Goal: Task Accomplishment & Management: Complete application form

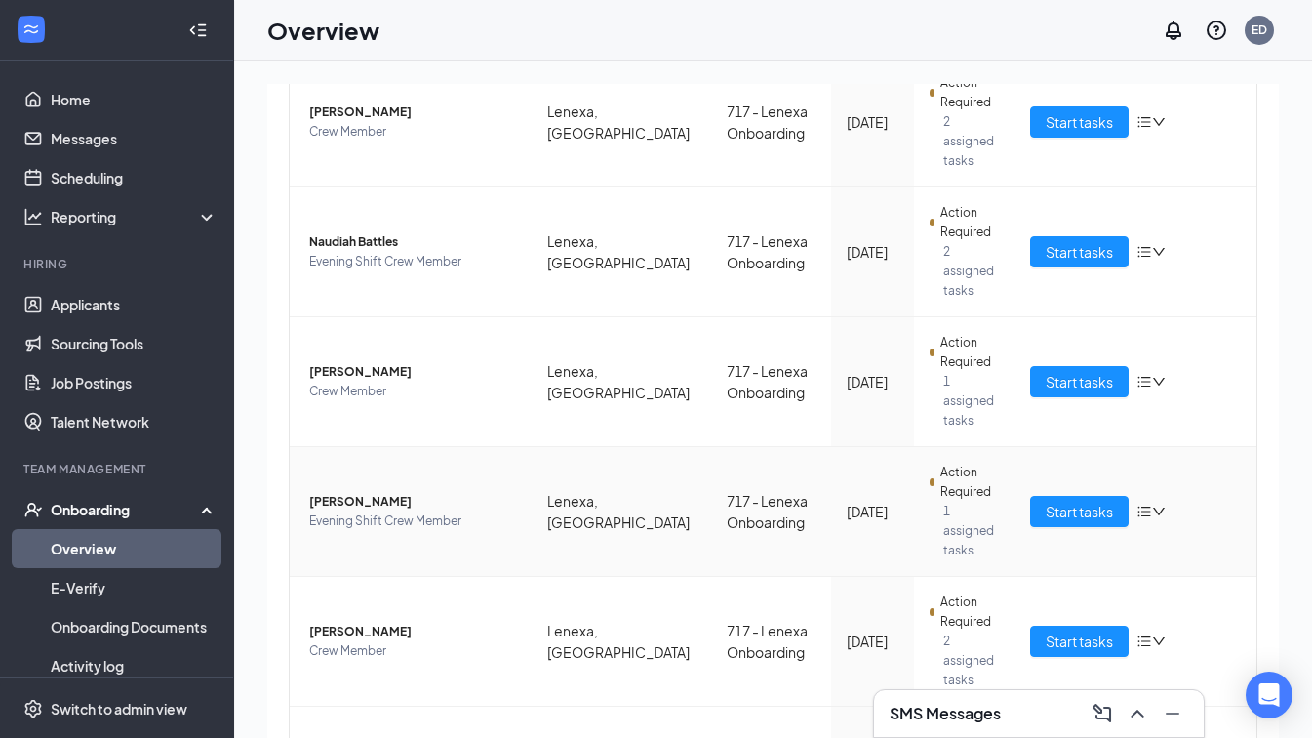
scroll to position [390, 0]
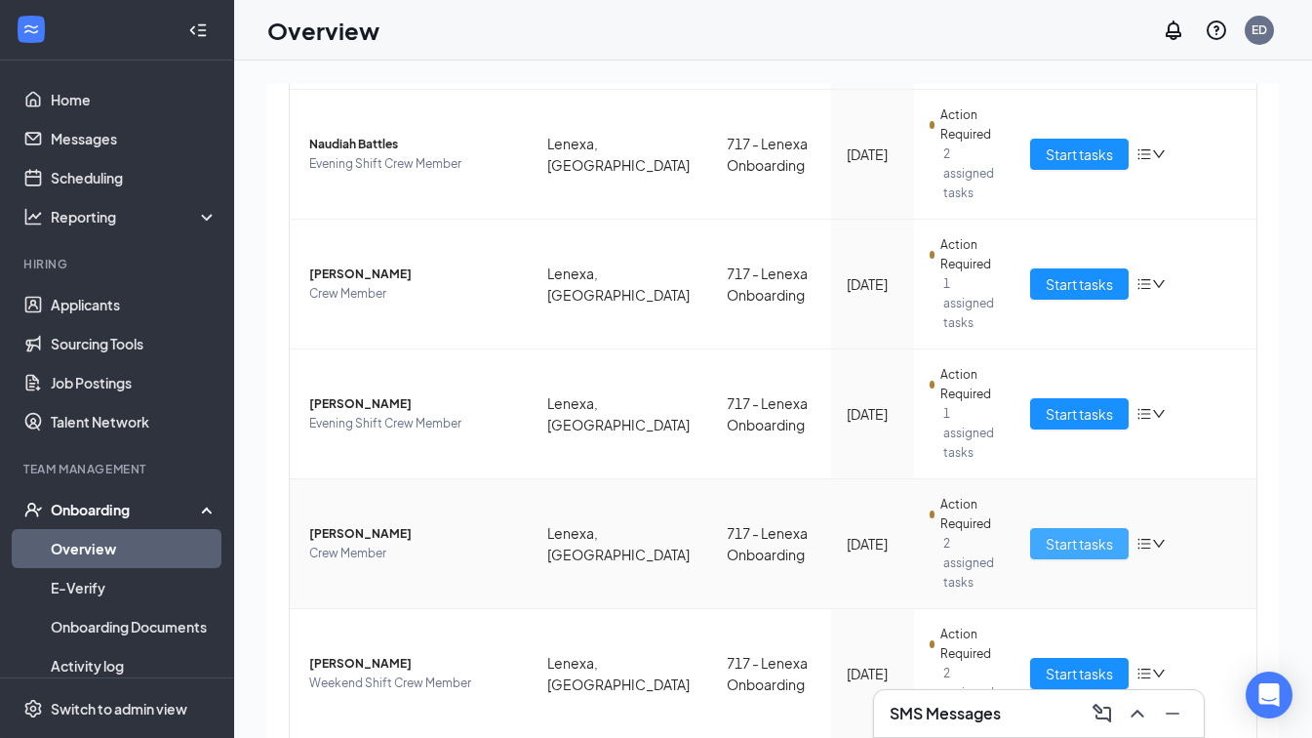
click at [1046, 533] on span "Start tasks" at bounding box center [1079, 543] width 67 height 21
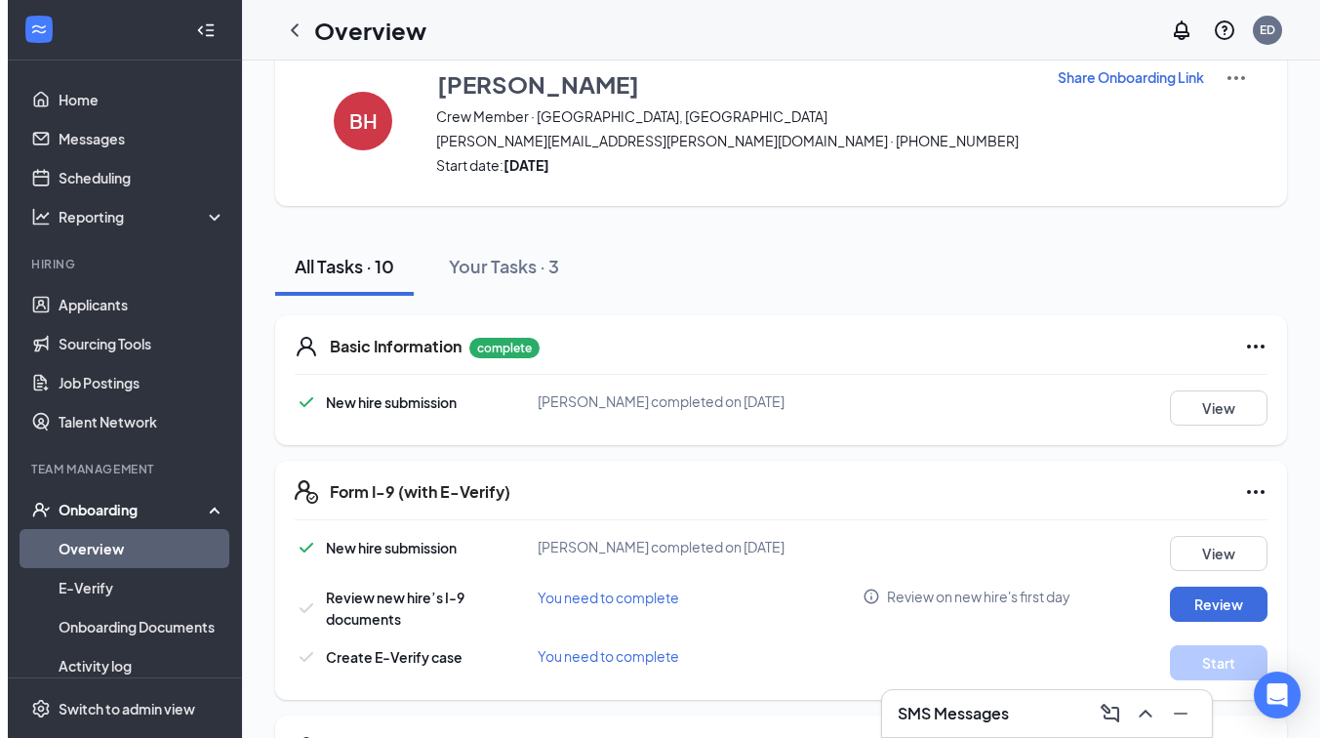
scroll to position [98, 0]
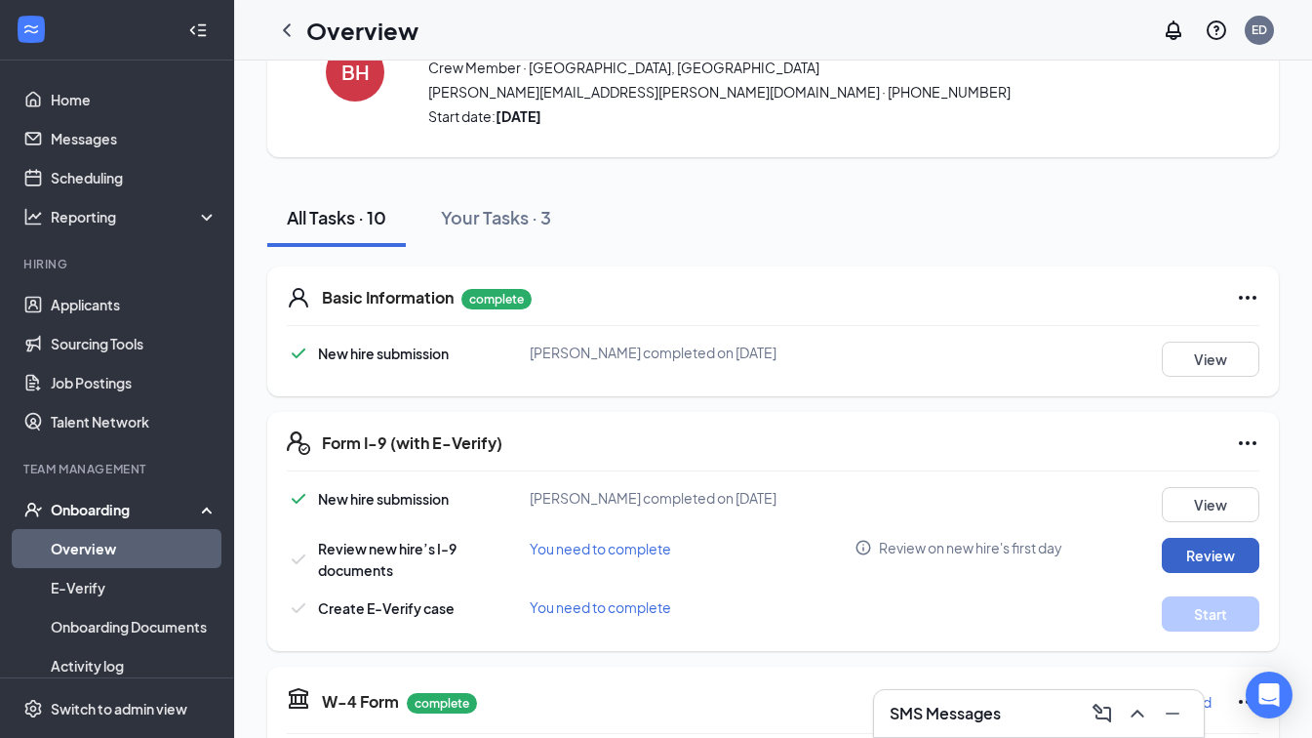
click at [1178, 556] on button "Review" at bounding box center [1211, 555] width 98 height 35
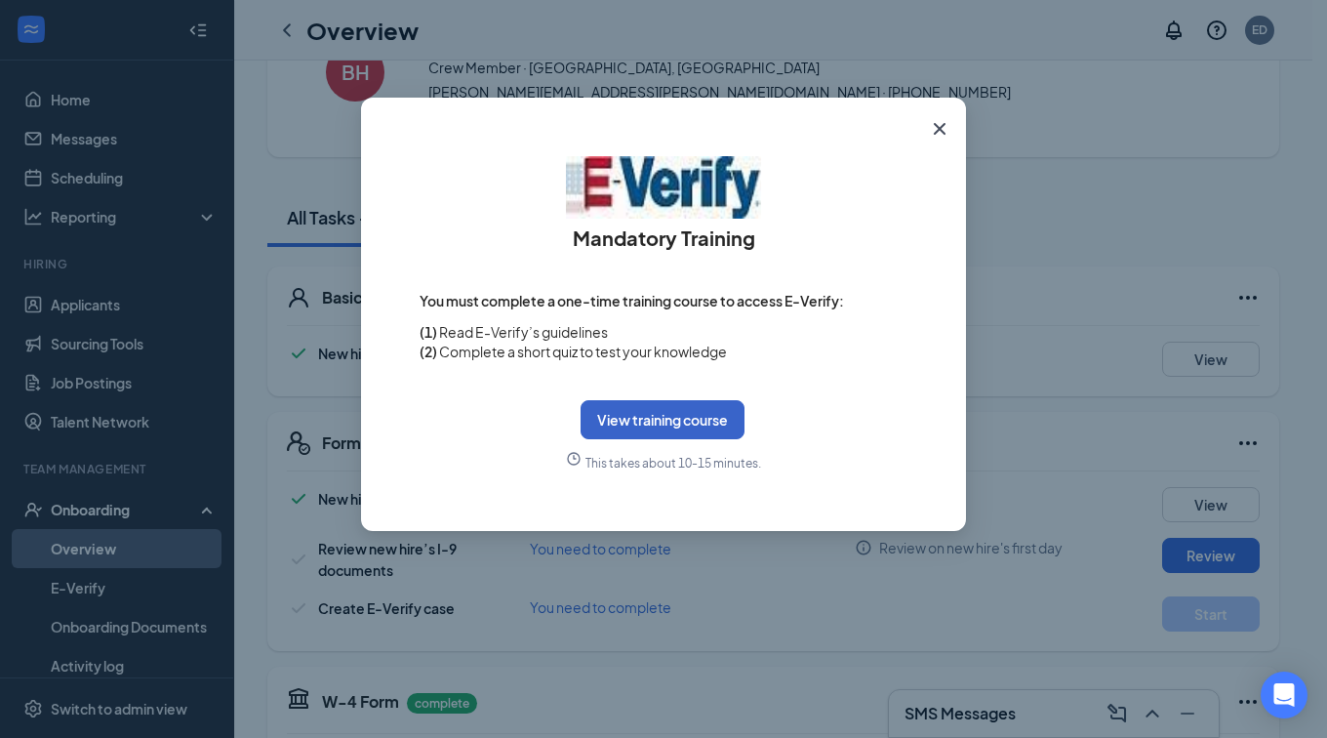
click at [664, 419] on button "View training course" at bounding box center [663, 419] width 164 height 39
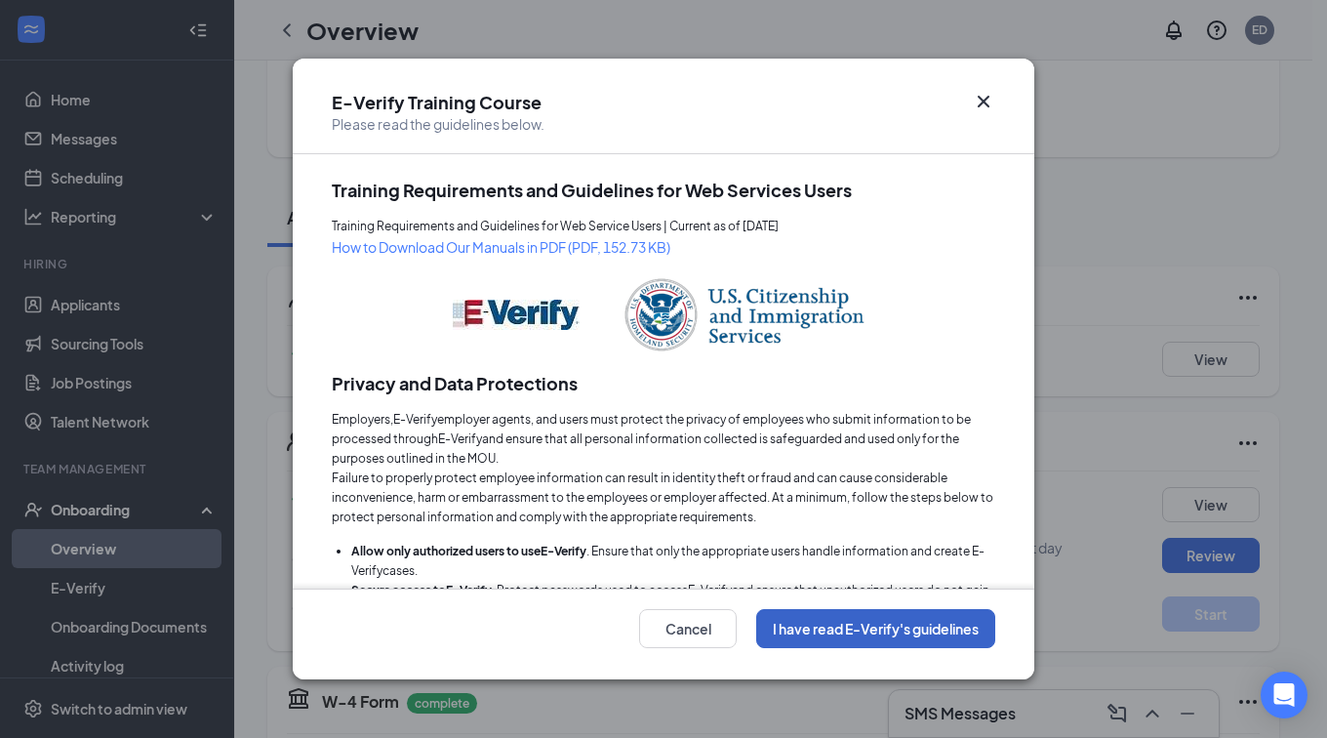
click at [821, 634] on button "I have read E-Verify's guidelines" at bounding box center [875, 628] width 239 height 39
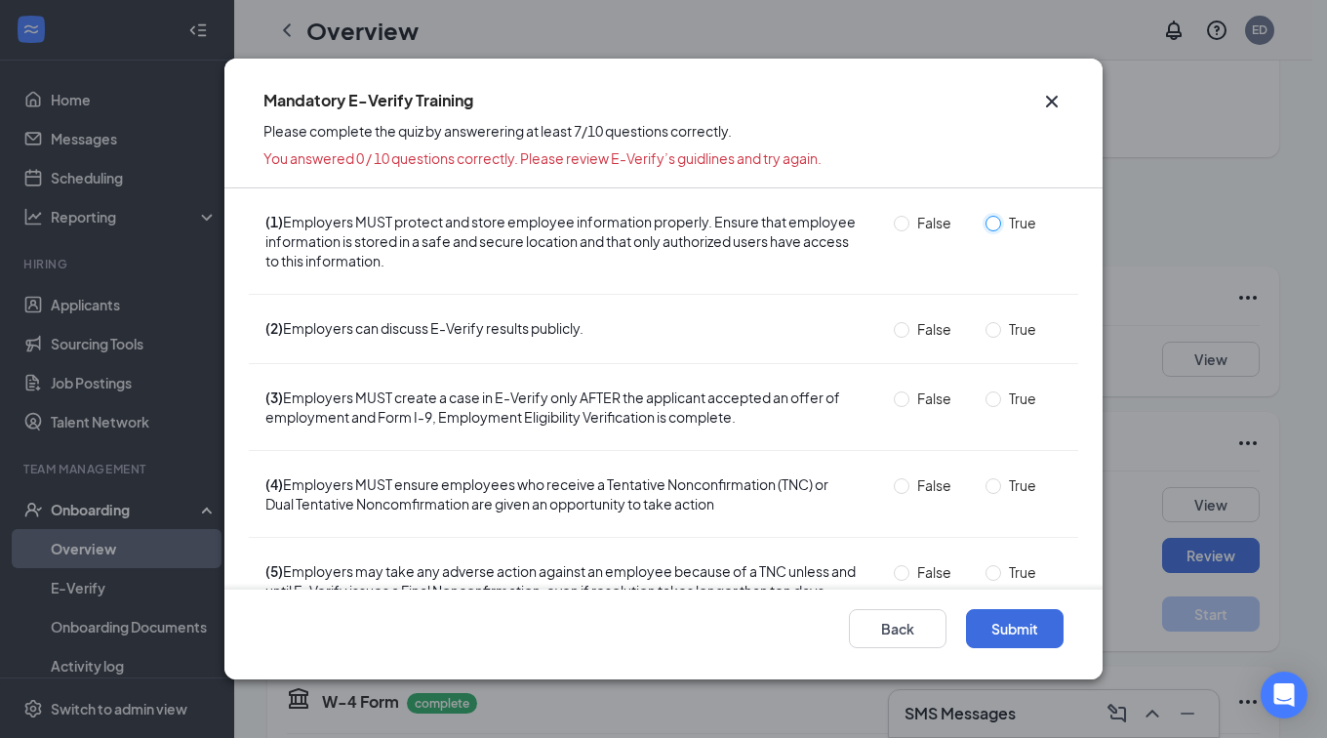
click at [985, 221] on input "True" at bounding box center [993, 224] width 16 height 16
radio input "true"
click at [894, 328] on input "False" at bounding box center [902, 330] width 16 height 16
radio input "true"
click at [895, 400] on input "False" at bounding box center [902, 399] width 16 height 16
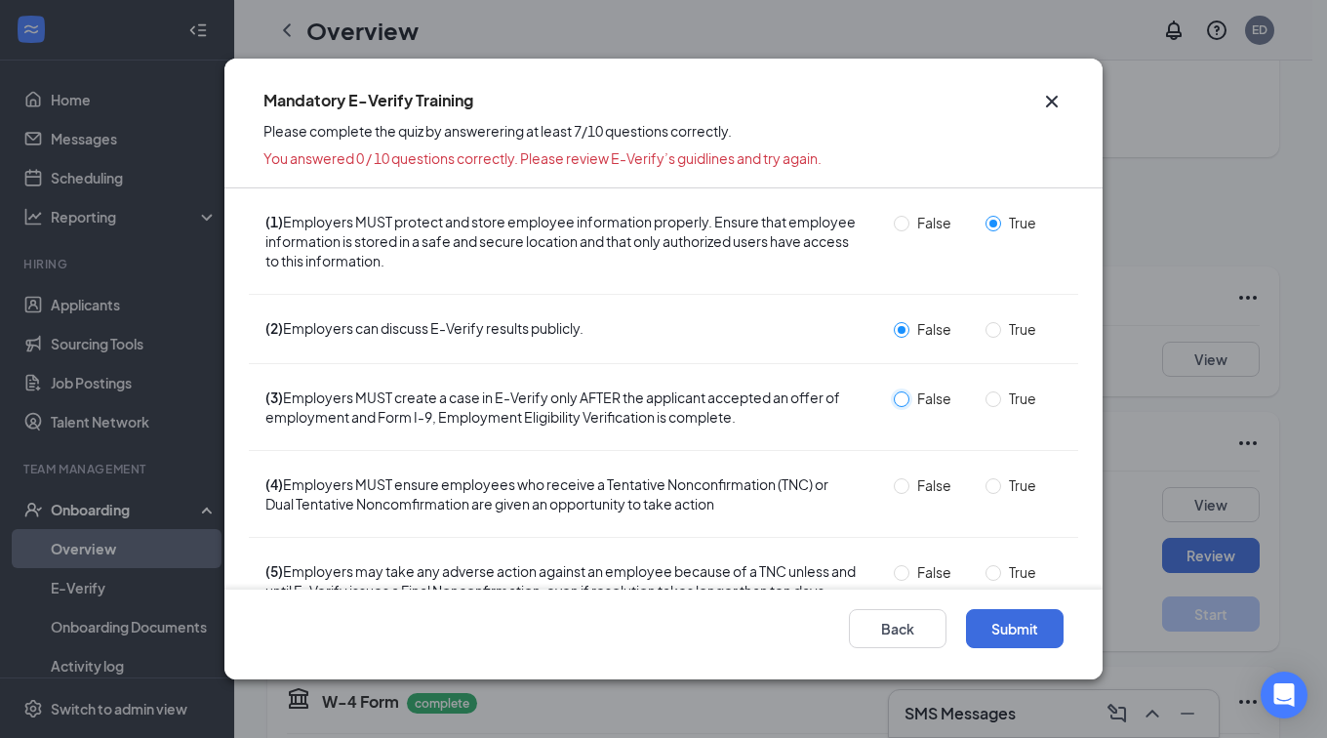
radio input "true"
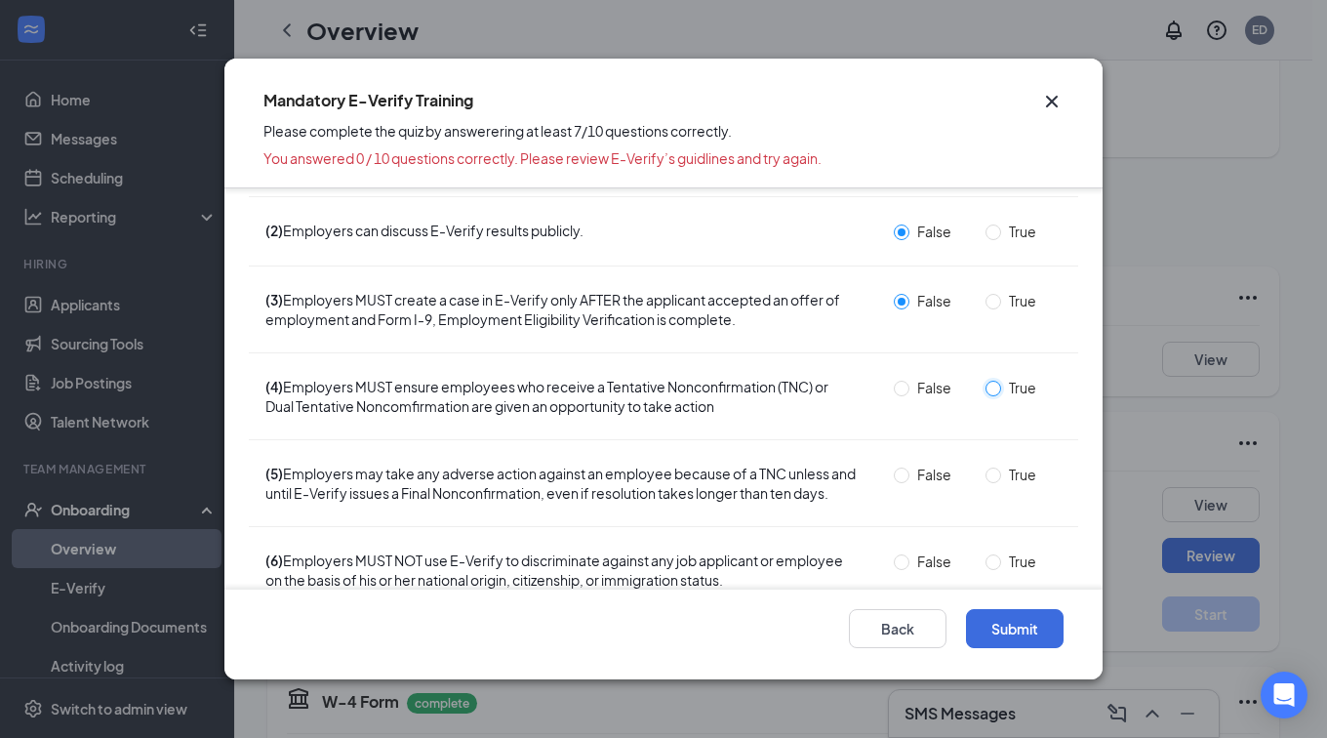
click at [985, 386] on input "True" at bounding box center [993, 389] width 16 height 16
radio input "true"
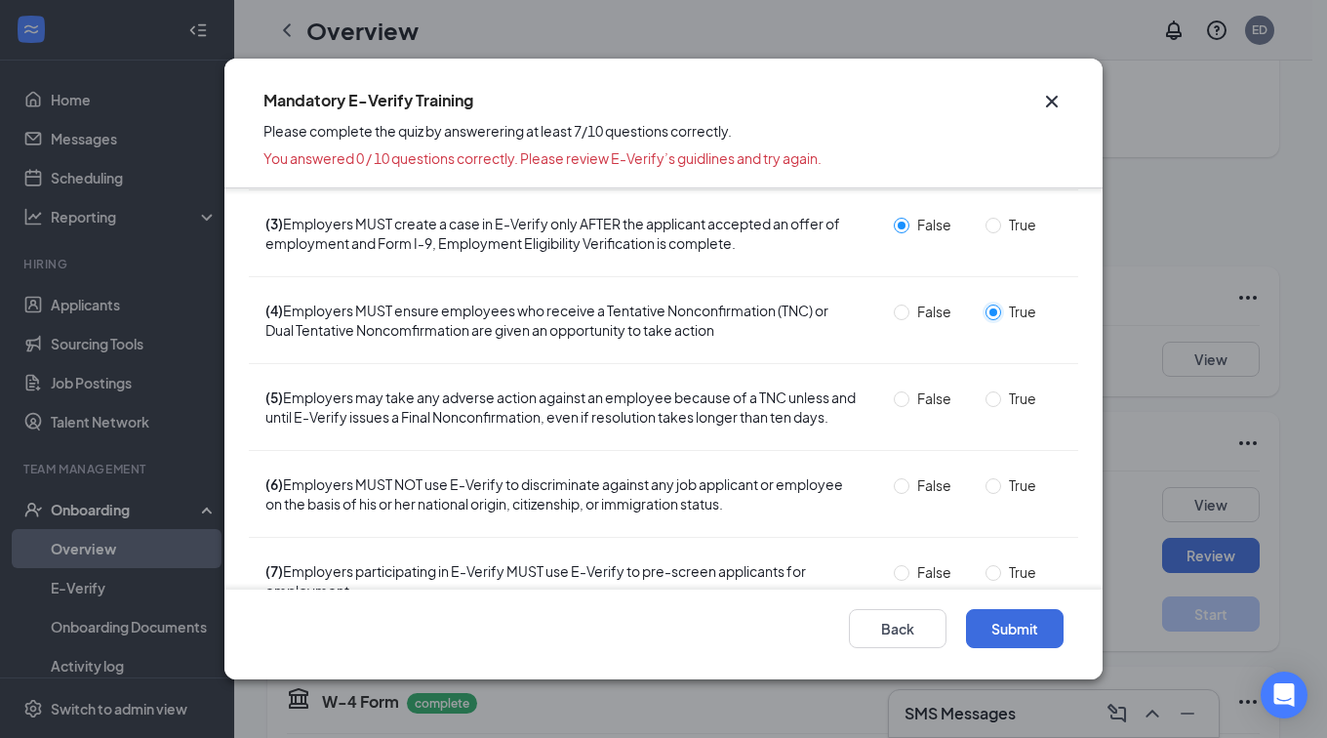
scroll to position [195, 0]
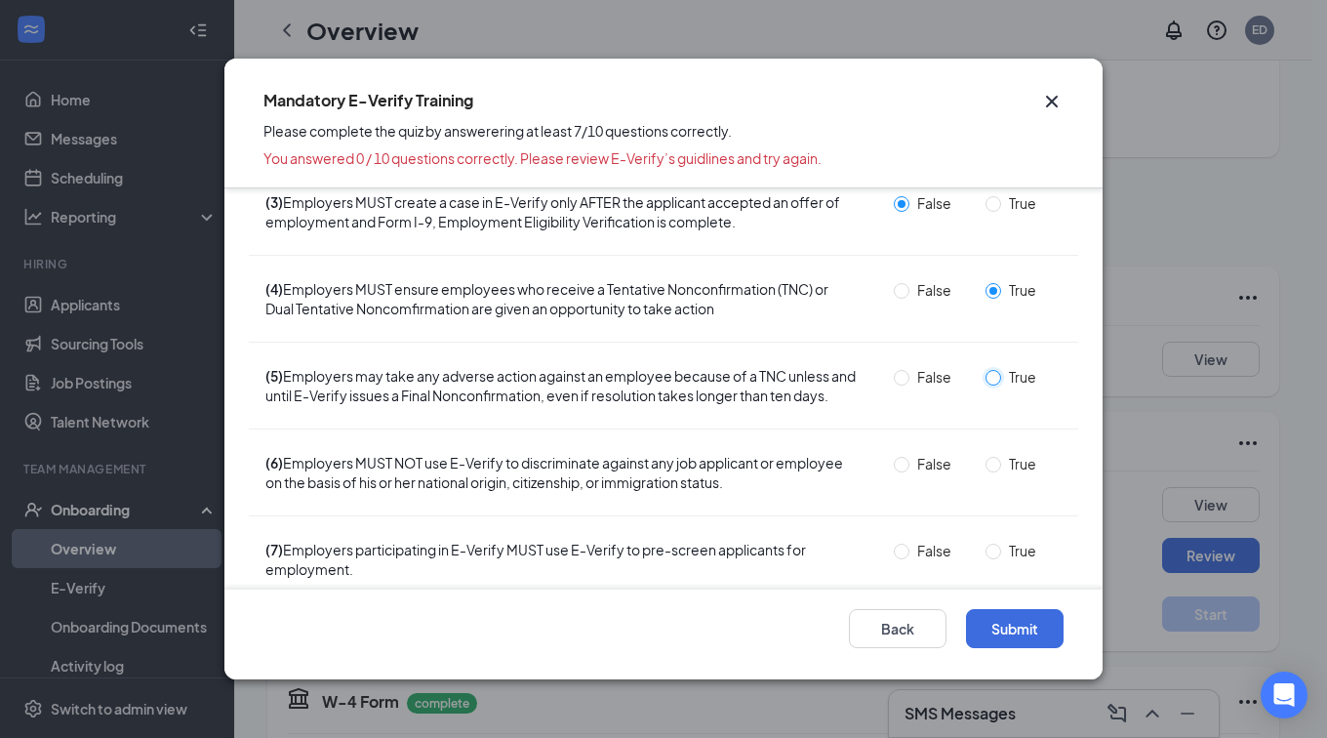
click at [985, 381] on input "True" at bounding box center [993, 378] width 16 height 16
radio input "true"
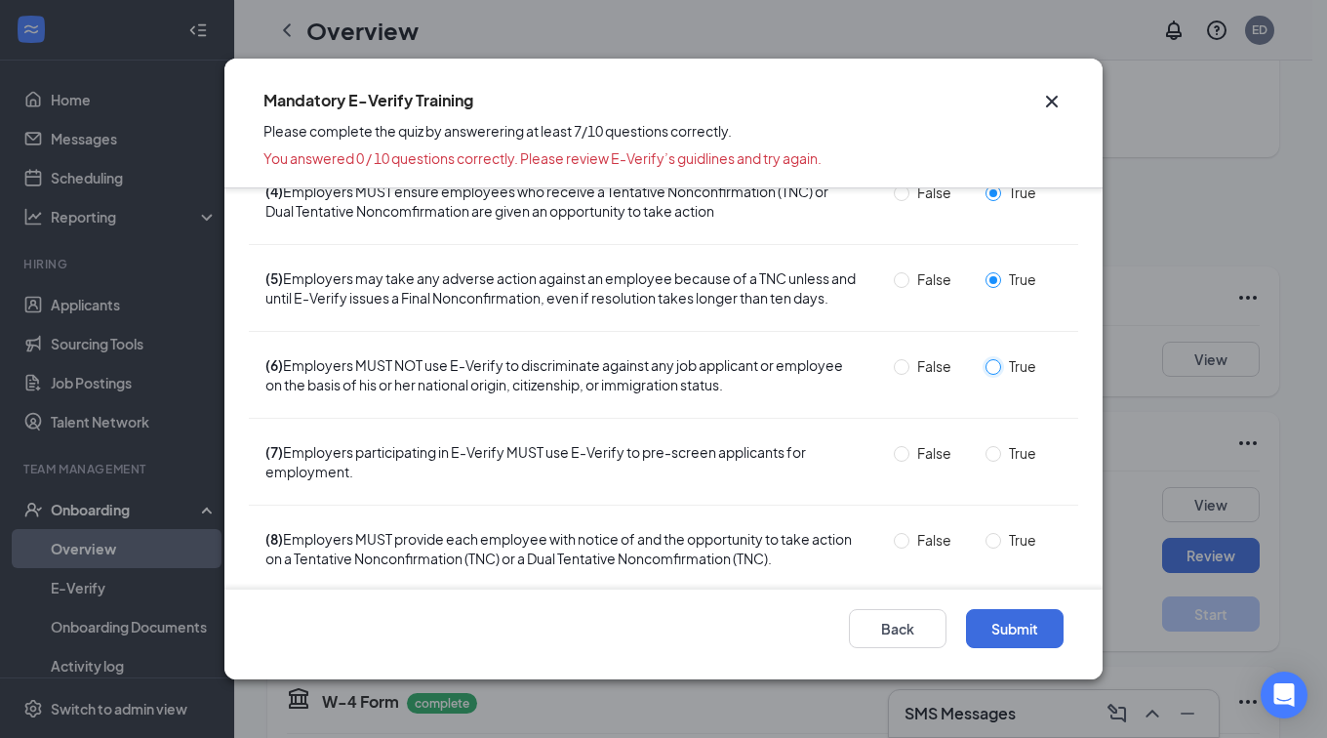
click at [985, 375] on input "True" at bounding box center [993, 367] width 16 height 16
radio input "true"
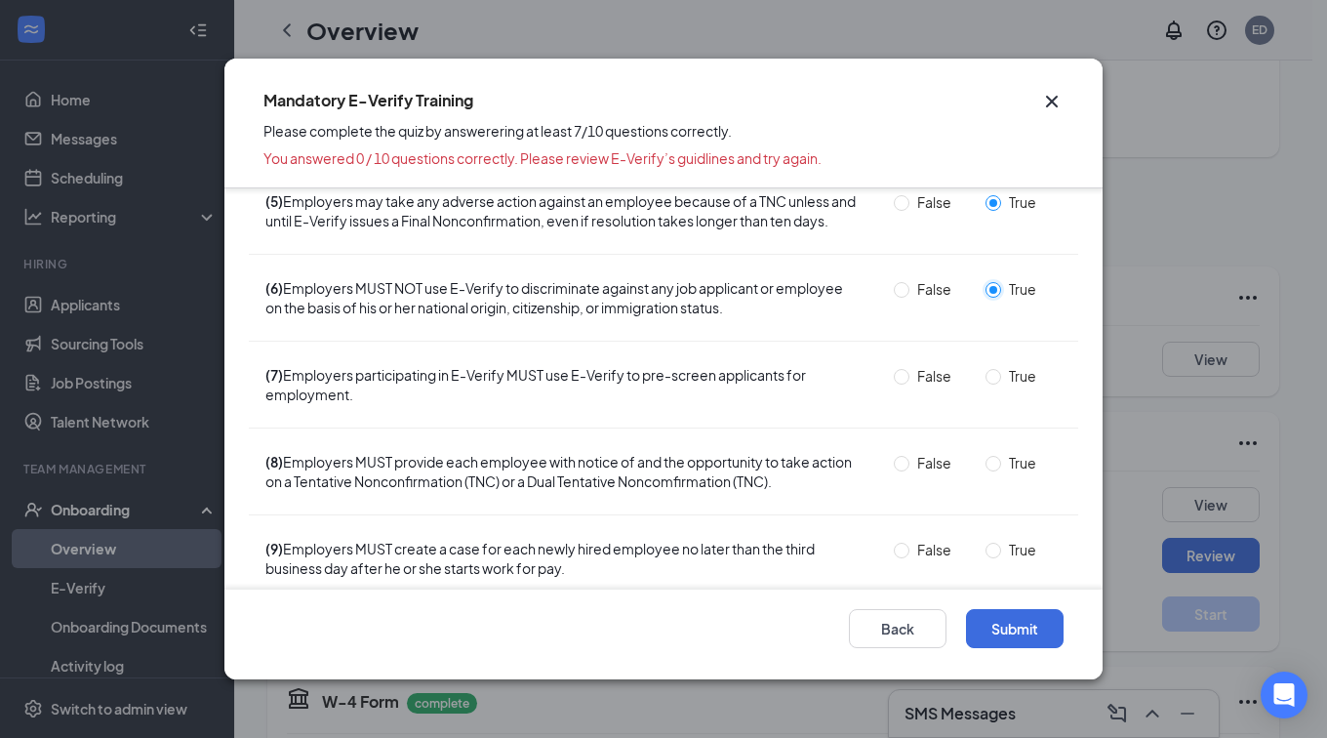
scroll to position [390, 0]
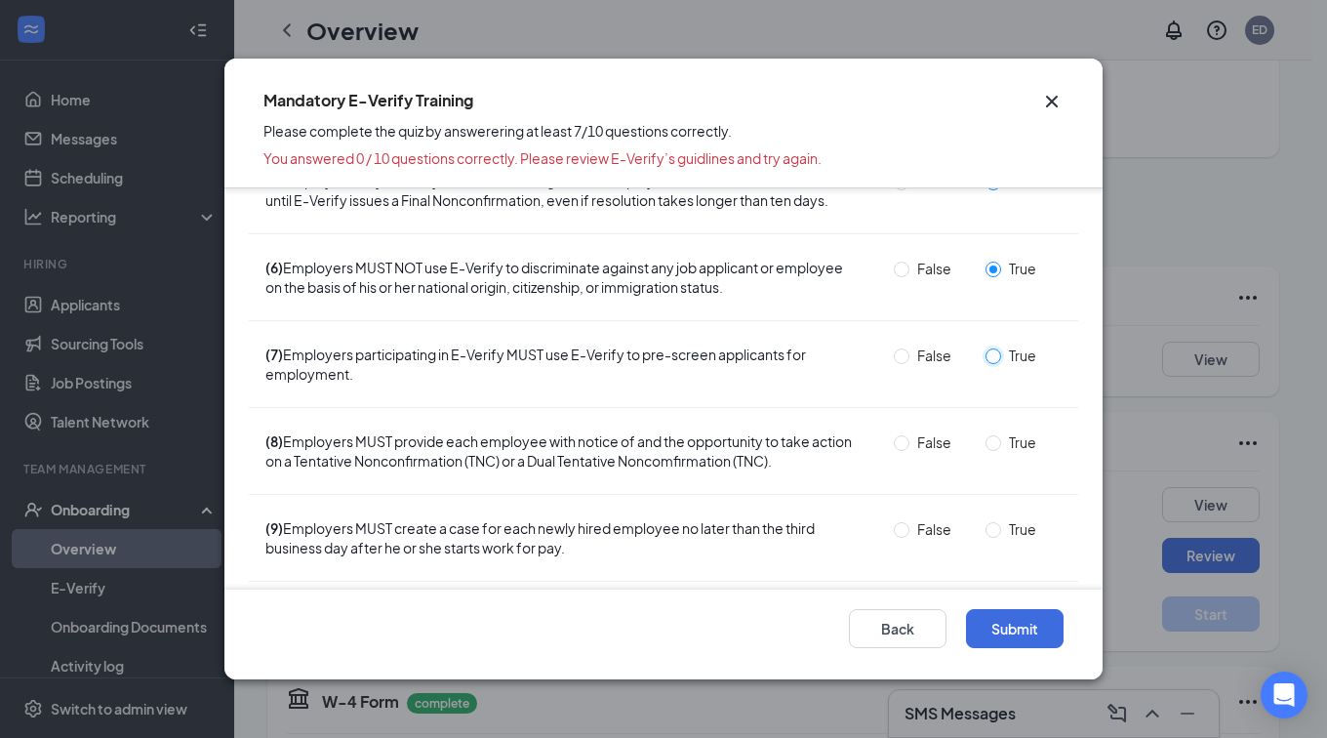
click at [985, 364] on input "True" at bounding box center [993, 356] width 16 height 16
radio input "true"
click at [985, 451] on input "True" at bounding box center [993, 443] width 16 height 16
radio input "true"
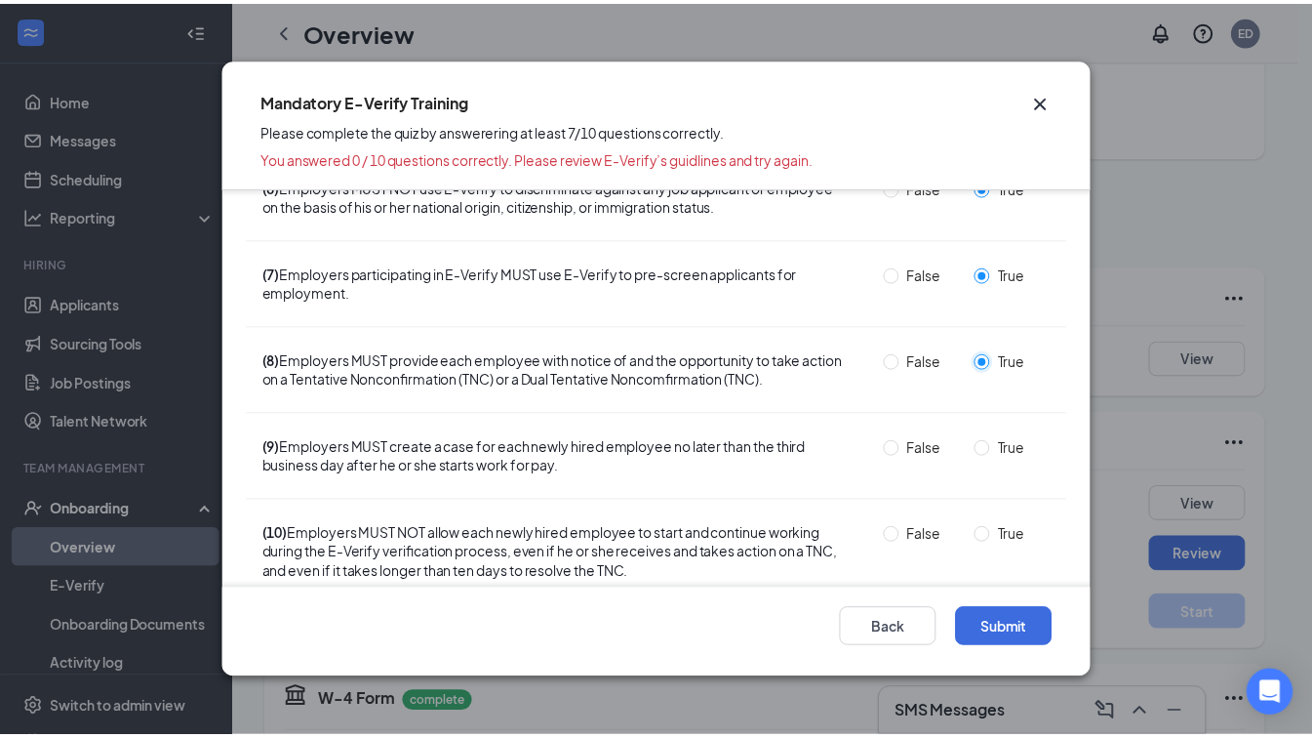
scroll to position [509, 0]
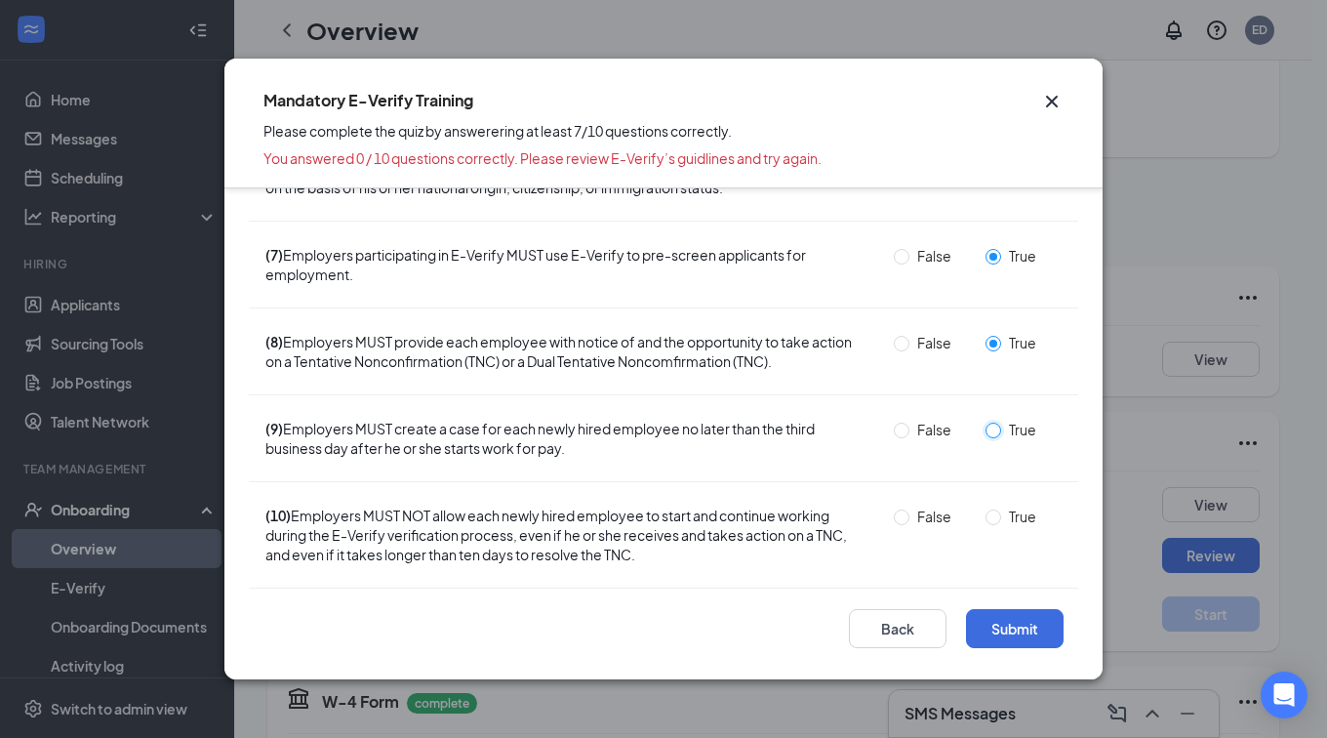
click at [985, 427] on input "True" at bounding box center [993, 430] width 16 height 16
radio input "true"
click at [894, 522] on input "False" at bounding box center [902, 517] width 16 height 16
radio input "true"
click at [999, 635] on button "Submit" at bounding box center [1015, 628] width 98 height 39
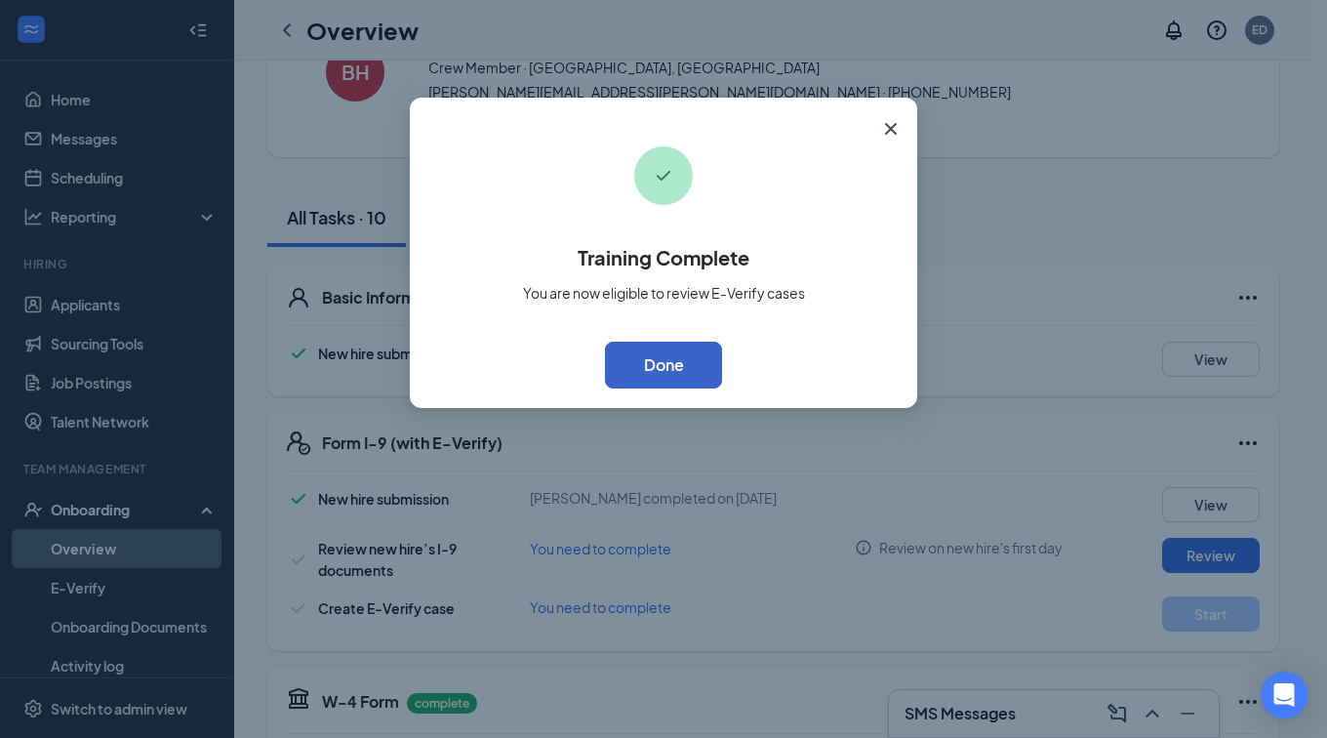
click at [680, 366] on button "Done" at bounding box center [663, 364] width 117 height 47
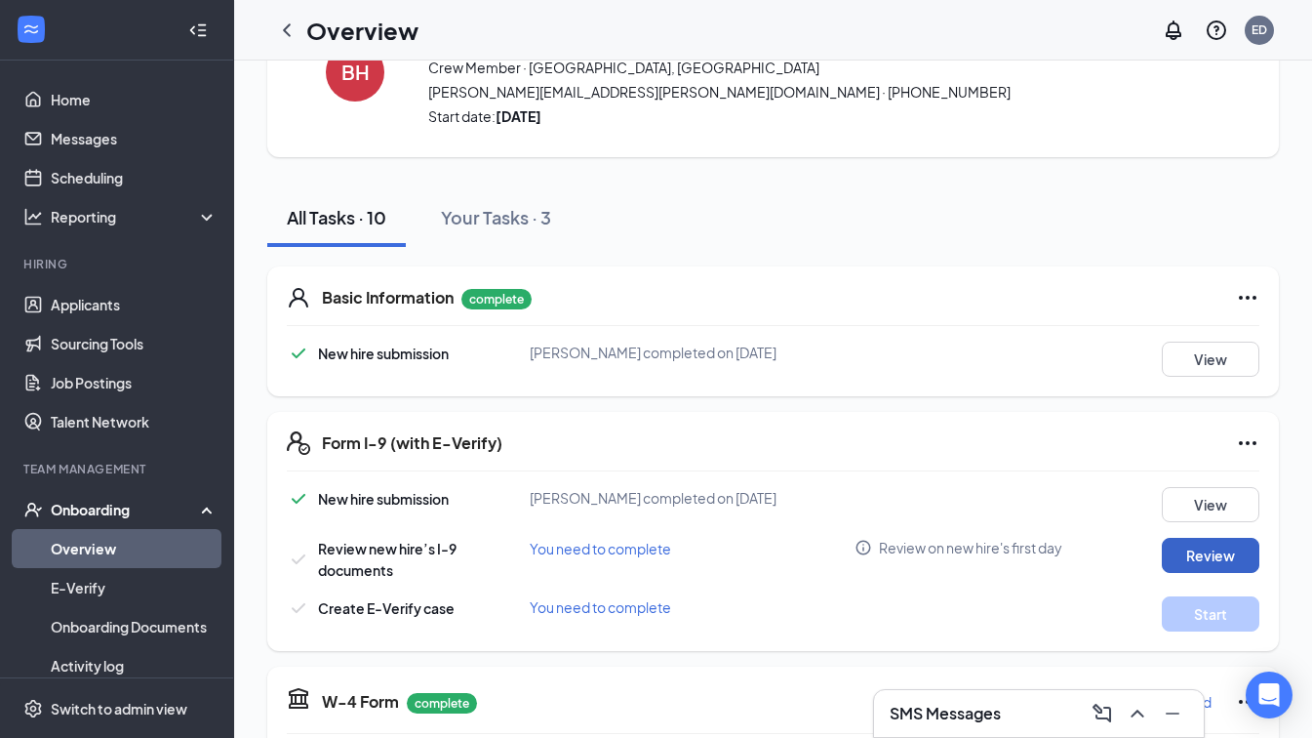
click at [1179, 546] on button "Review" at bounding box center [1211, 555] width 98 height 35
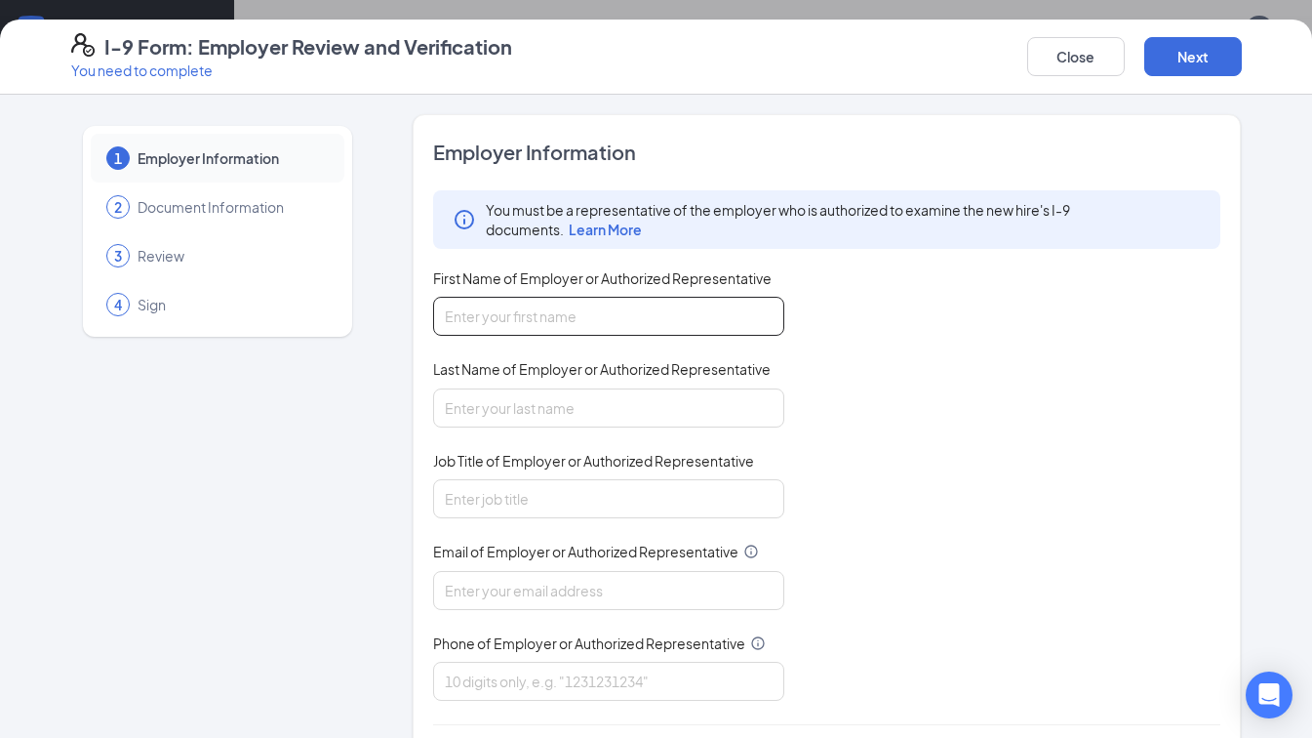
click at [586, 313] on input "First Name of Employer or Authorized Representative" at bounding box center [608, 316] width 351 height 39
type input "[PERSON_NAME]"
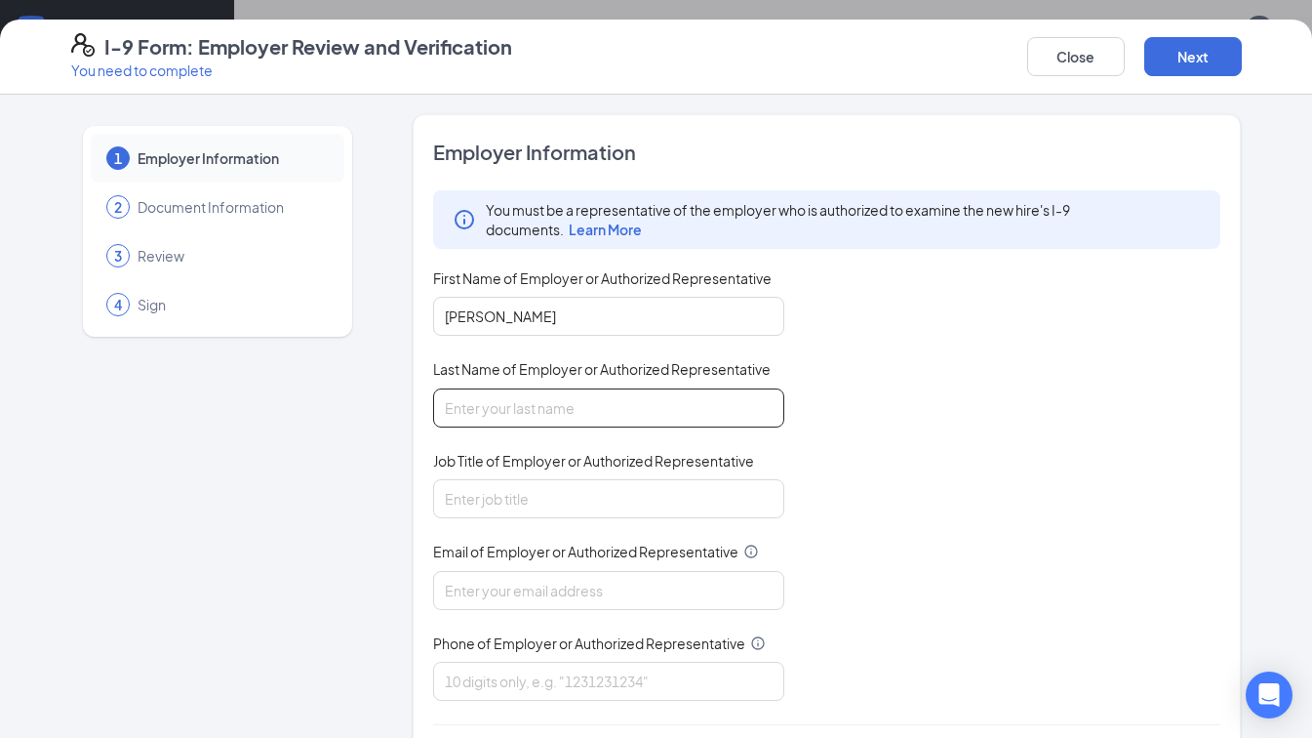
click at [568, 420] on input "Last Name of Employer or Authorized Representative" at bounding box center [608, 407] width 351 height 39
type input "[PERSON_NAME]"
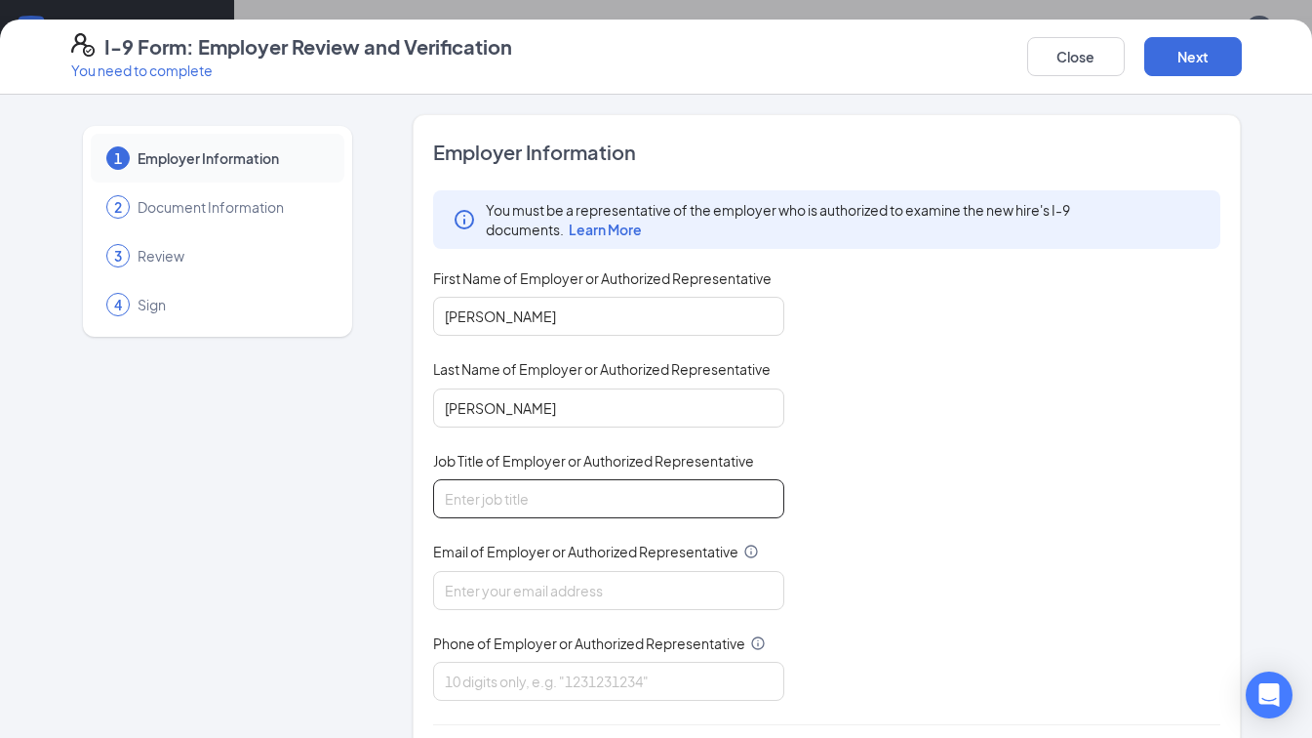
click at [511, 488] on input "Job Title of Employer or Authorized Representative" at bounding box center [608, 498] width 351 height 39
type input "General Manager"
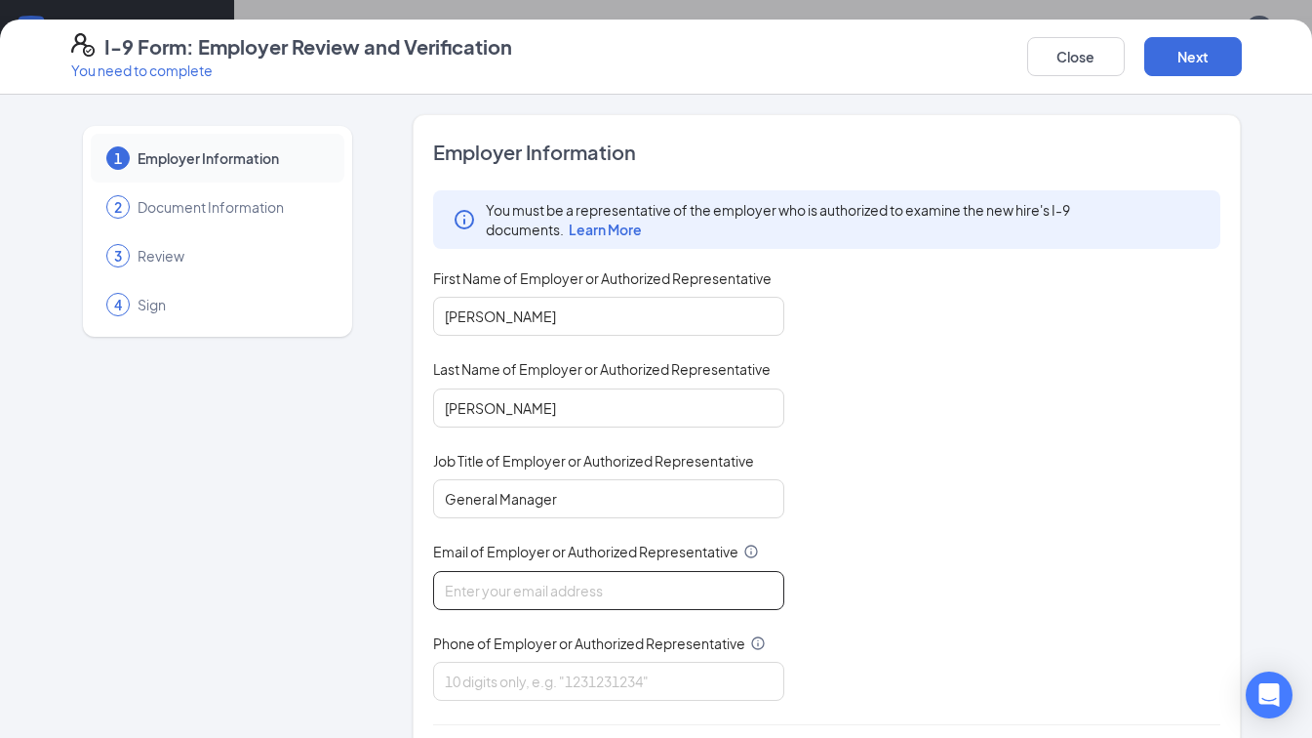
click at [491, 600] on input "Email of Employer or Authorized Representative" at bounding box center [608, 590] width 351 height 39
type input "E"
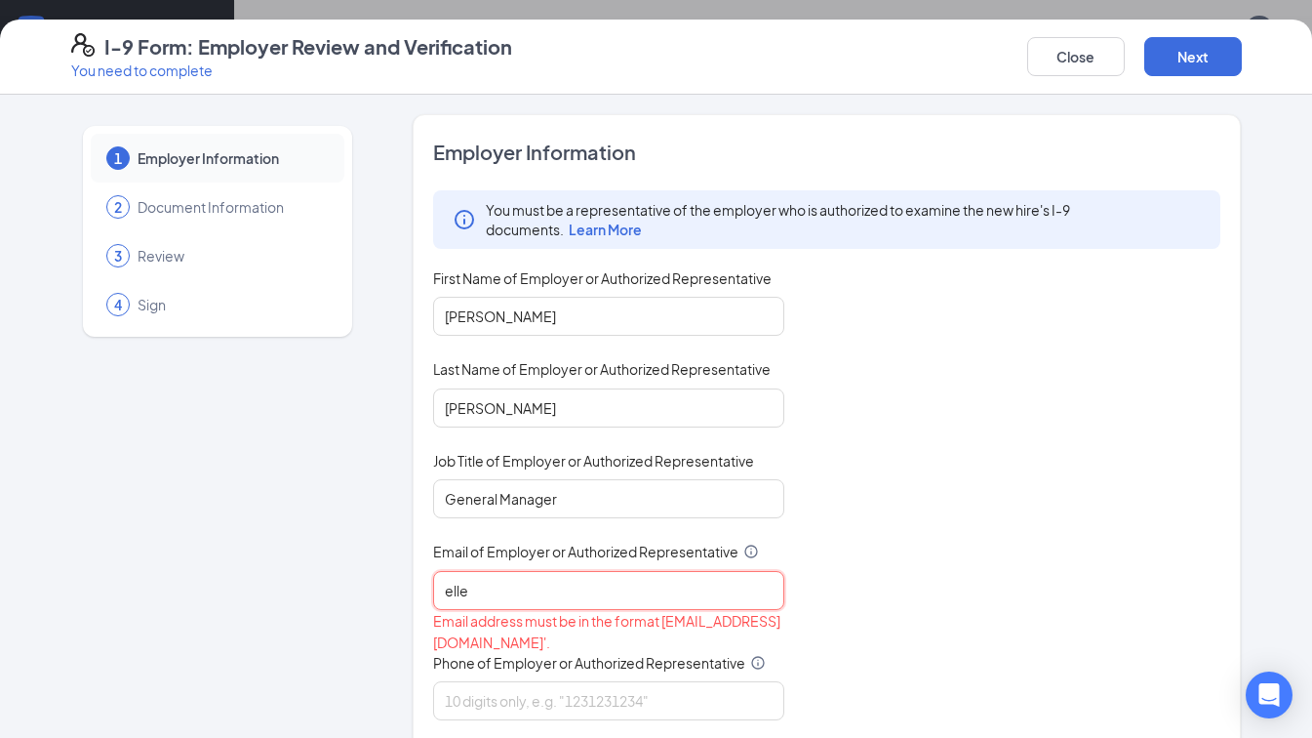
type input "[EMAIL_ADDRESS][DOMAIN_NAME]"
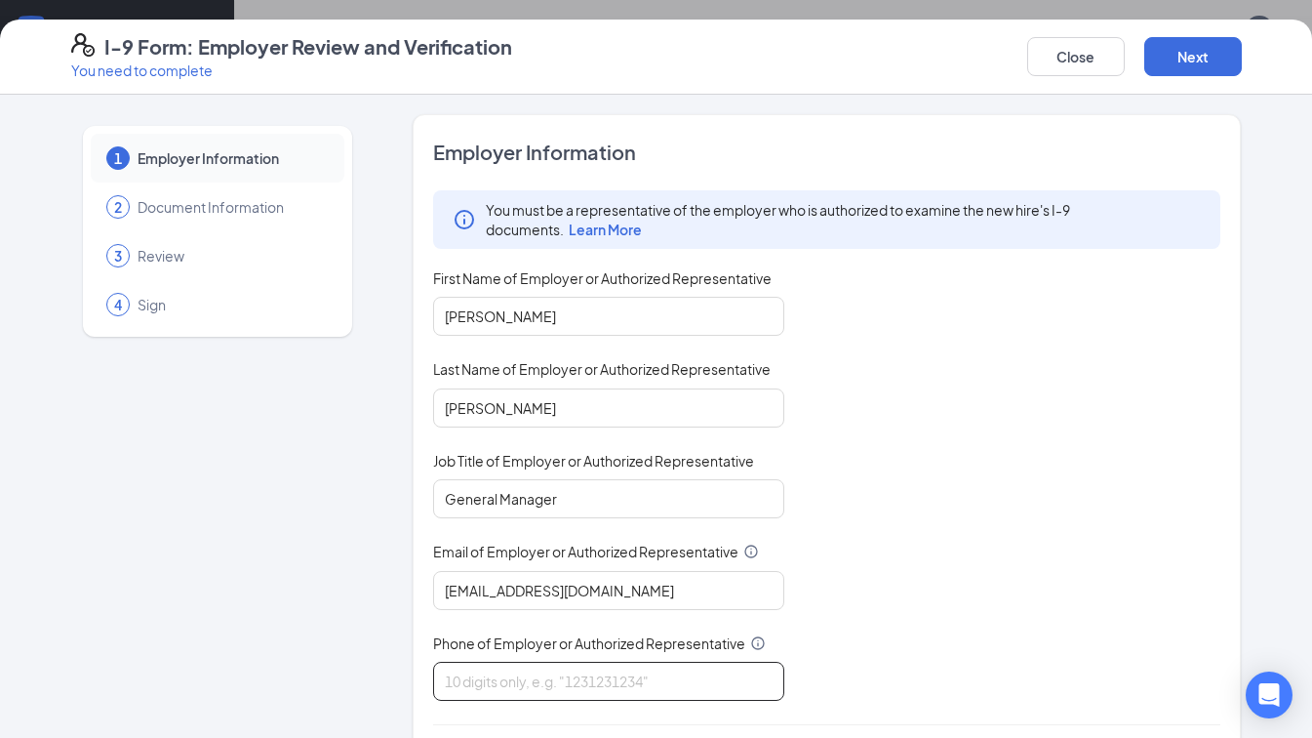
click at [523, 684] on input "Phone of Employer or Authorized Representative" at bounding box center [608, 681] width 351 height 39
type input "8164893021"
click at [812, 580] on div "You must be a representative of the employer who is authorized to examine the n…" at bounding box center [827, 445] width 788 height 510
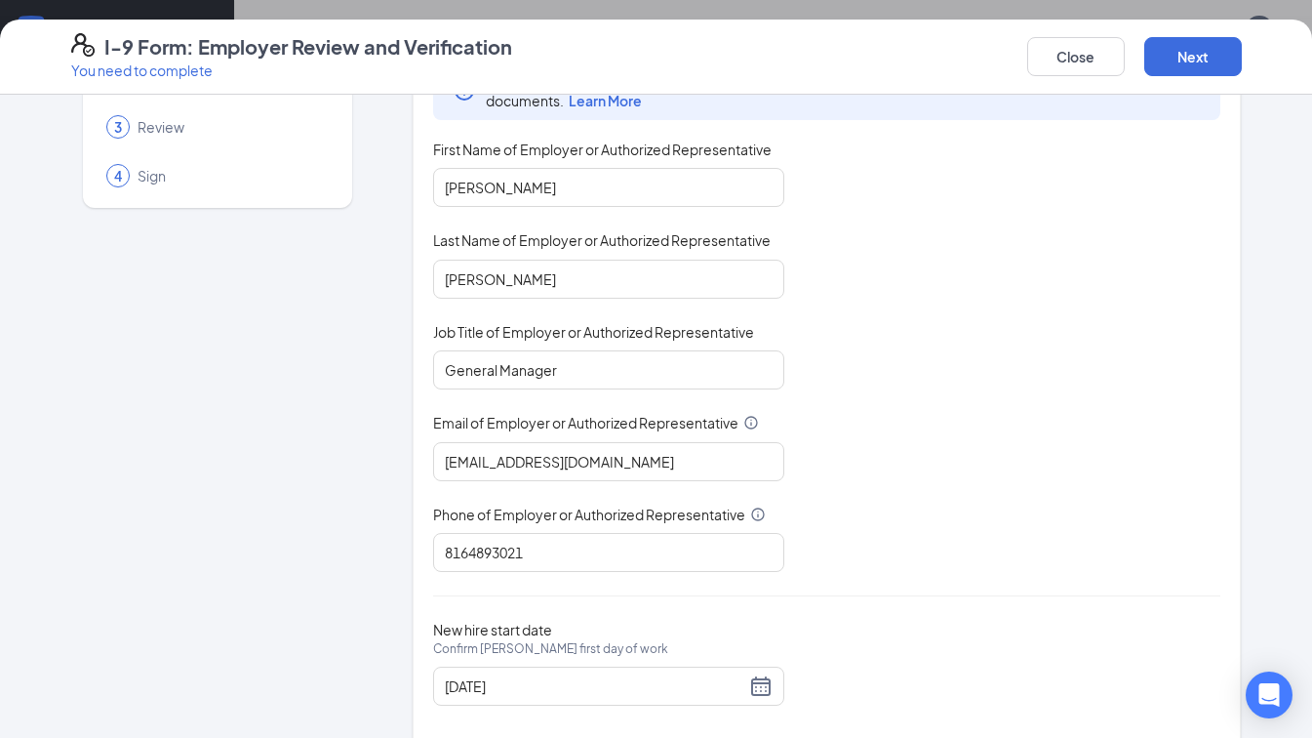
scroll to position [162, 0]
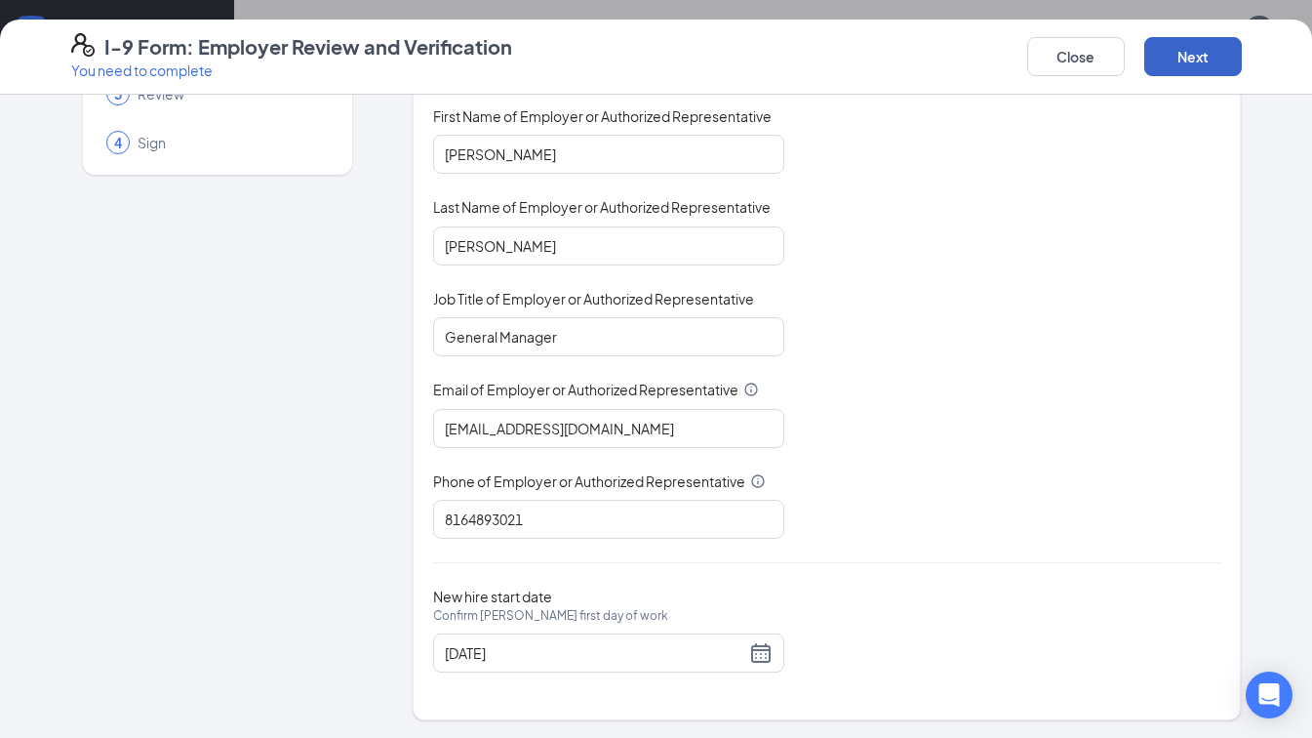
click at [1204, 65] on button "Next" at bounding box center [1193, 56] width 98 height 39
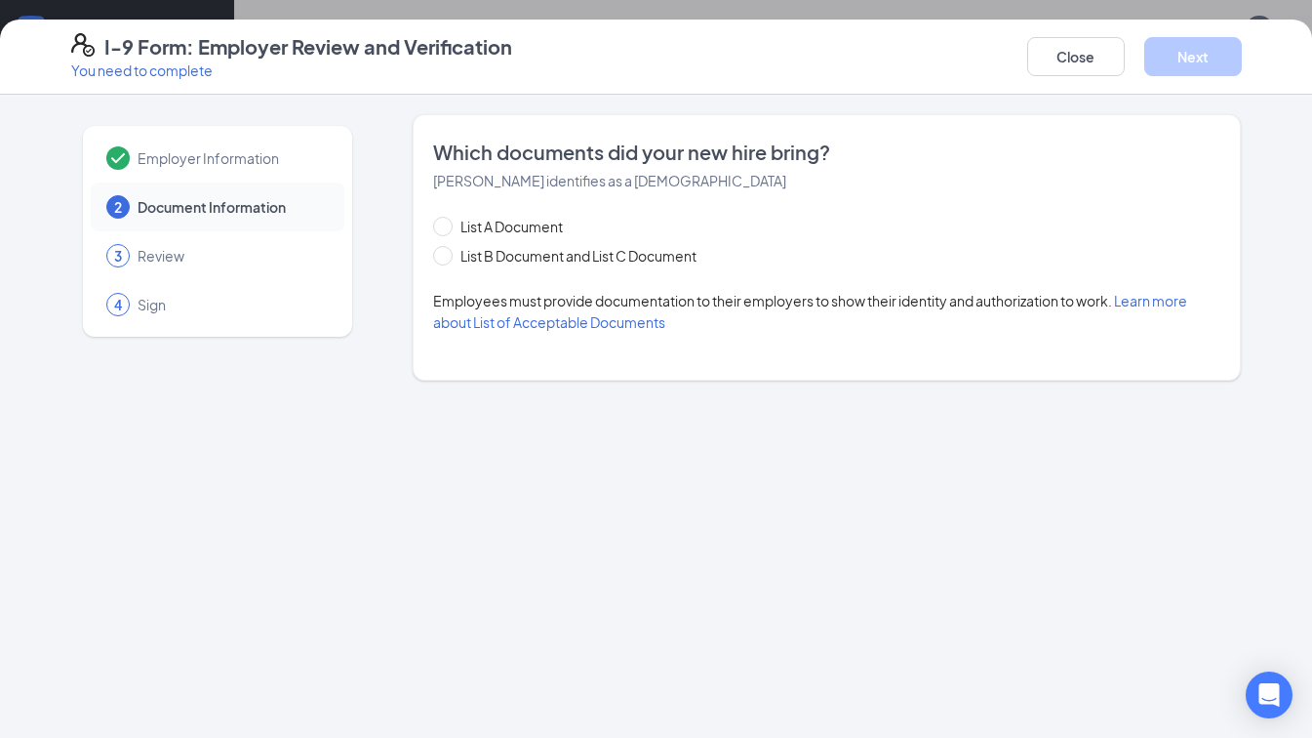
scroll to position [0, 0]
click at [453, 254] on span "List B Document and List C Document" at bounding box center [579, 255] width 252 height 21
click at [447, 254] on input "List B Document and List C Document" at bounding box center [440, 253] width 14 height 14
radio input "true"
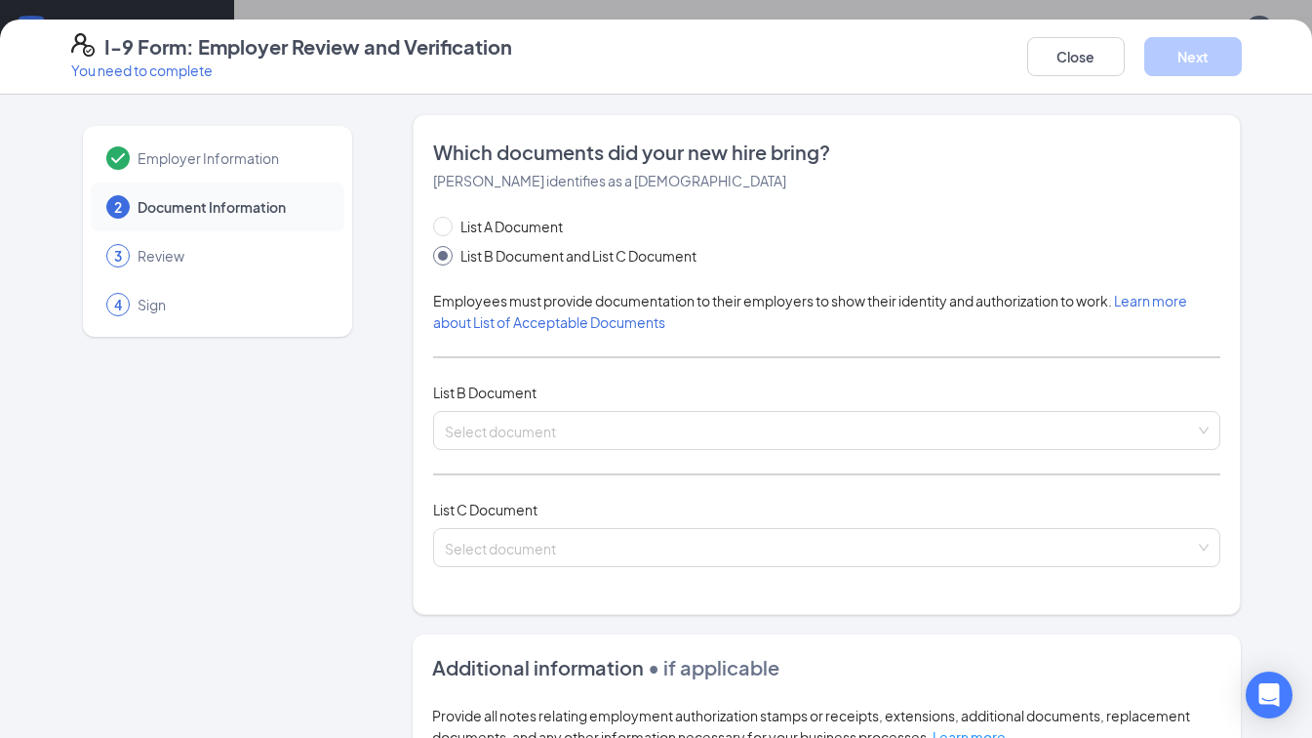
click at [535, 425] on input "search" at bounding box center [820, 426] width 751 height 29
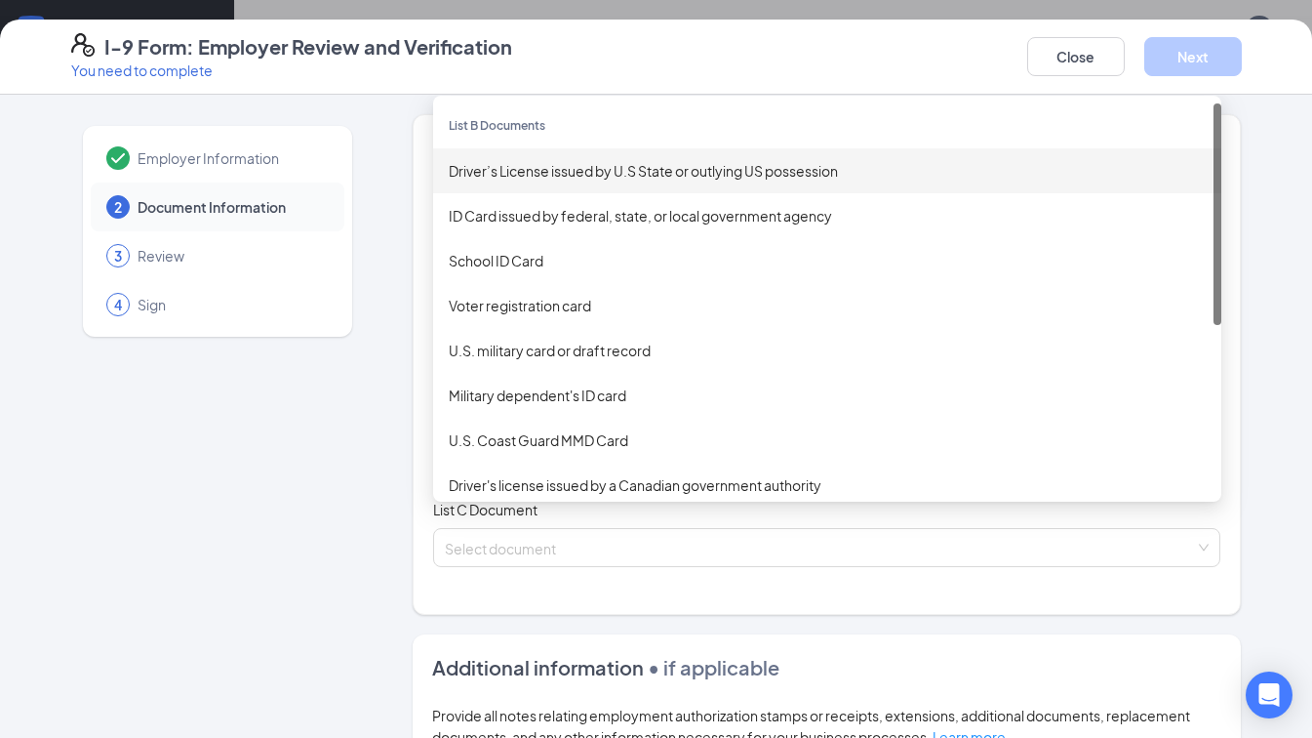
click at [519, 165] on div "Driver’s License issued by U.S State or outlying US possession" at bounding box center [827, 170] width 757 height 21
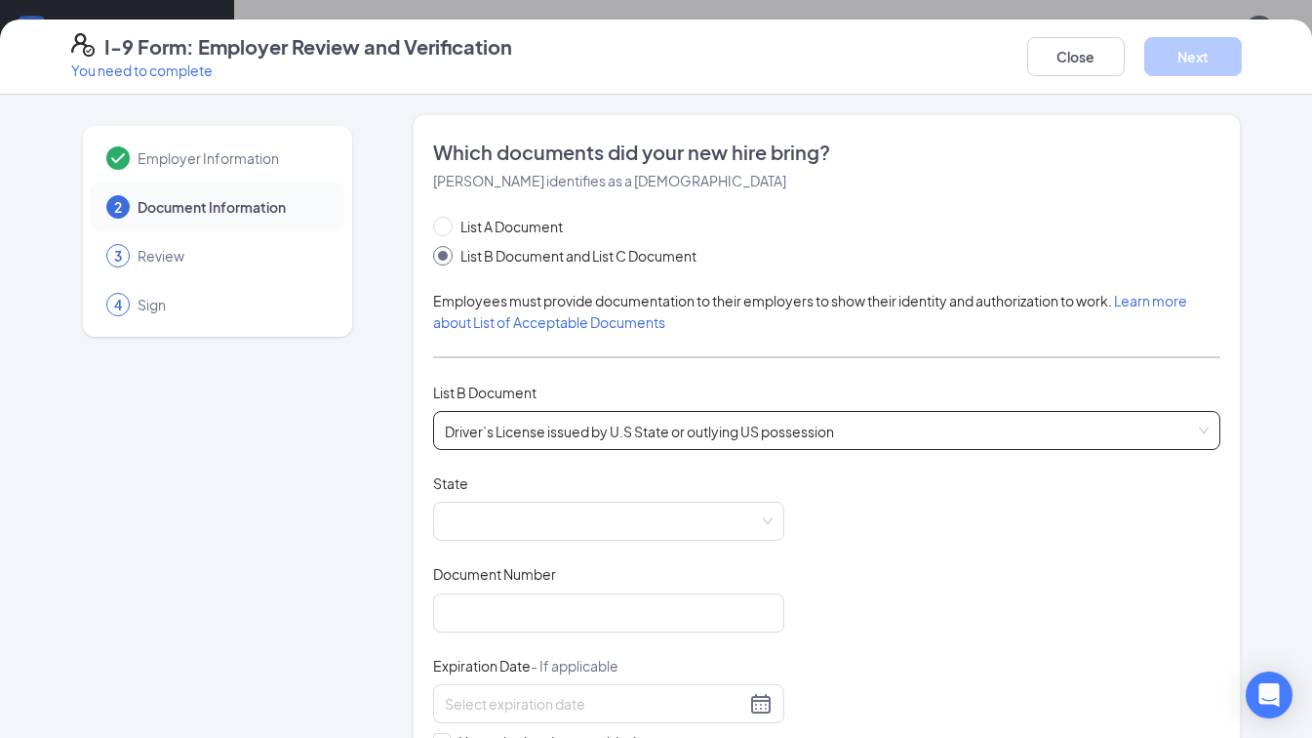
click at [485, 515] on span at bounding box center [609, 520] width 328 height 37
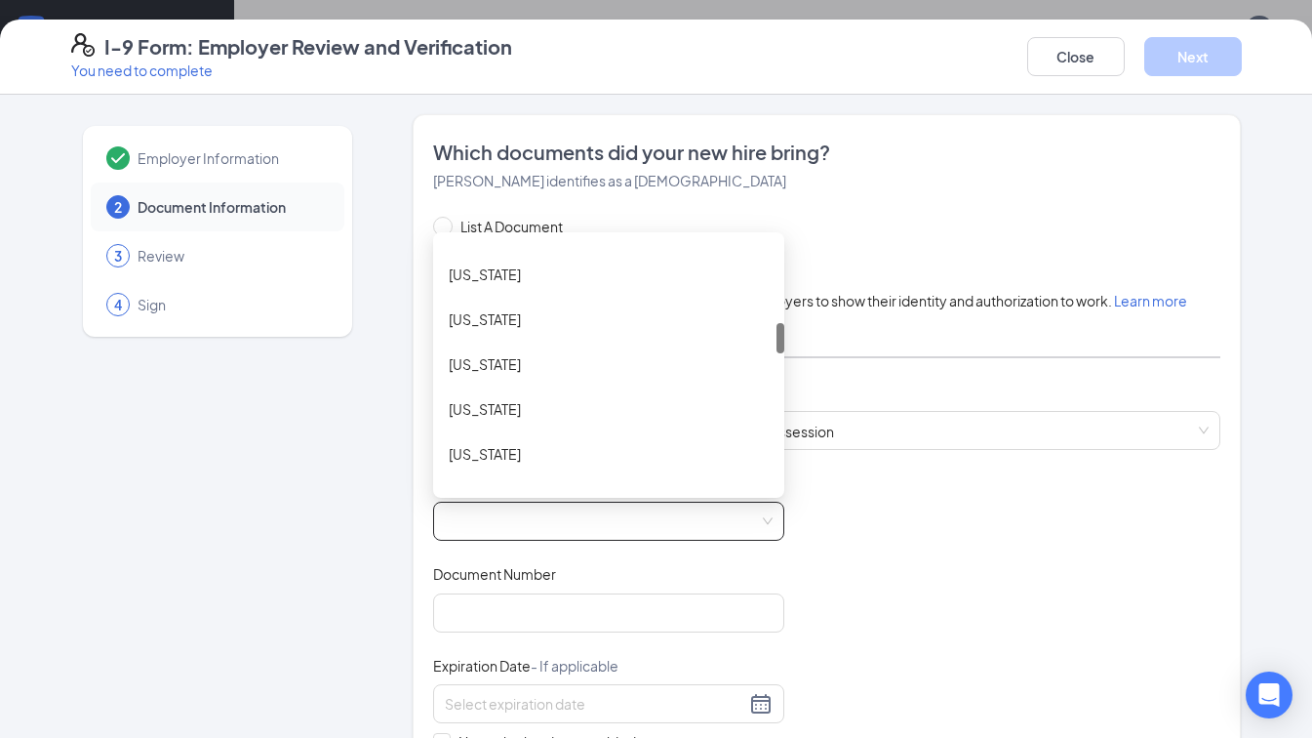
scroll to position [686, 0]
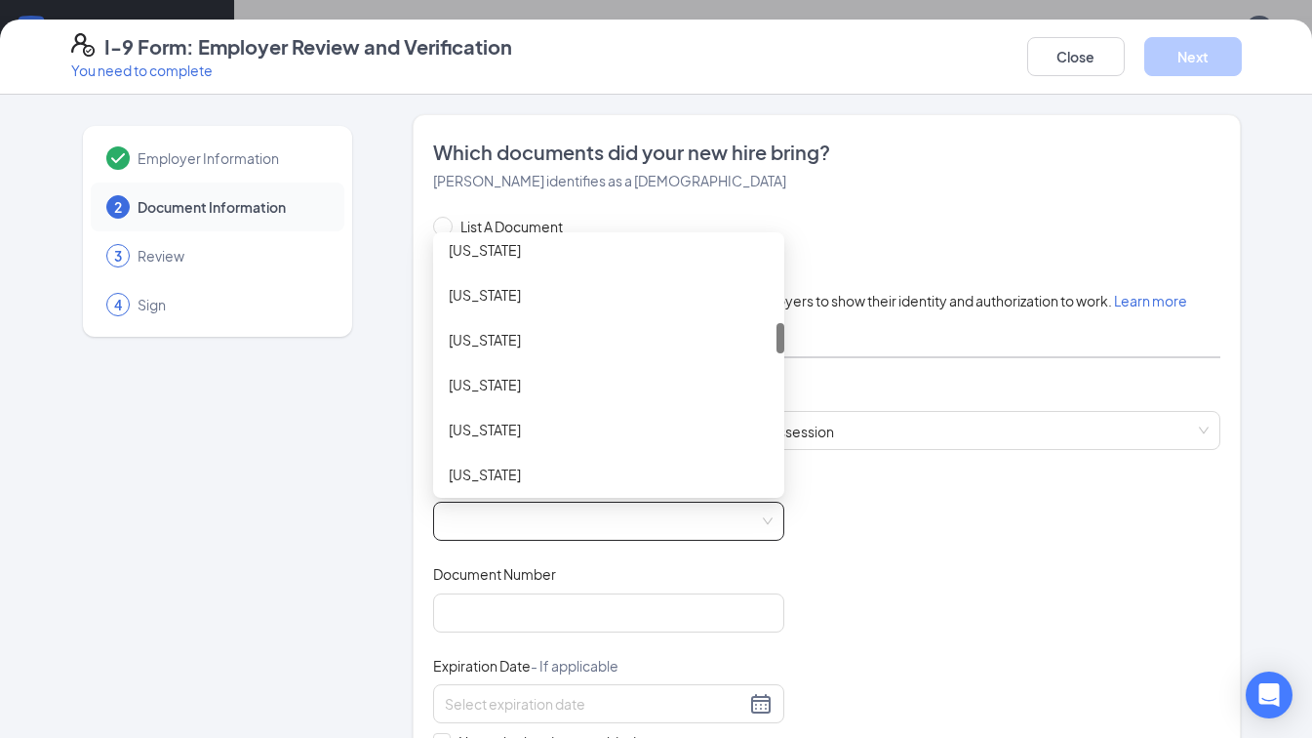
drag, startPoint x: 772, startPoint y: 258, endPoint x: 775, endPoint y: 329, distance: 71.3
click at [777, 329] on div at bounding box center [781, 338] width 8 height 30
click at [559, 381] on div "[US_STATE]" at bounding box center [609, 384] width 320 height 21
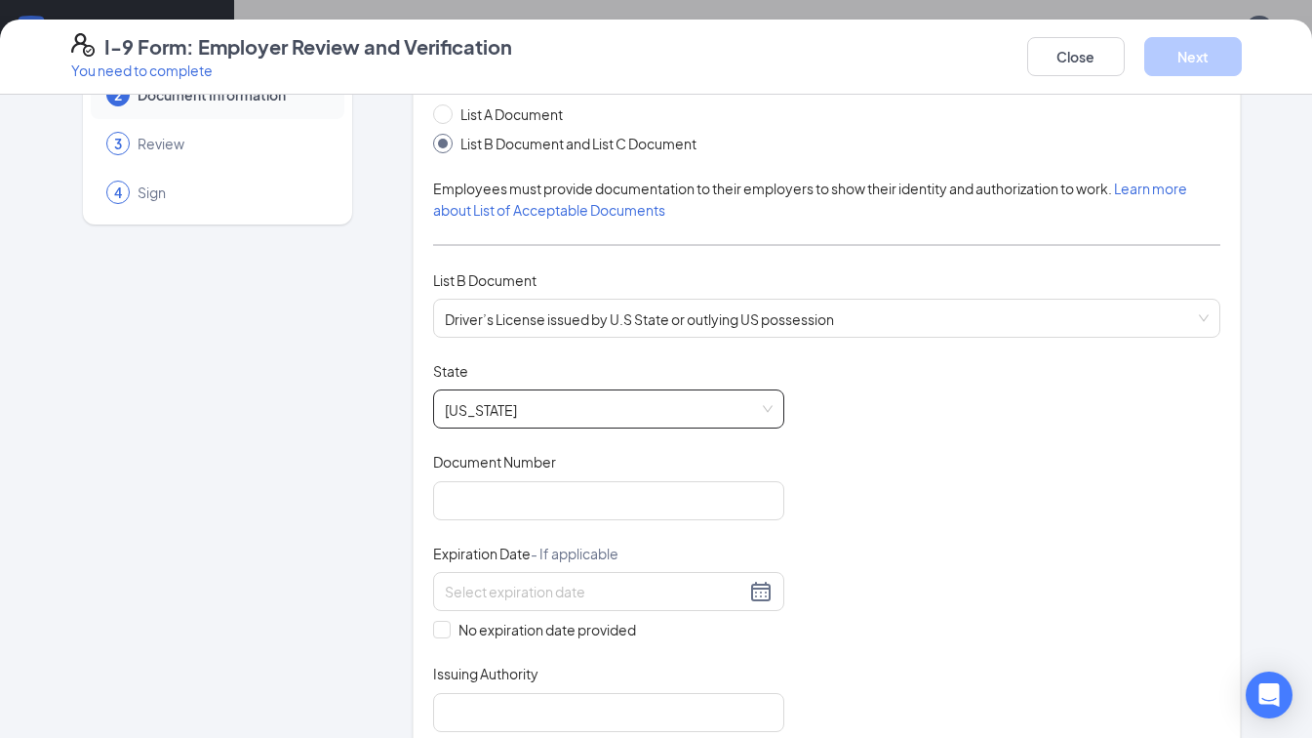
scroll to position [195, 0]
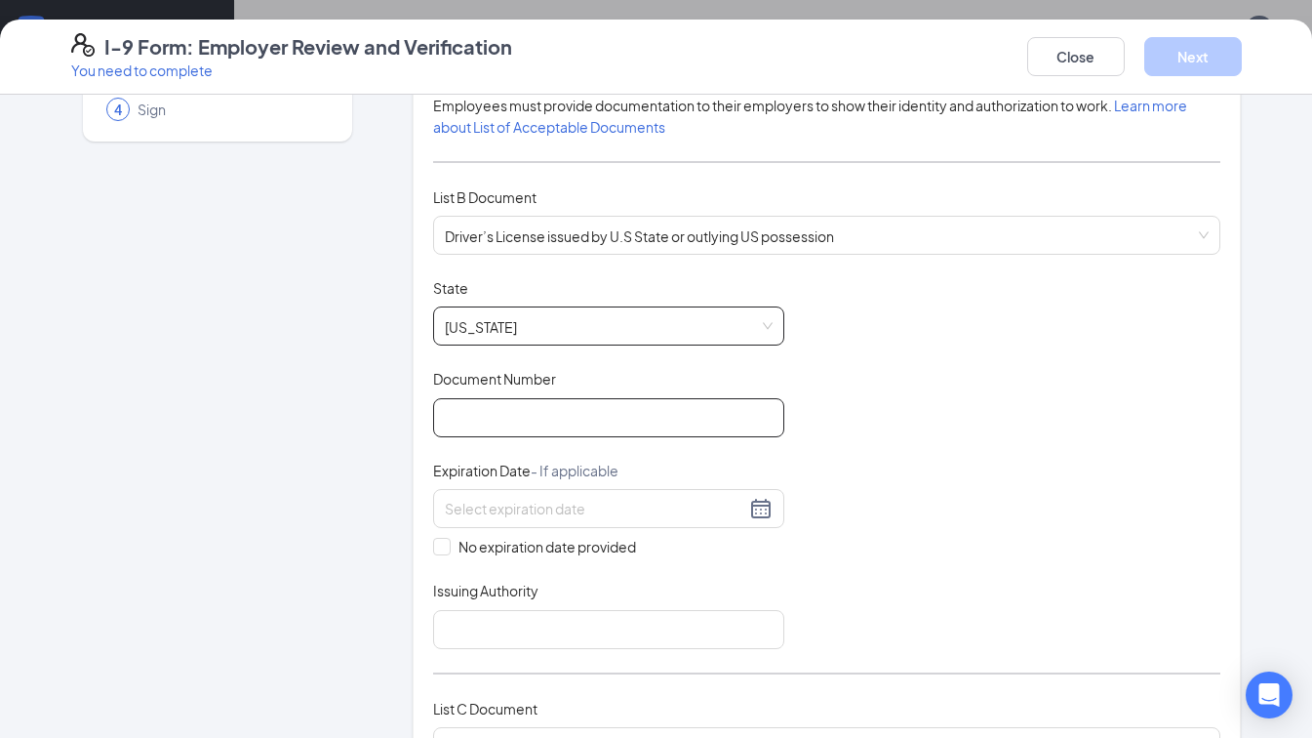
click at [488, 411] on input "Document Number" at bounding box center [608, 417] width 351 height 39
type input "K04-44-6117"
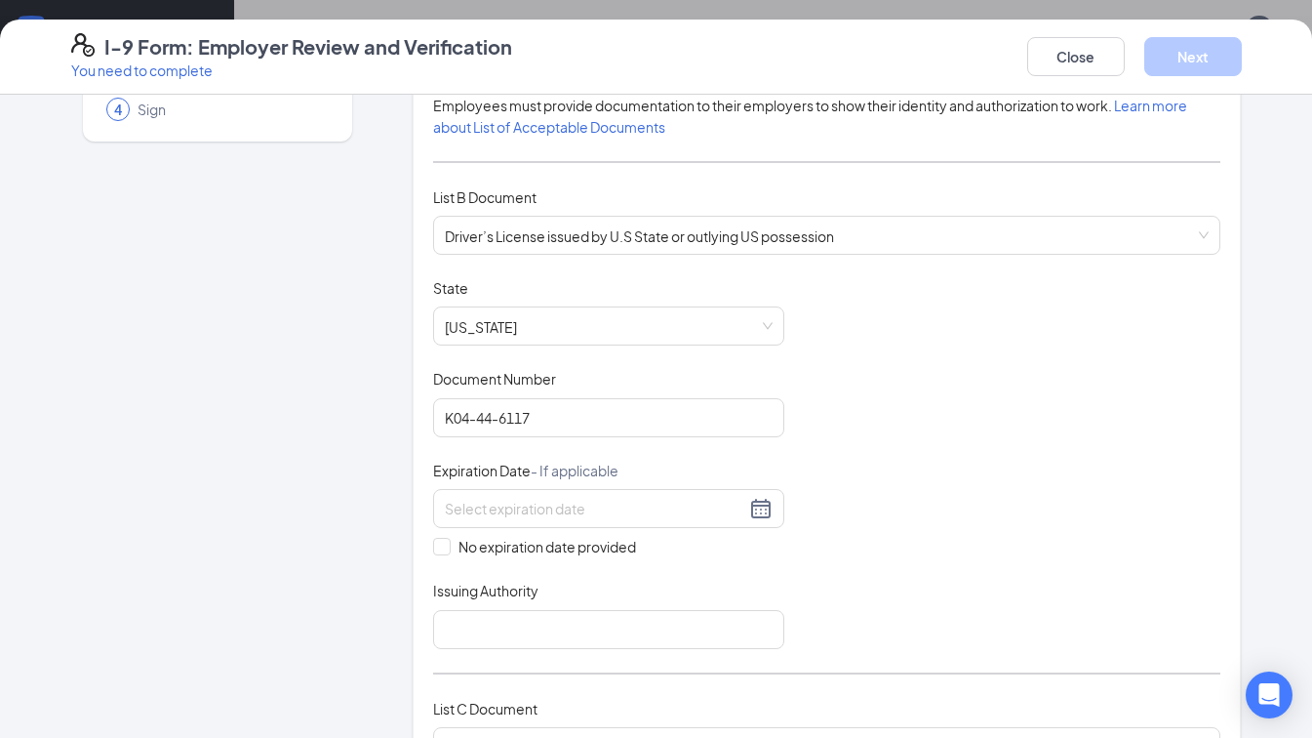
click at [507, 507] on input at bounding box center [595, 508] width 301 height 21
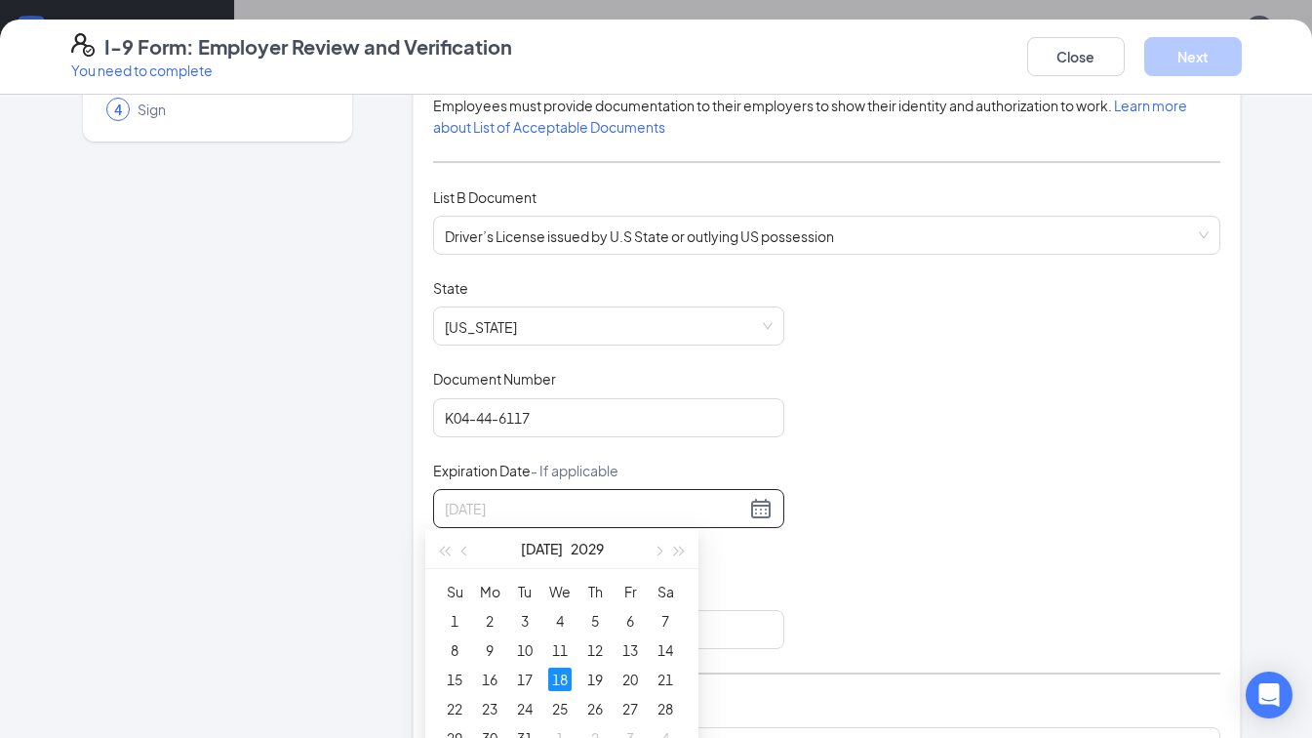
click at [568, 676] on div "18" at bounding box center [559, 678] width 23 height 23
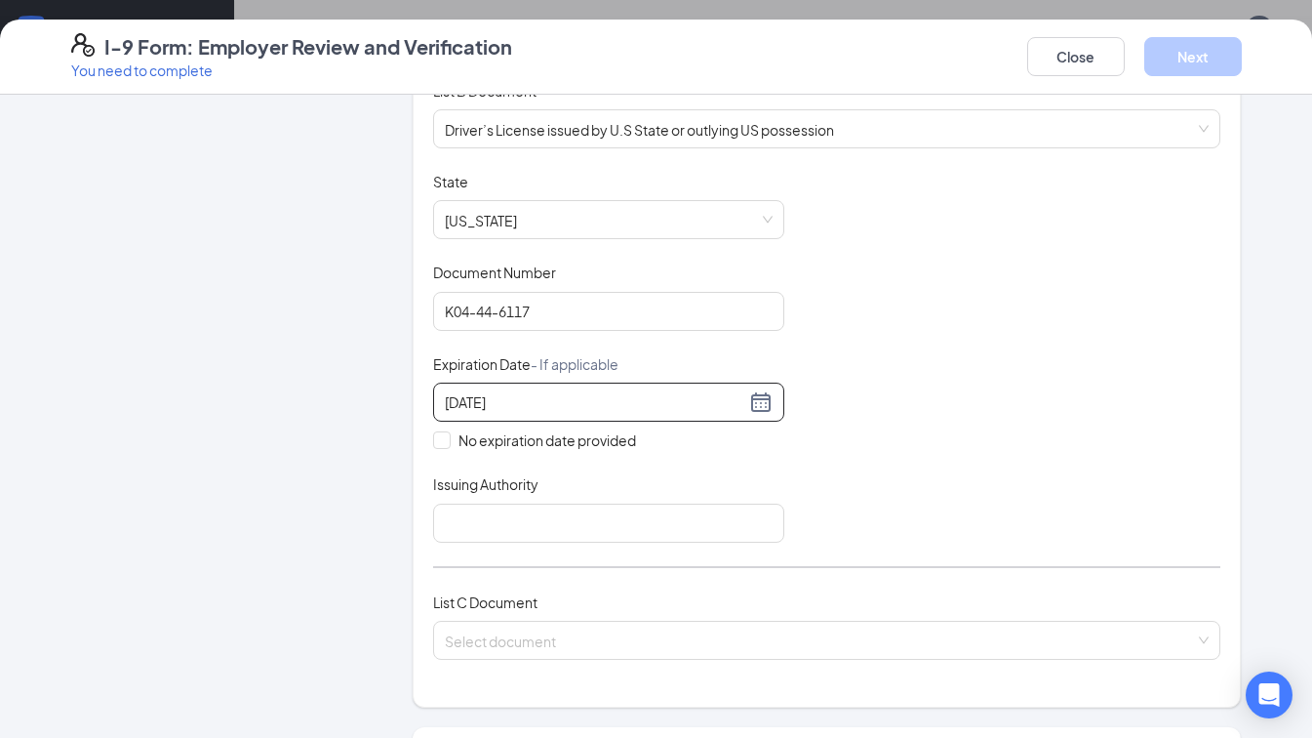
scroll to position [390, 0]
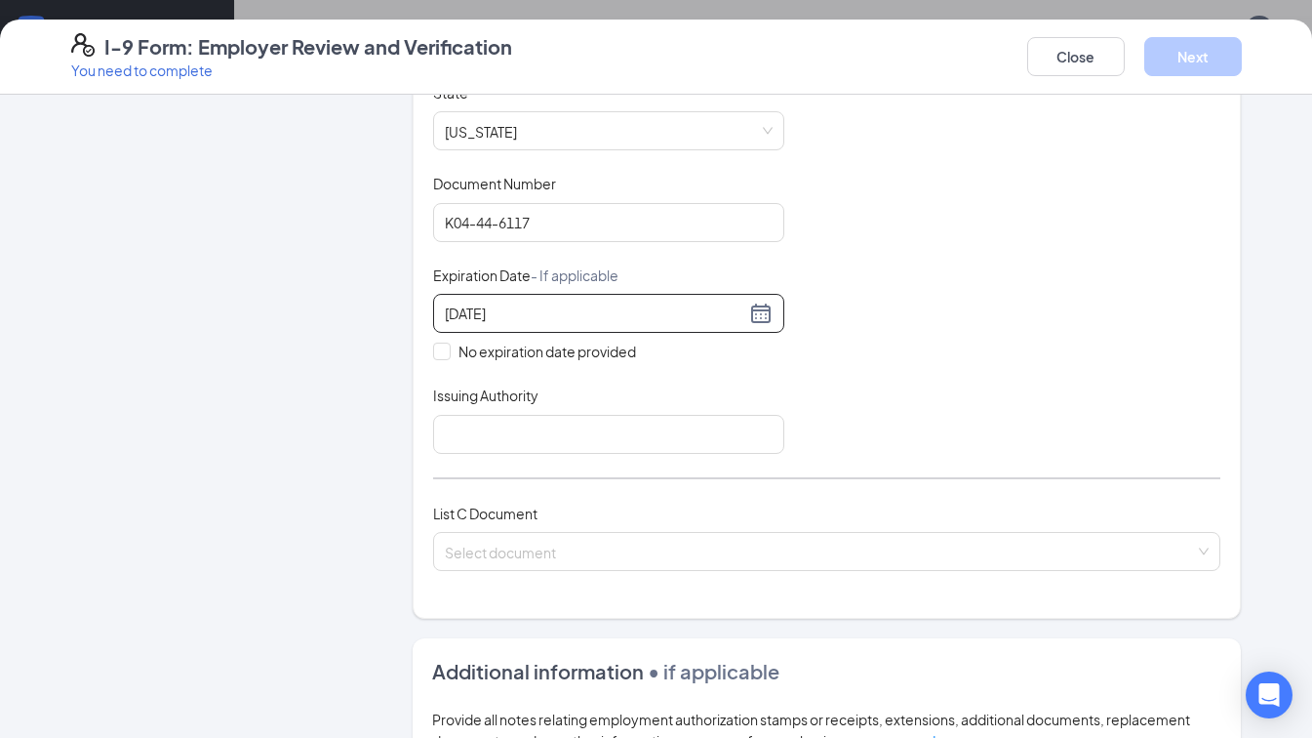
type input "[DATE]"
click at [517, 417] on input "Issuing Authority" at bounding box center [608, 434] width 351 height 39
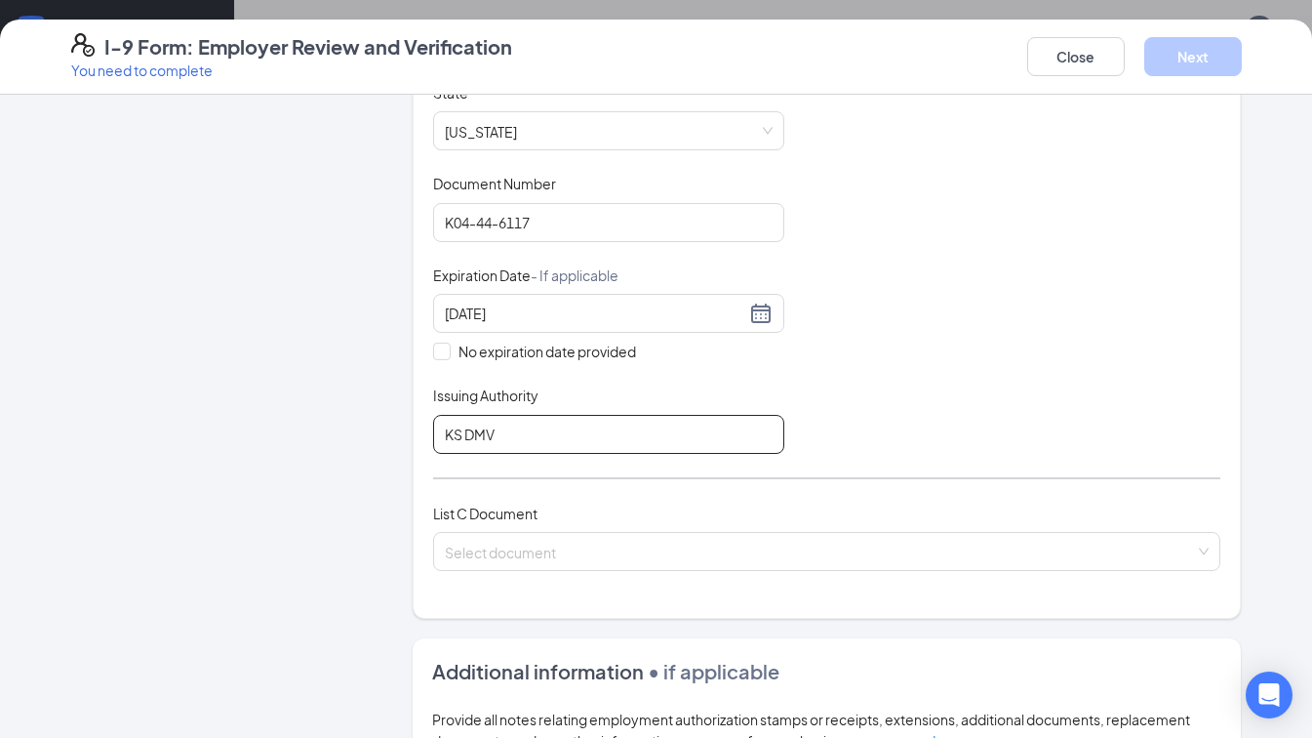
type input "KS DMV"
click at [459, 554] on input "search" at bounding box center [820, 547] width 751 height 29
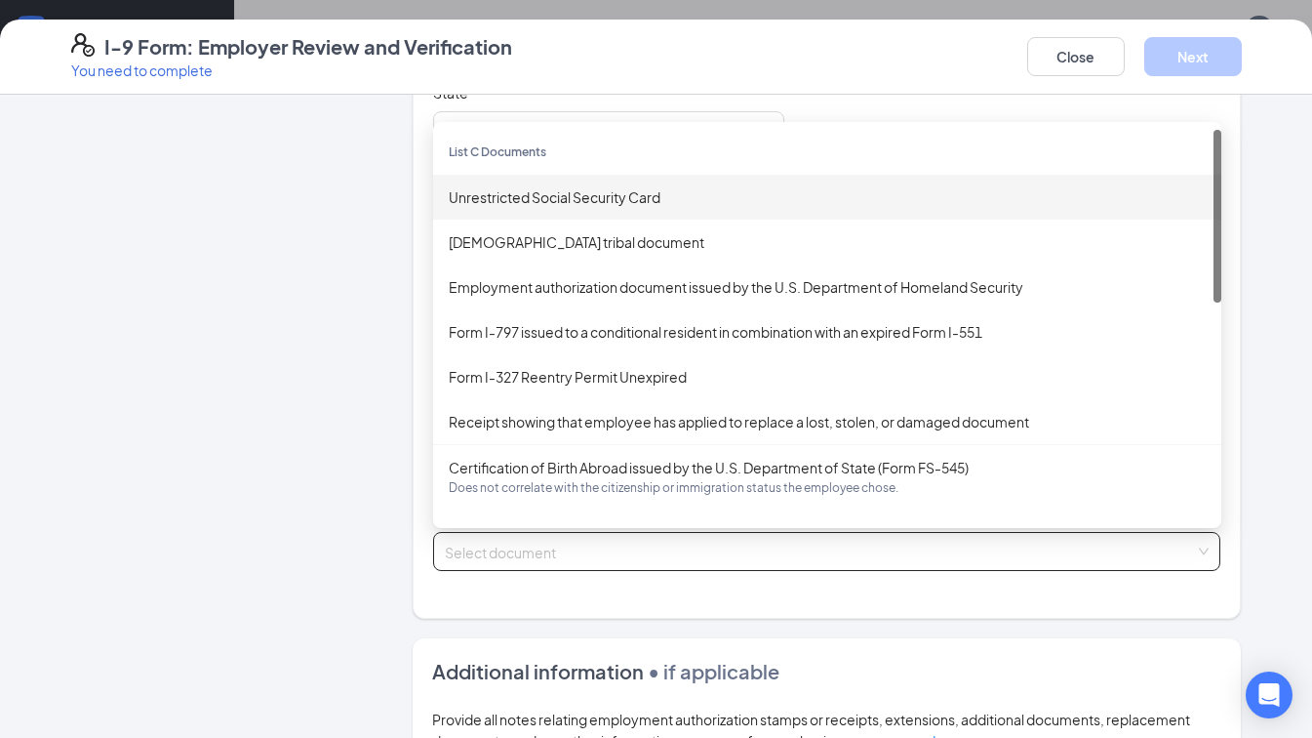
click at [538, 181] on div "Unrestricted Social Security Card" at bounding box center [827, 197] width 788 height 45
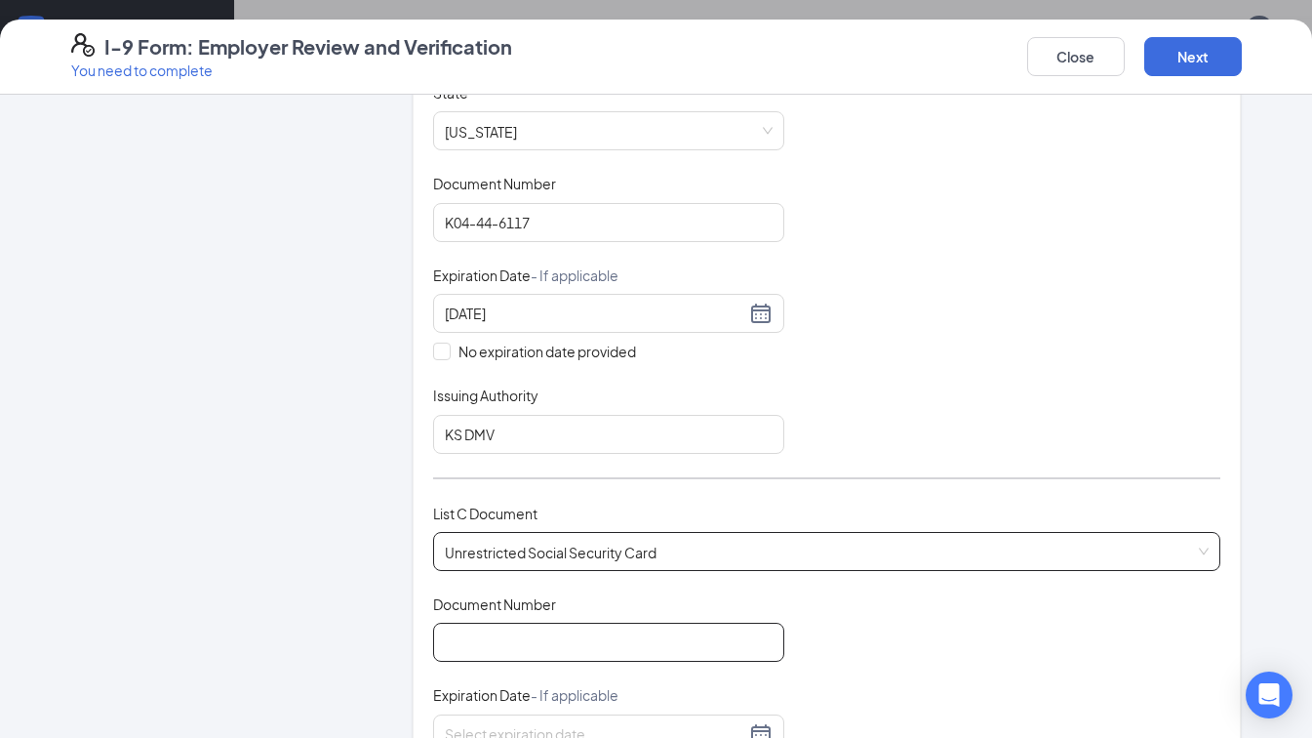
click at [481, 647] on input "Document Number" at bounding box center [608, 641] width 351 height 39
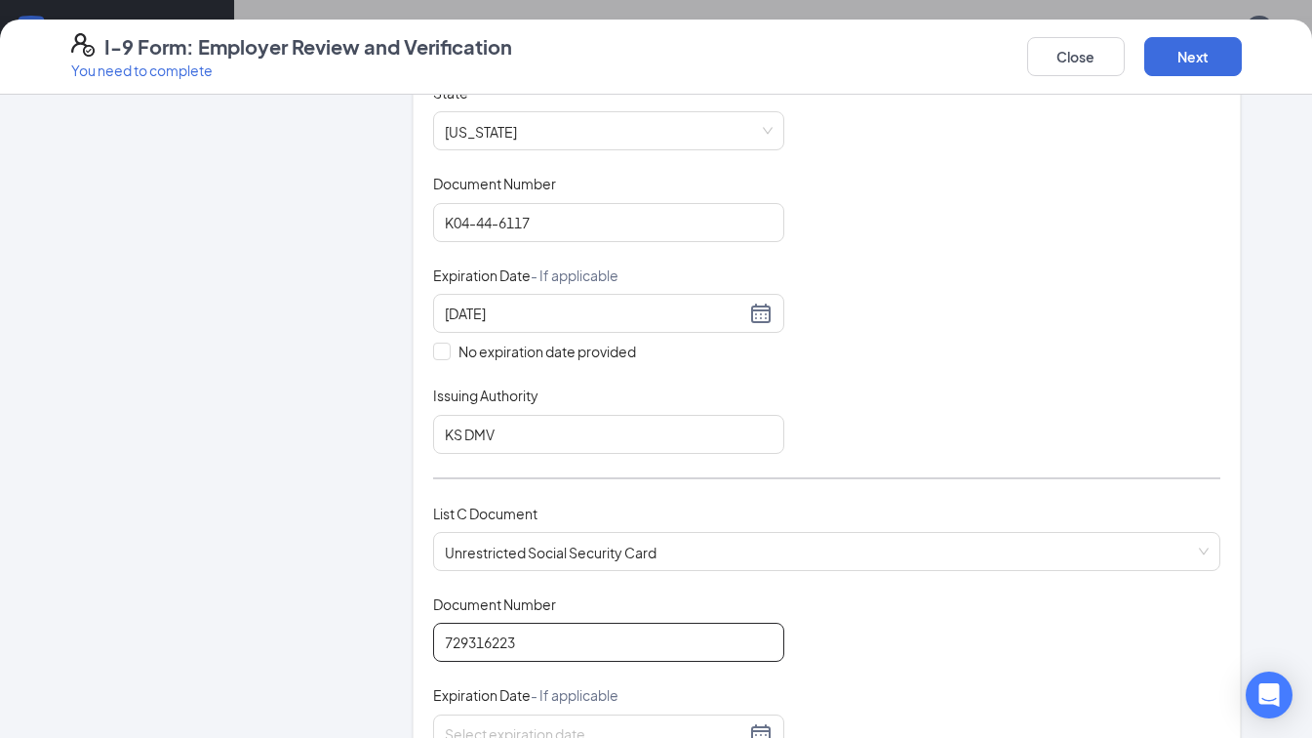
type input "729316223"
click at [819, 626] on div "Document Title Unrestricted Social Security Card Document Number 729316223 Expi…" at bounding box center [827, 733] width 788 height 279
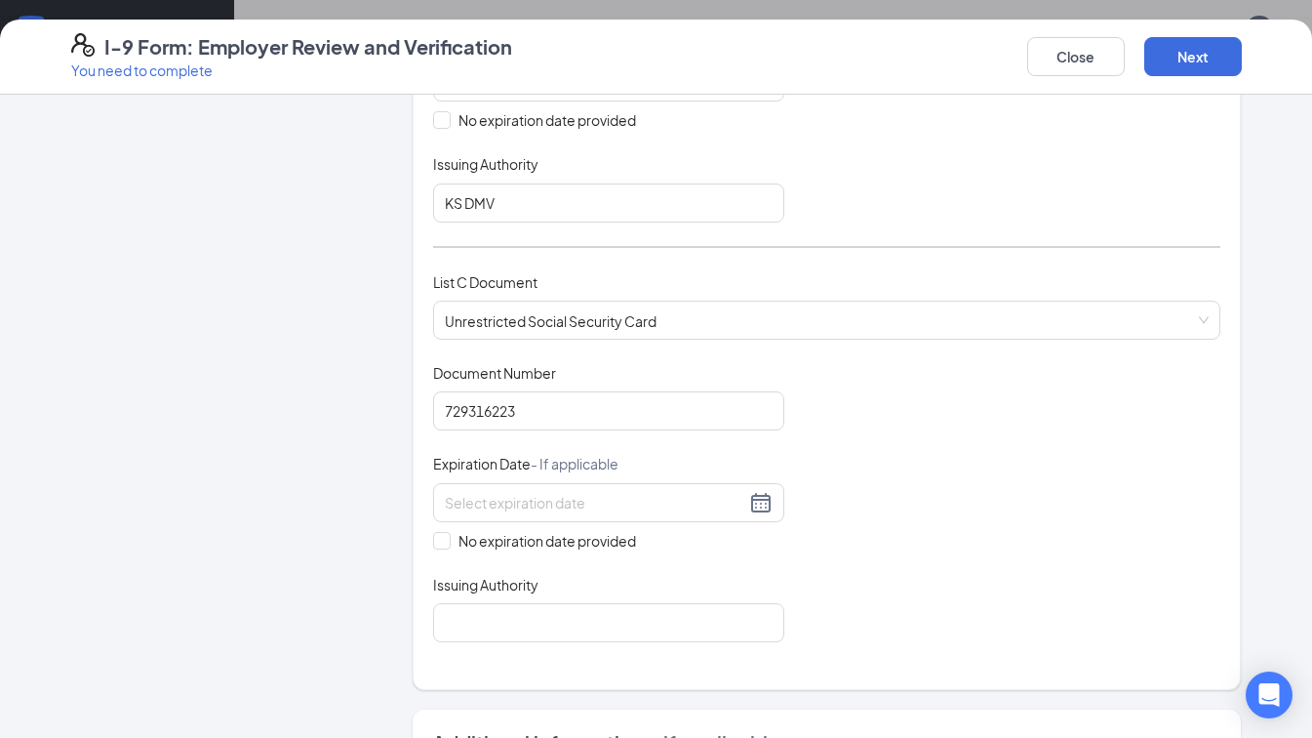
scroll to position [683, 0]
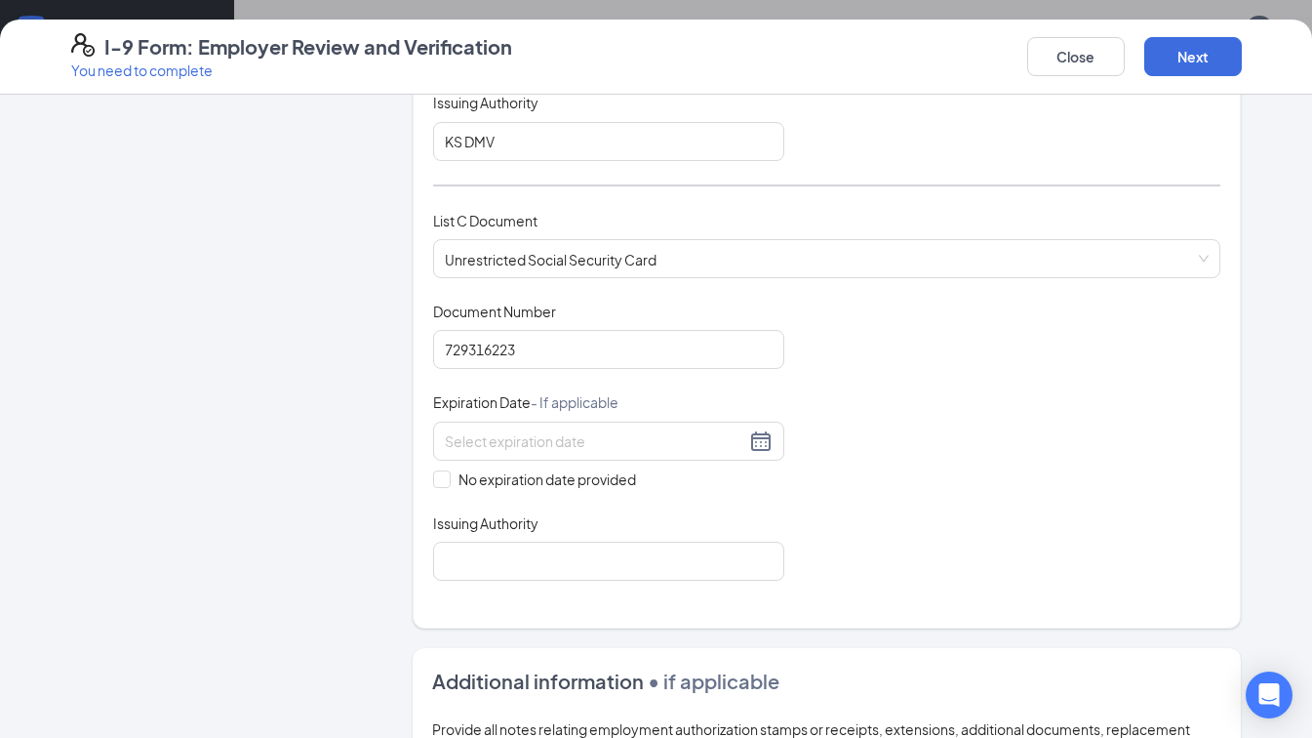
click at [439, 475] on span at bounding box center [442, 479] width 18 height 18
click at [439, 475] on input "No expiration date provided" at bounding box center [440, 477] width 14 height 14
checkbox input "true"
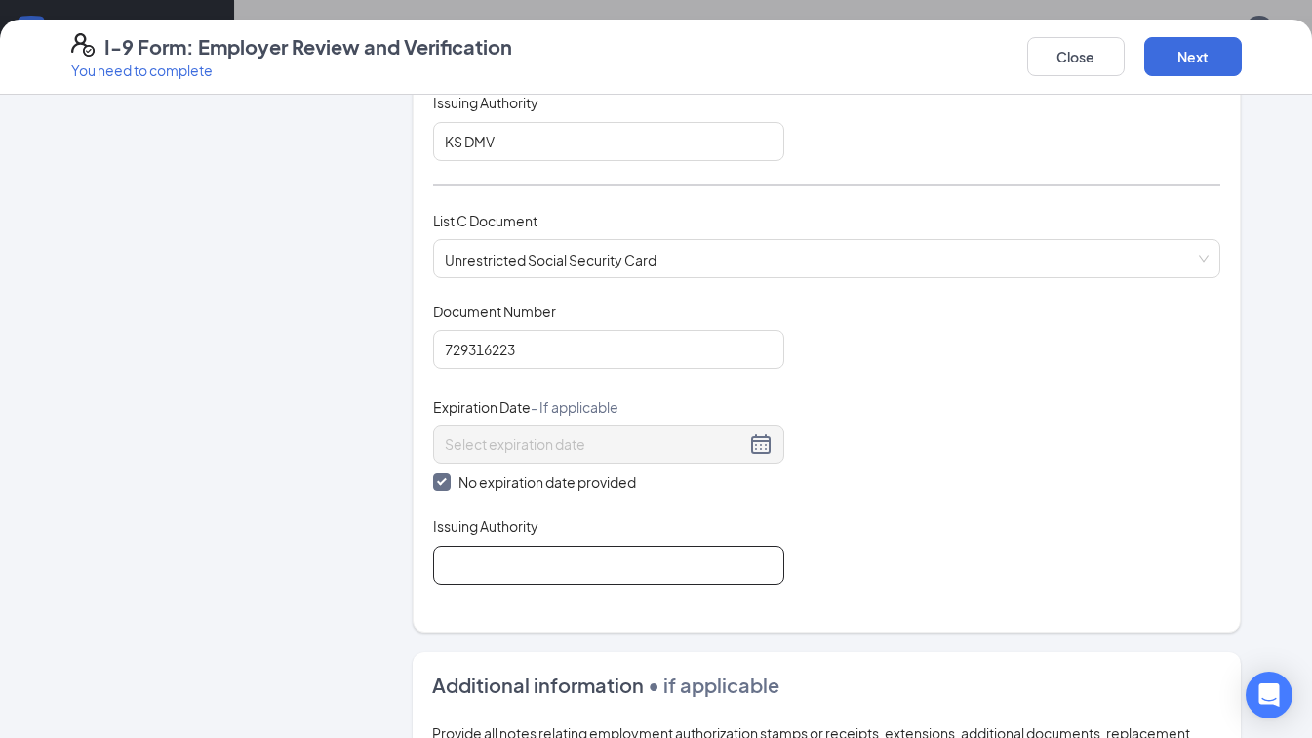
click at [471, 555] on input "Issuing Authority" at bounding box center [608, 564] width 351 height 39
type input "SSA"
click at [1178, 72] on button "Next" at bounding box center [1193, 56] width 98 height 39
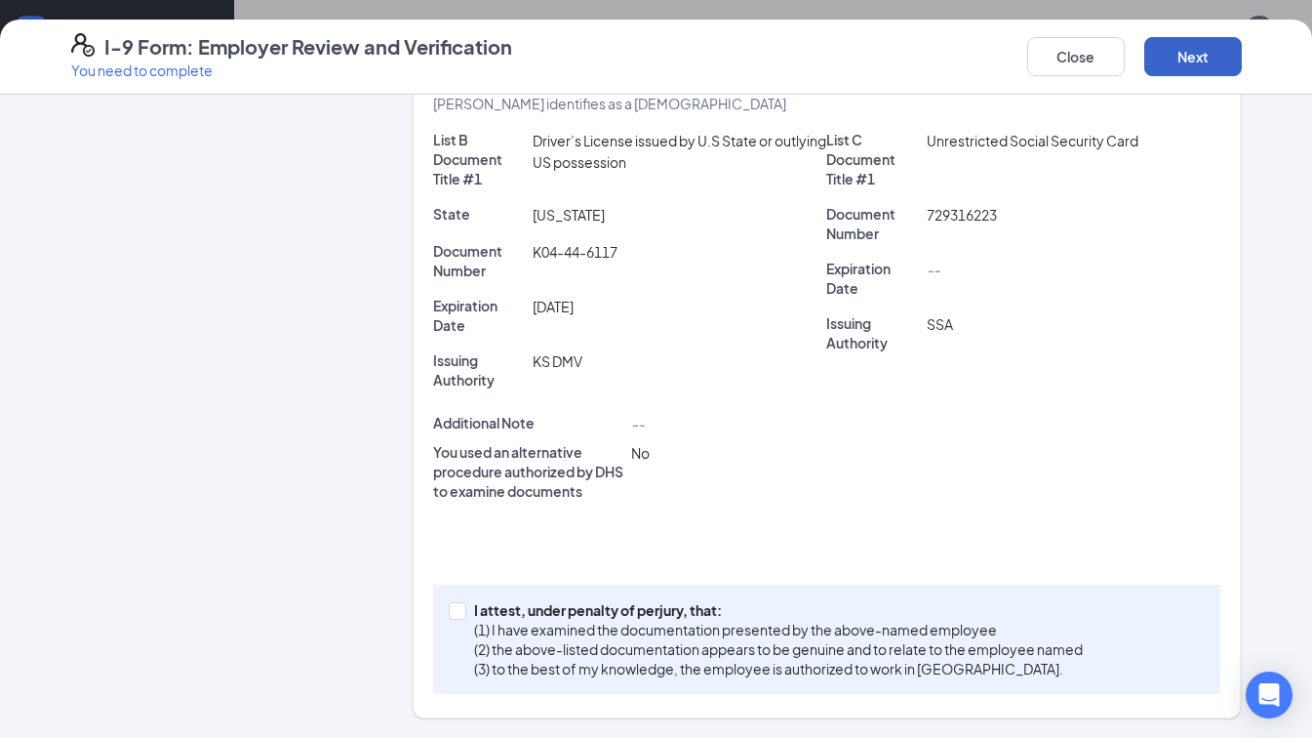
scroll to position [477, 0]
click at [449, 610] on input "I attest, under penalty of [PERSON_NAME], that: (1) I have examined the documen…" at bounding box center [456, 610] width 14 height 14
checkbox input "true"
click at [1186, 56] on button "Next" at bounding box center [1193, 56] width 98 height 39
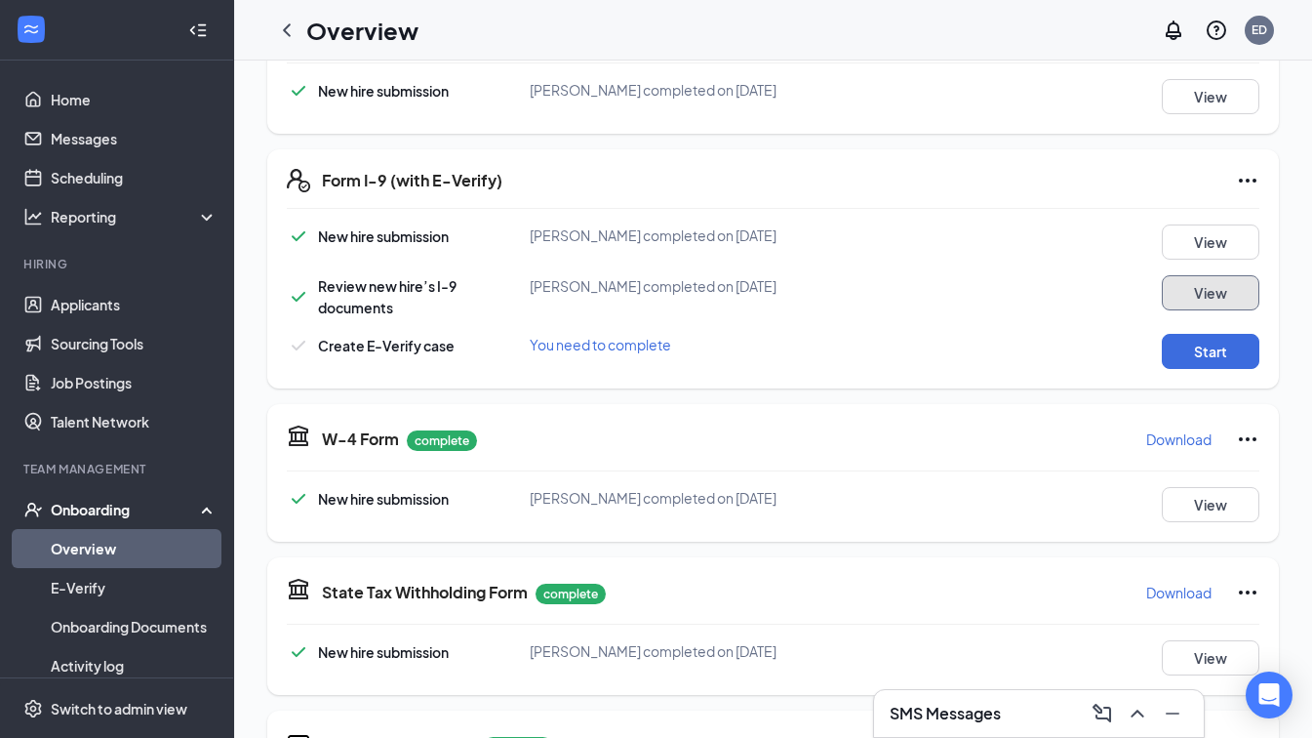
scroll to position [390, 0]
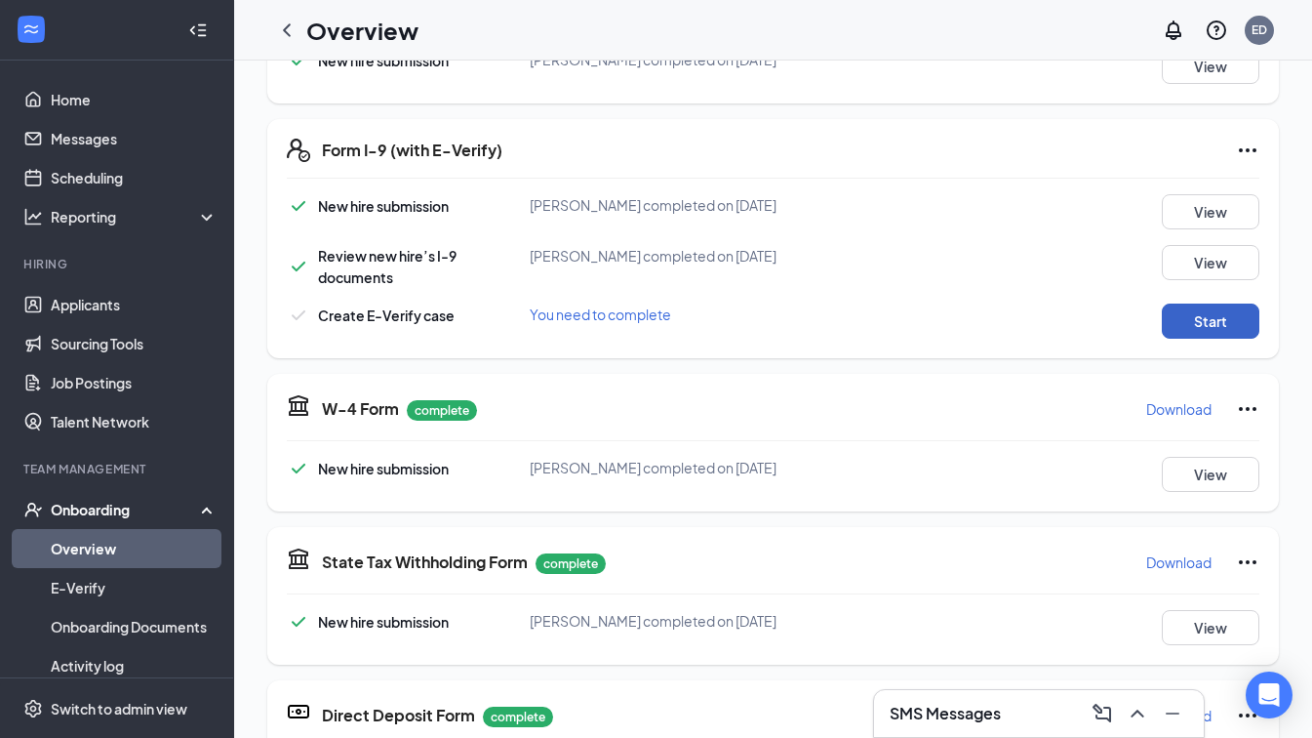
click at [1177, 325] on button "Start" at bounding box center [1211, 320] width 98 height 35
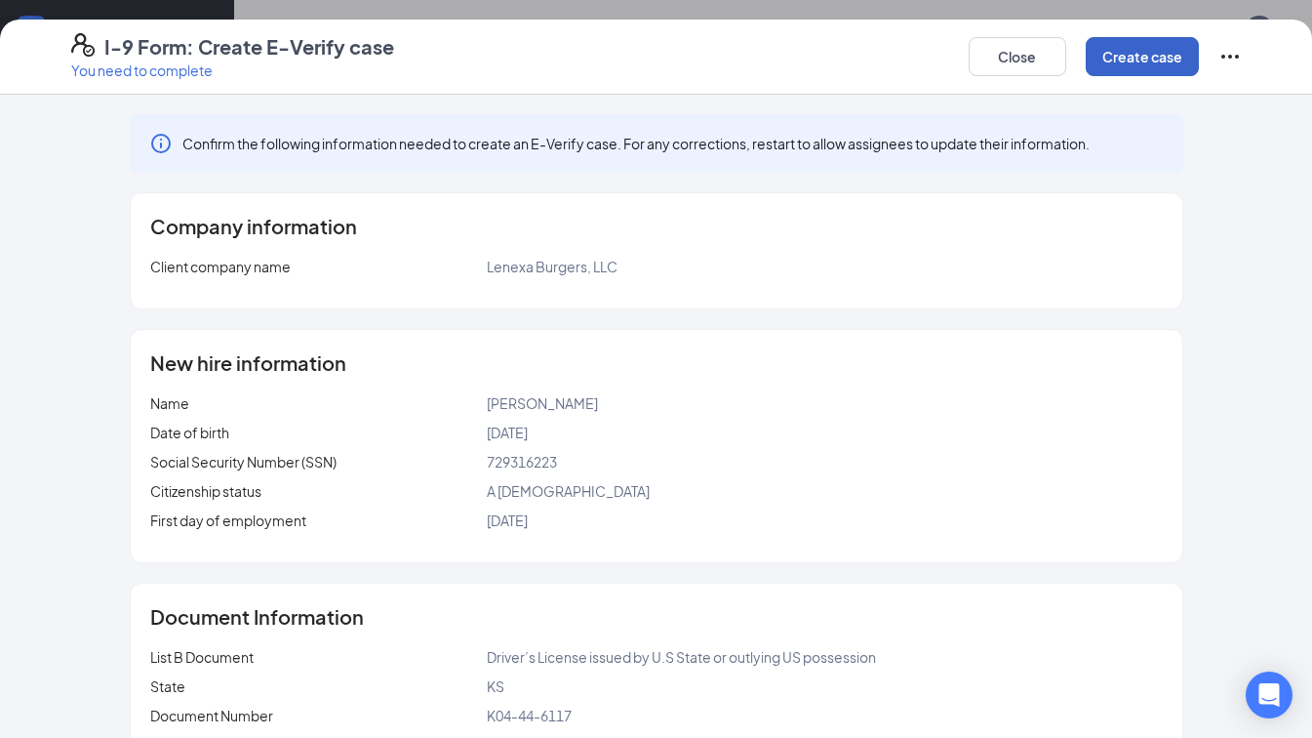
click at [1128, 59] on button "Create case" at bounding box center [1142, 56] width 113 height 39
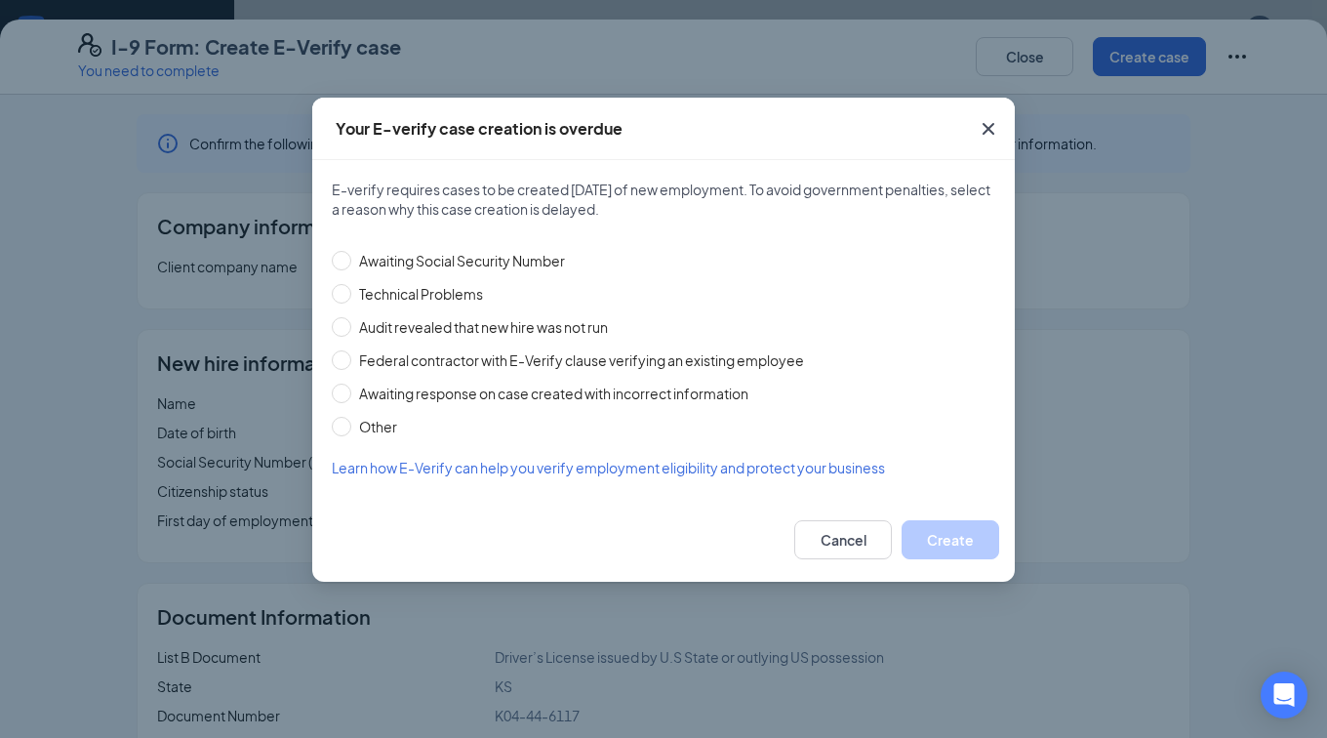
click at [472, 246] on div "Awaiting Social Security Number Technical Problems Audit revealed that new hire…" at bounding box center [663, 337] width 663 height 199
click at [472, 257] on span "Awaiting Social Security Number" at bounding box center [461, 260] width 221 height 21
click at [351, 257] on input "Awaiting Social Security Number" at bounding box center [342, 261] width 20 height 20
radio input "true"
click at [928, 535] on button "Create" at bounding box center [951, 539] width 98 height 39
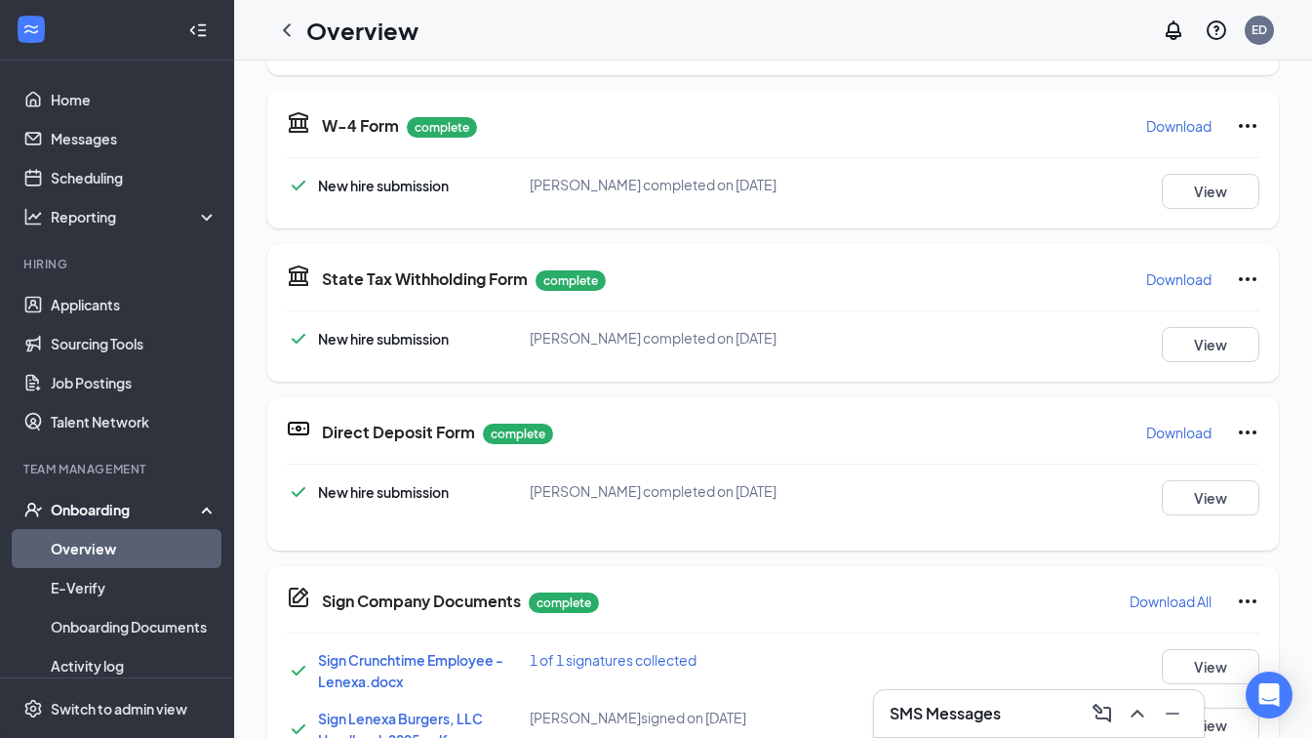
scroll to position [195, 0]
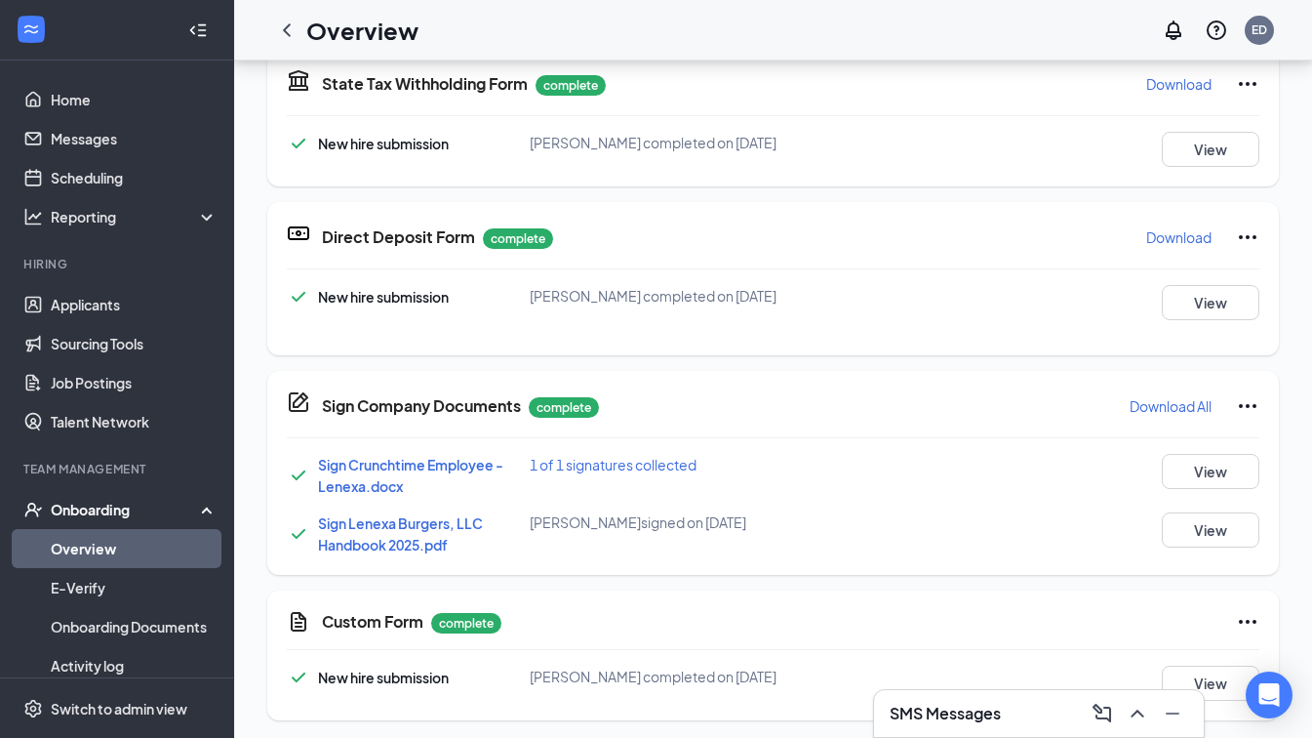
click at [126, 549] on link "Overview" at bounding box center [134, 548] width 167 height 39
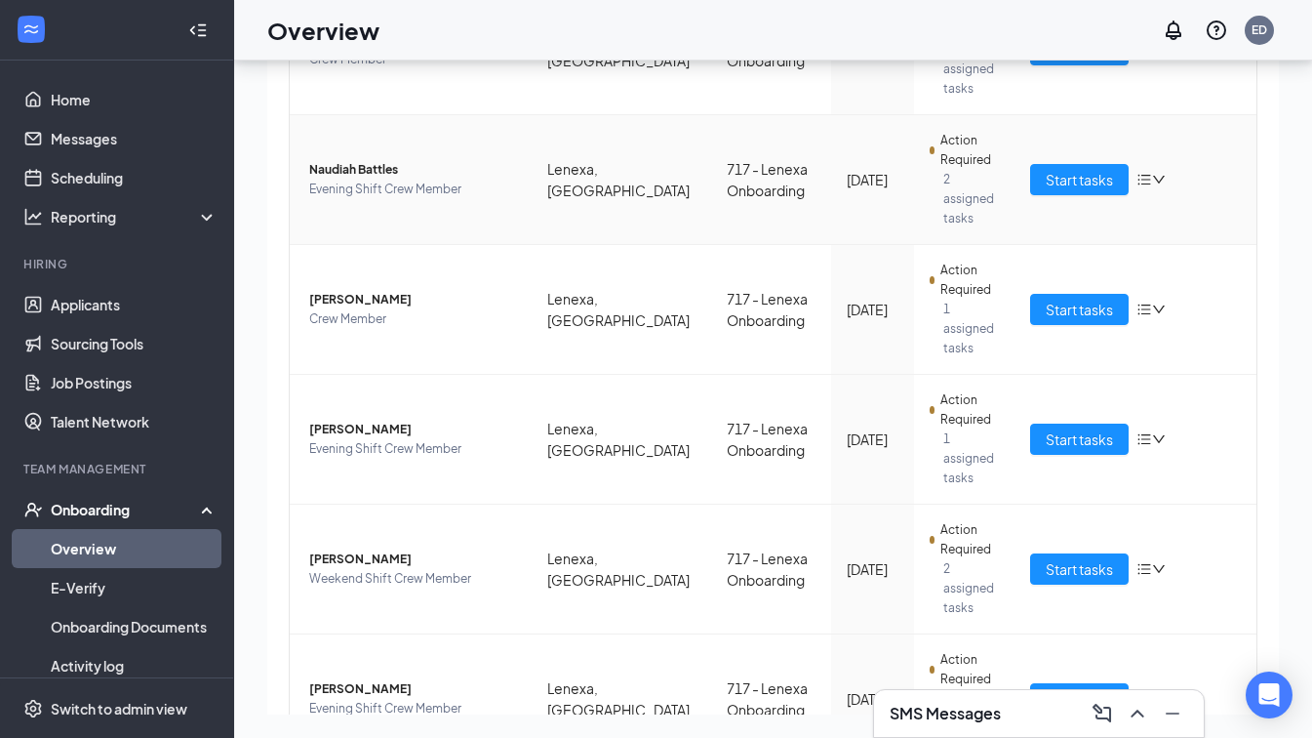
scroll to position [341, 0]
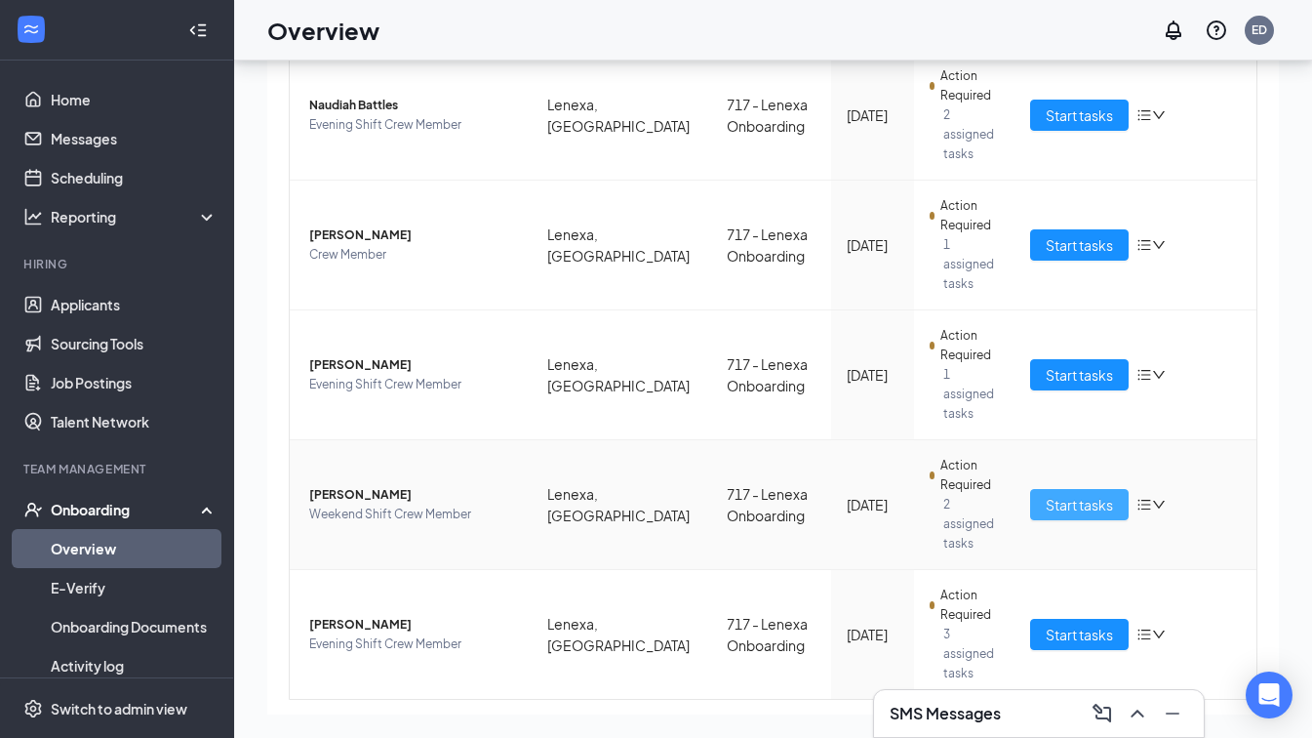
click at [1046, 494] on span "Start tasks" at bounding box center [1079, 504] width 67 height 21
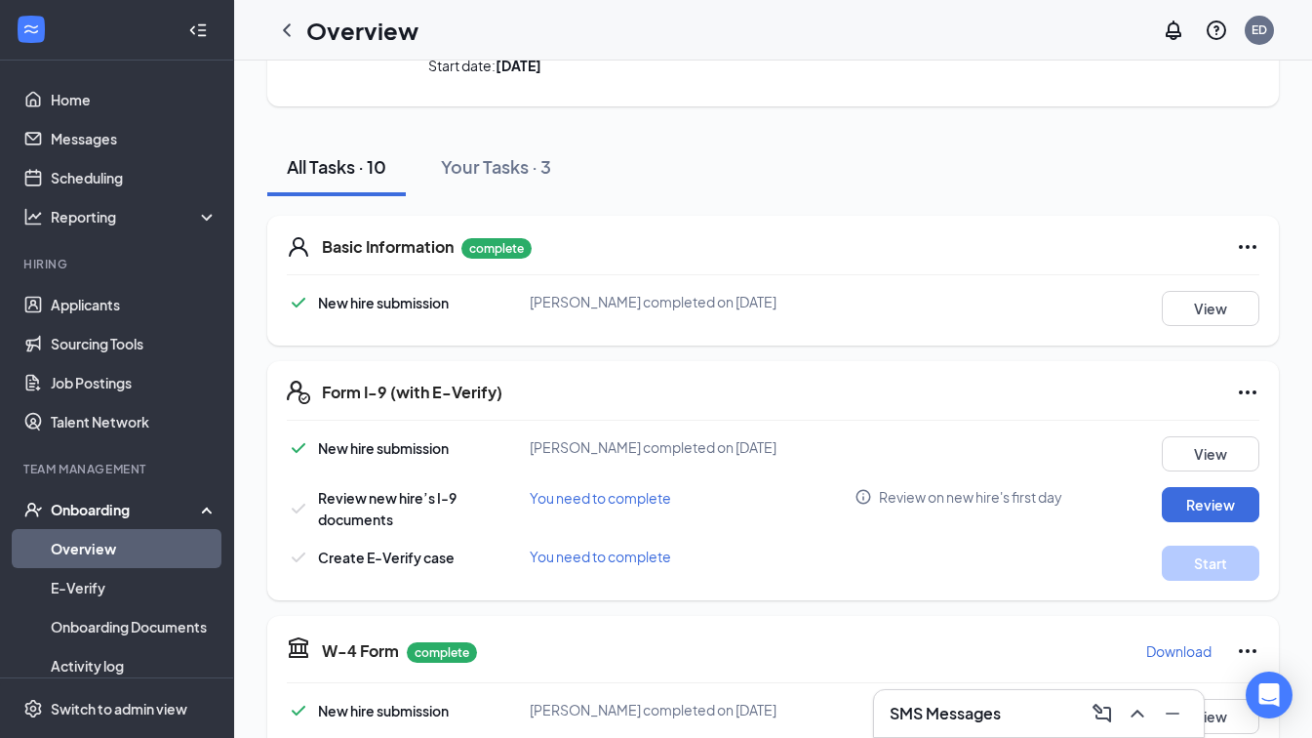
scroll to position [293, 0]
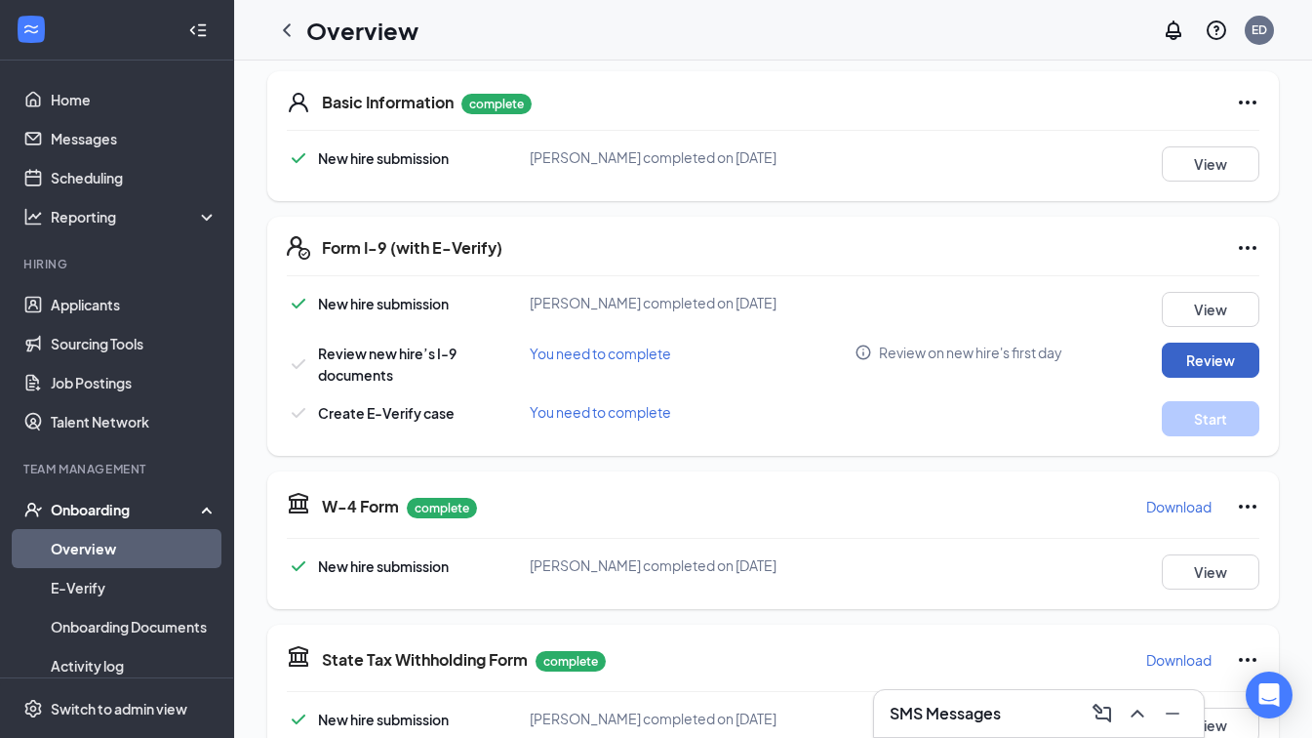
click at [1182, 357] on button "Review" at bounding box center [1211, 359] width 98 height 35
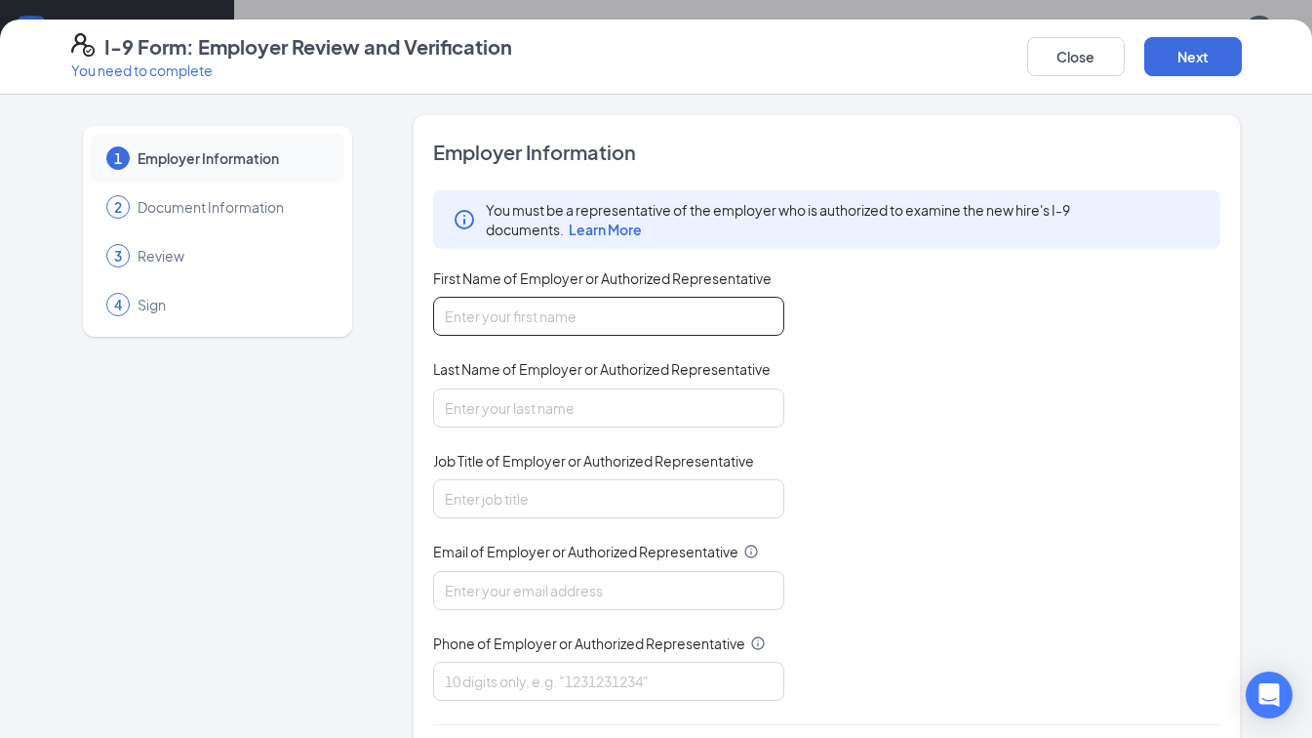
click at [547, 322] on input "First Name of Employer or Authorized Representative" at bounding box center [608, 316] width 351 height 39
click at [566, 317] on input "First Name of Employer or Authorized Representative" at bounding box center [608, 316] width 351 height 39
type input "[PERSON_NAME]"
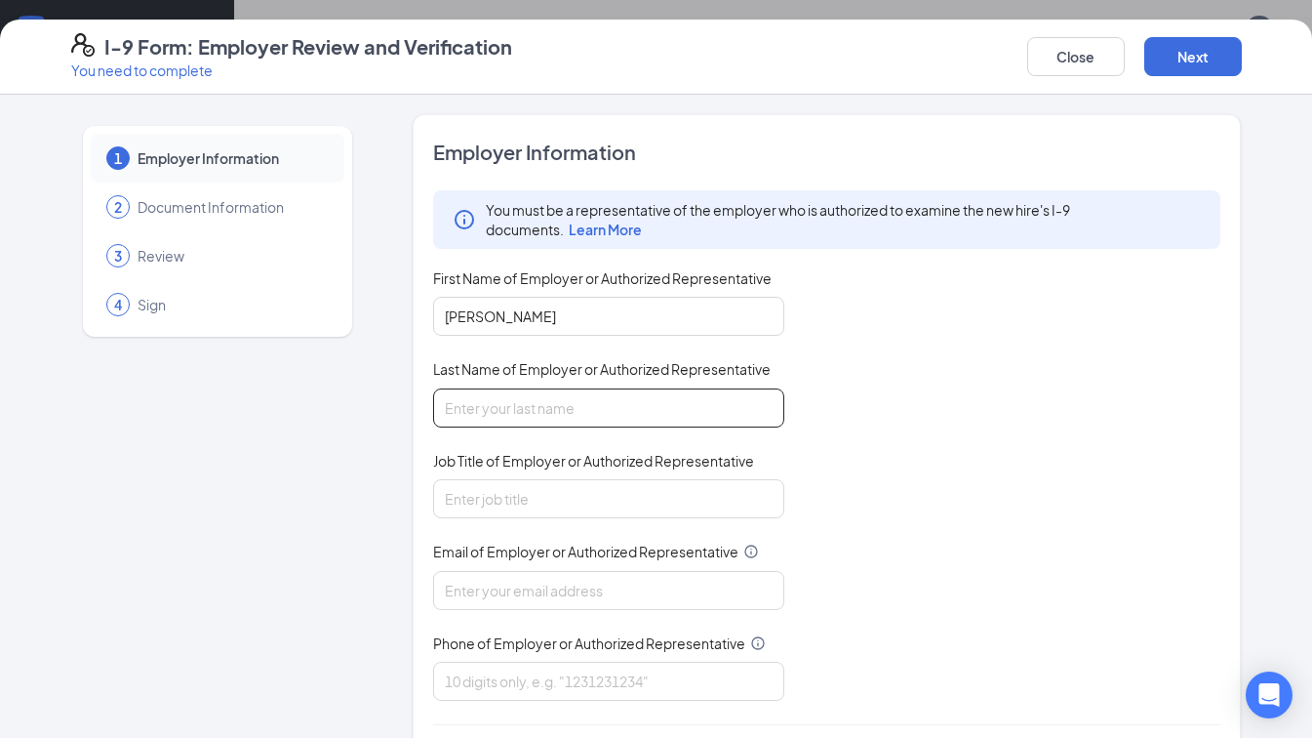
click at [450, 409] on input "Last Name of Employer or Authorized Representative" at bounding box center [608, 407] width 351 height 39
type input "[PERSON_NAME]"
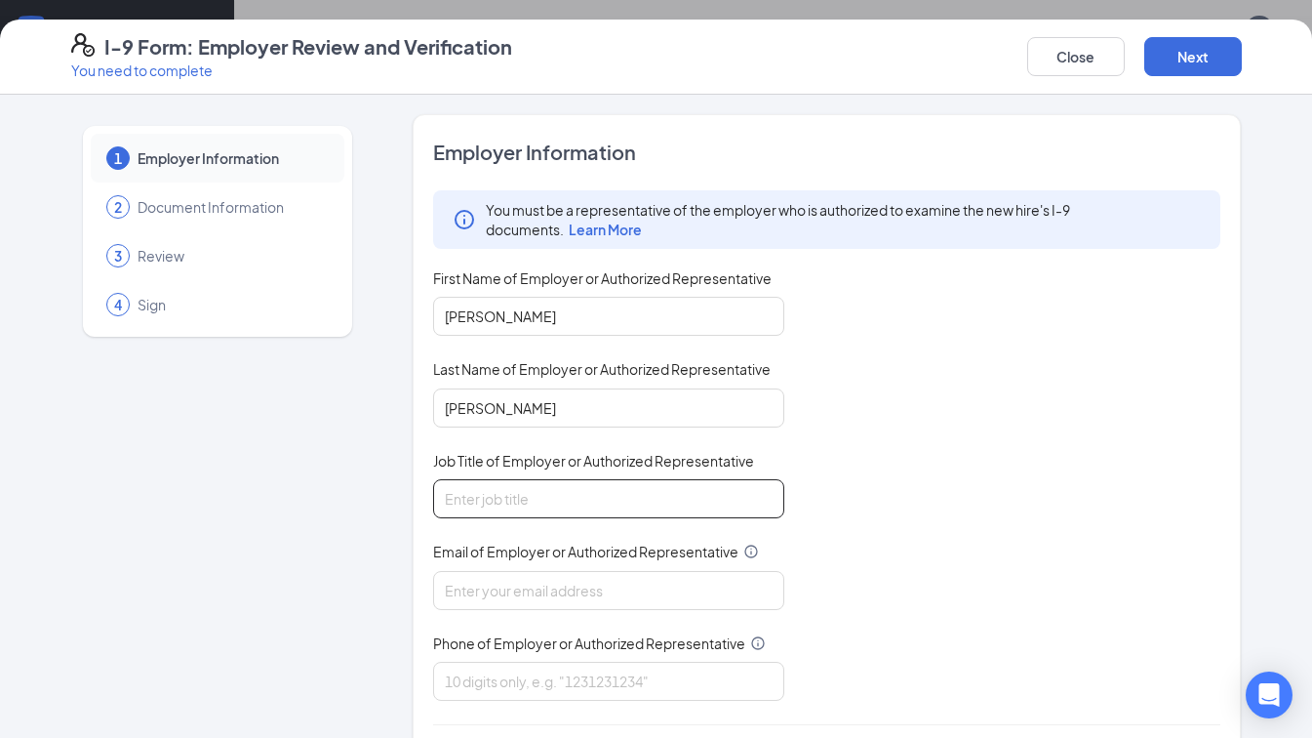
click at [470, 509] on input "Job Title of Employer or Authorized Representative" at bounding box center [608, 498] width 351 height 39
type input "General Manager"
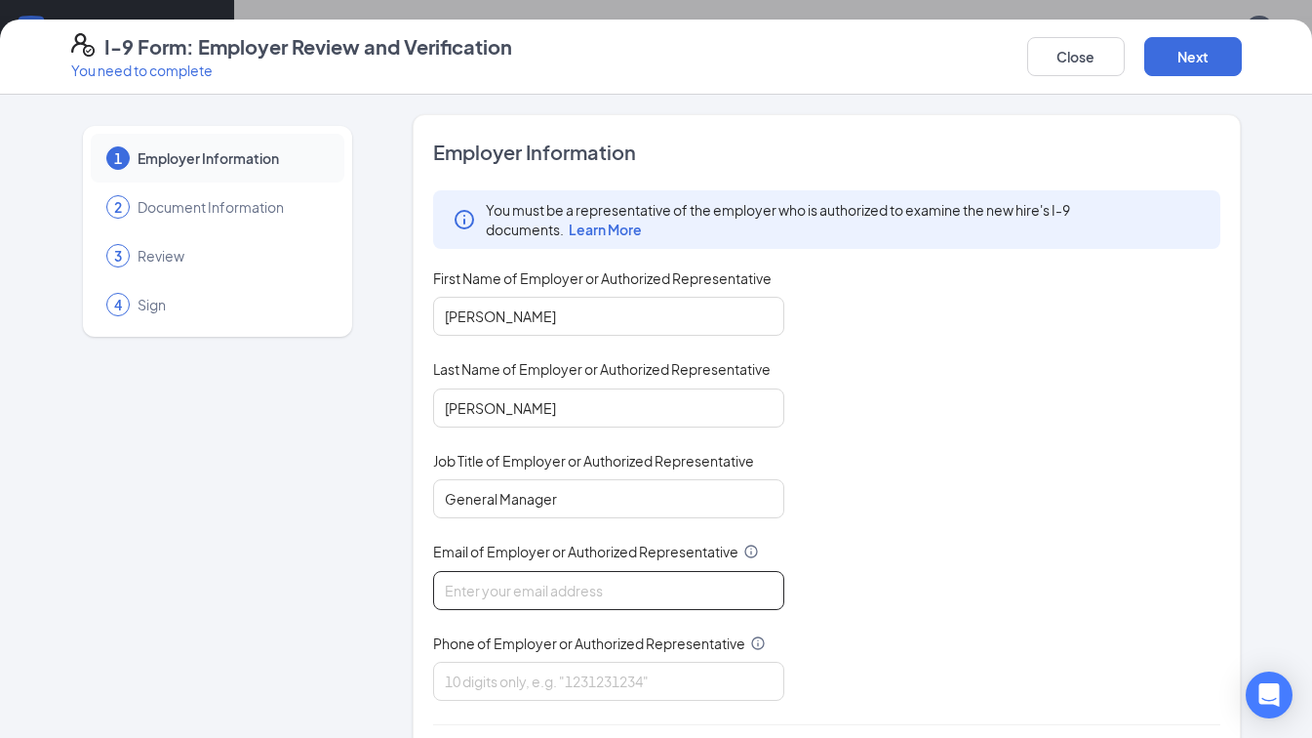
click at [534, 573] on input "Email of Employer or Authorized Representative" at bounding box center [608, 590] width 351 height 39
type input "[EMAIL_ADDRESS][DOMAIN_NAME]"
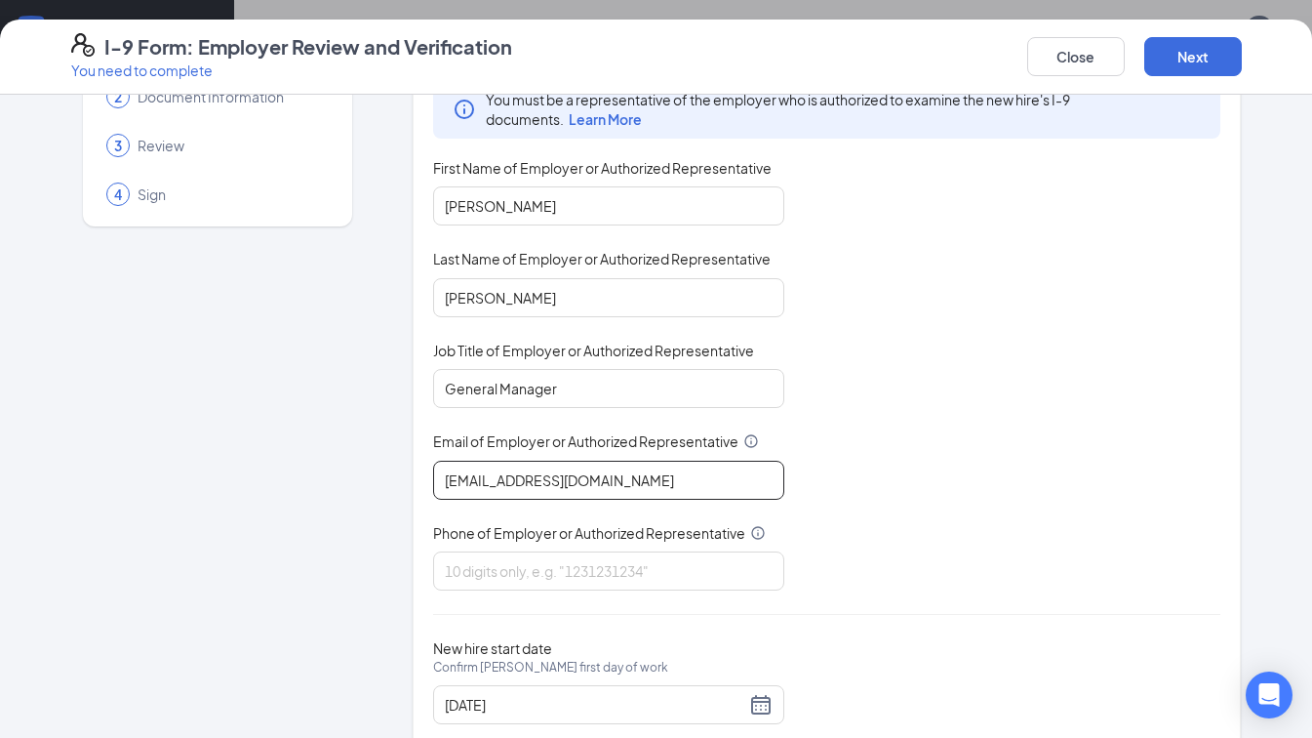
scroll to position [162, 0]
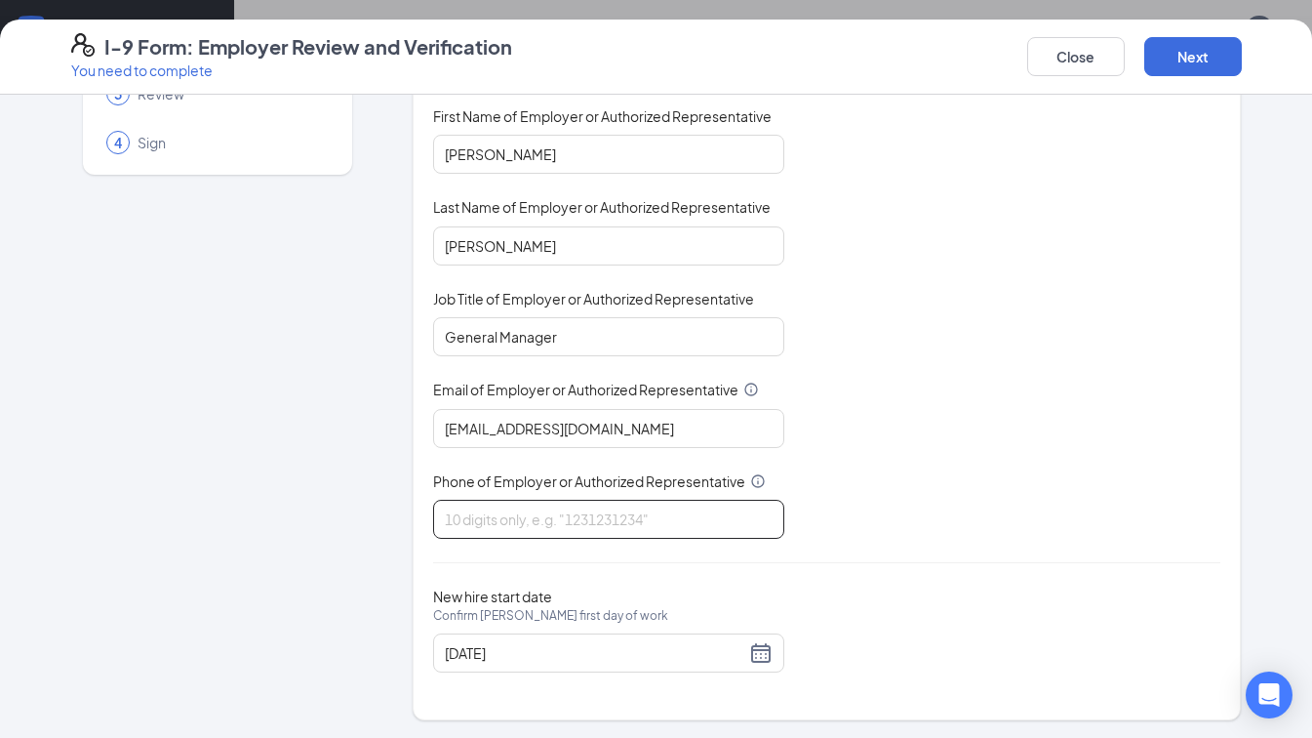
click at [561, 524] on input "Phone of Employer or Authorized Representative" at bounding box center [608, 519] width 351 height 39
type input "8164893021"
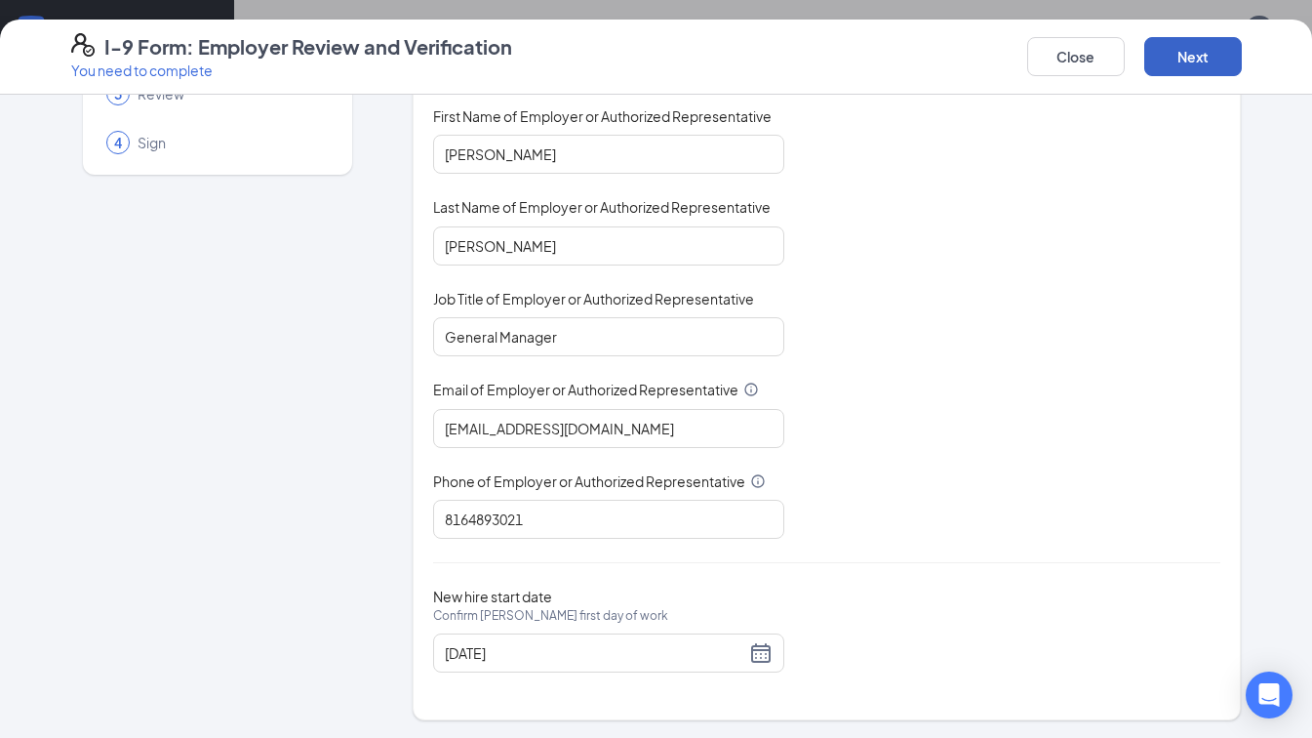
click at [1195, 58] on button "Next" at bounding box center [1193, 56] width 98 height 39
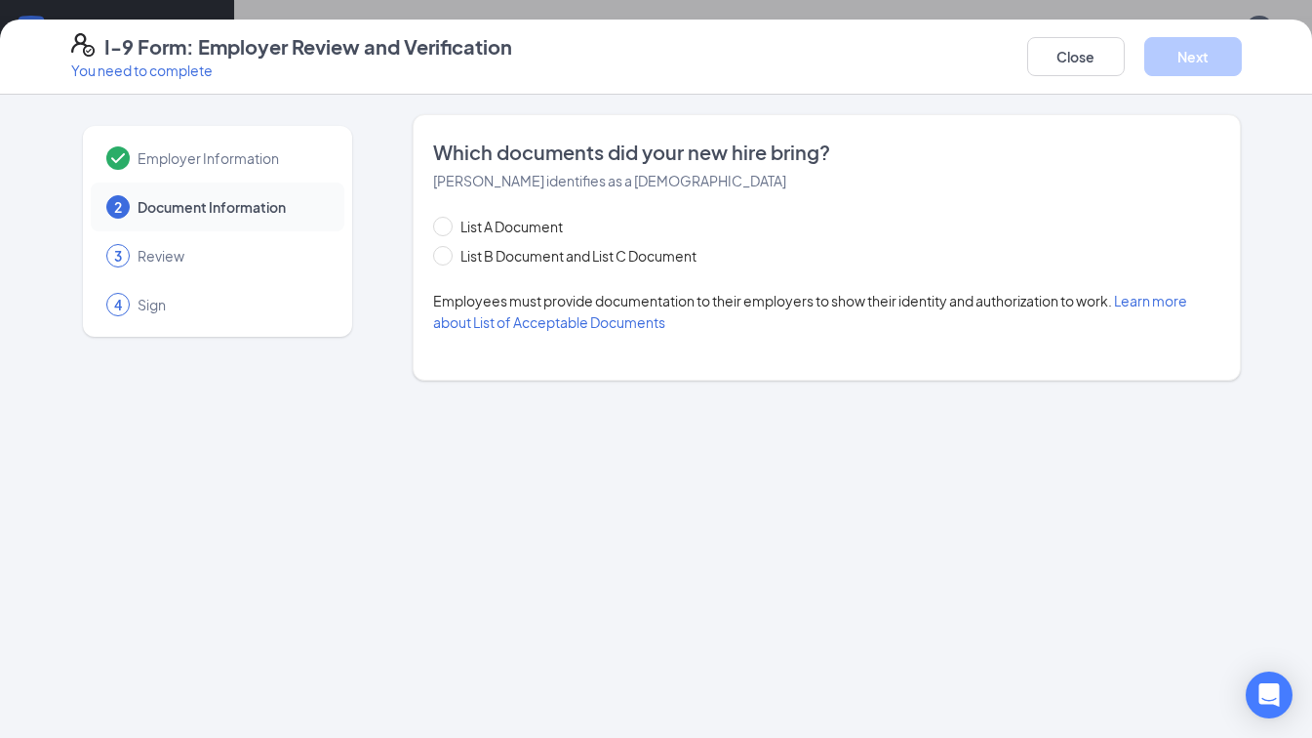
scroll to position [0, 0]
click at [442, 254] on input "List B Document and List C Document" at bounding box center [440, 253] width 14 height 14
radio input "true"
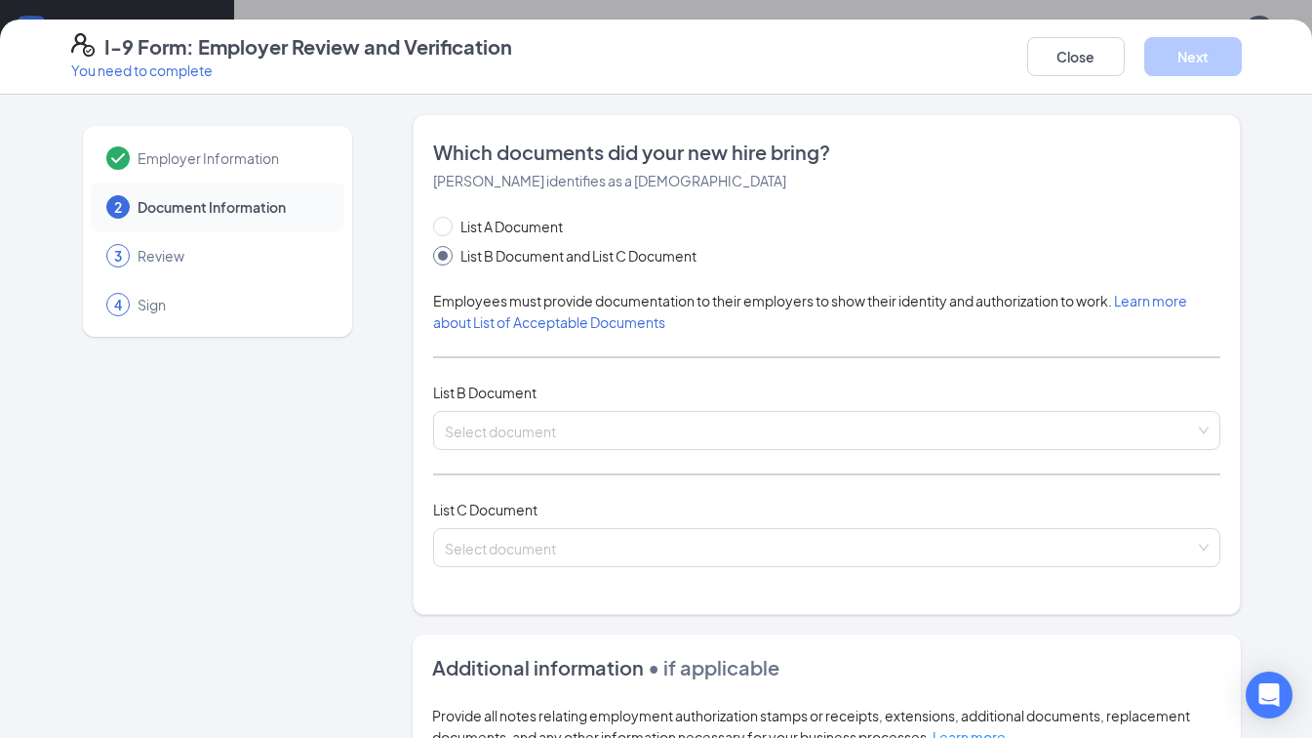
click at [534, 434] on input "search" at bounding box center [820, 426] width 751 height 29
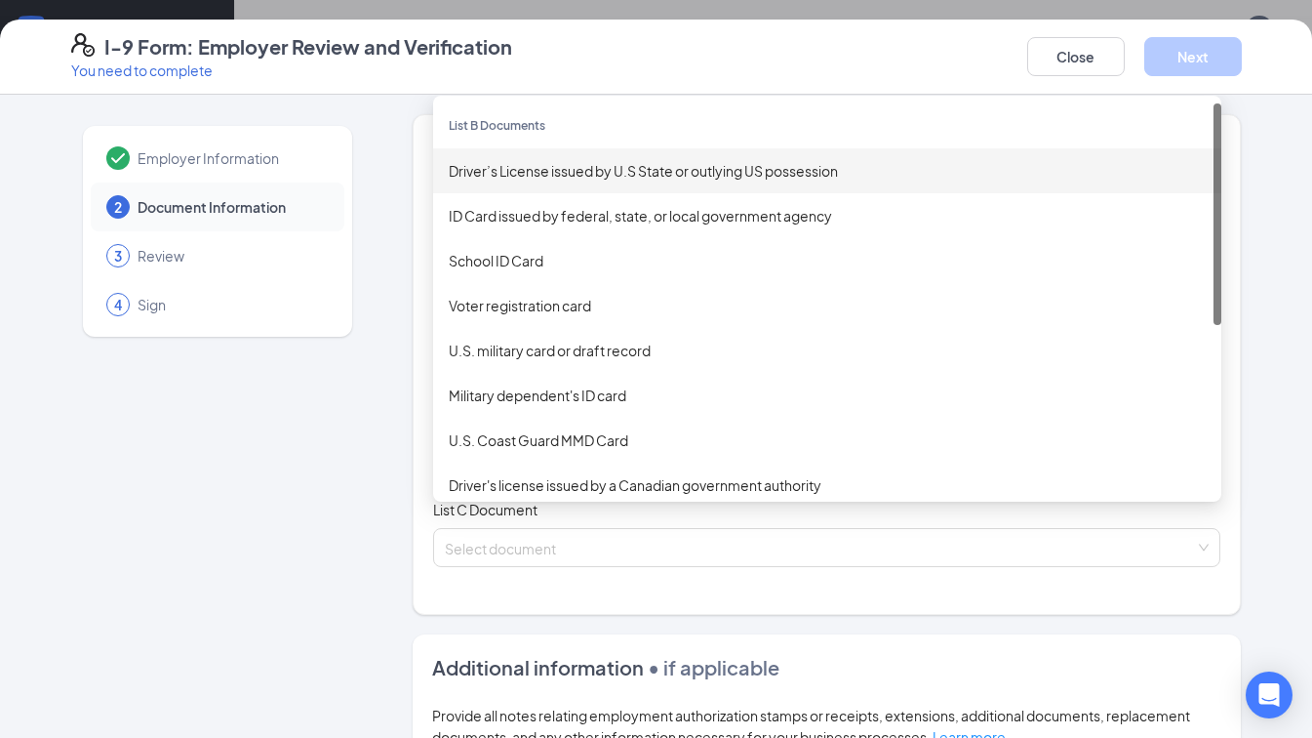
click at [555, 170] on div "Driver’s License issued by U.S State or outlying US possession" at bounding box center [827, 170] width 757 height 21
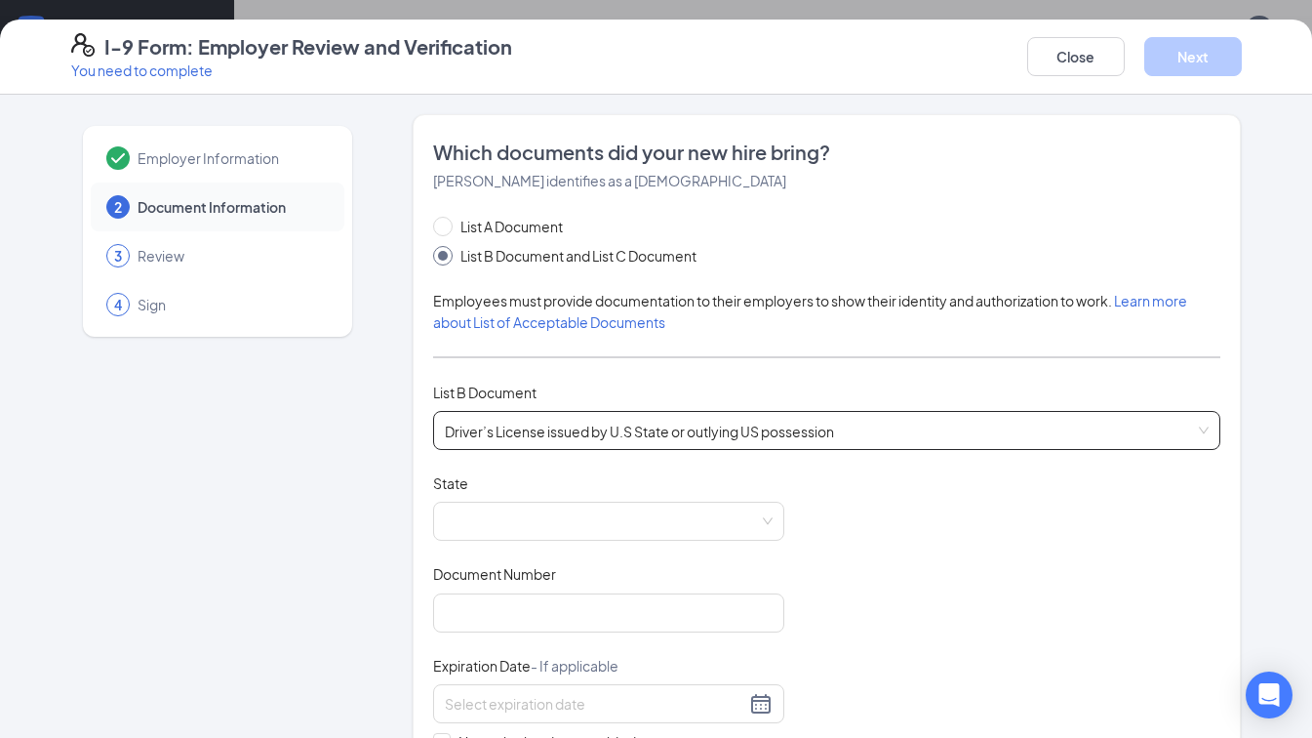
click at [486, 508] on span at bounding box center [609, 520] width 328 height 37
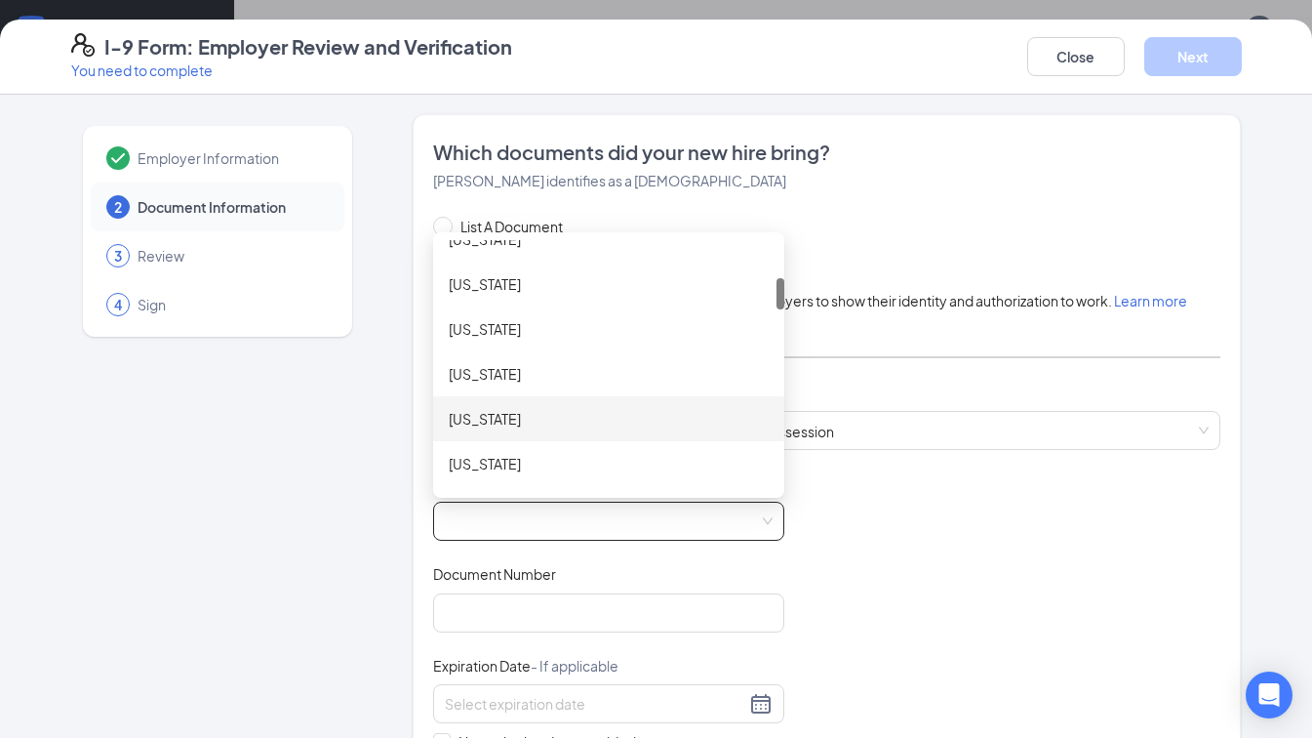
scroll to position [390, 0]
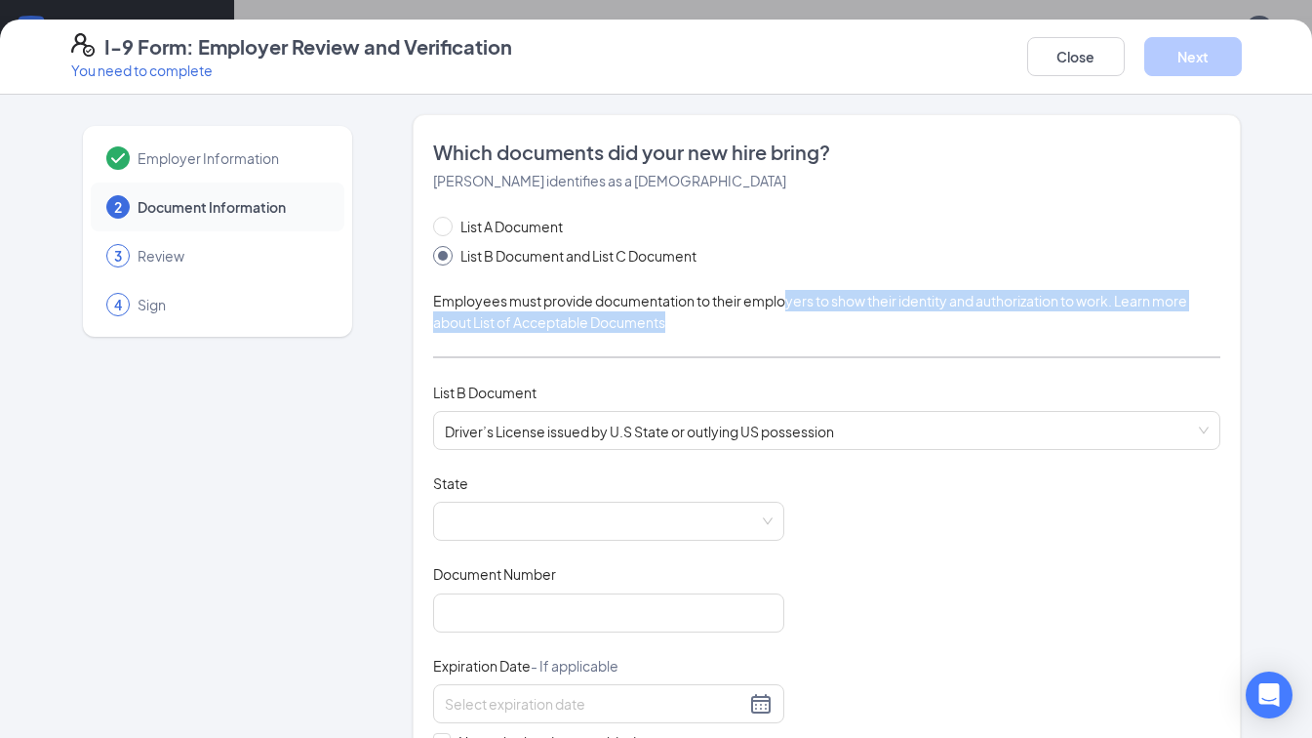
click at [780, 312] on div "Employees must provide documentation to their employers to show their identity …" at bounding box center [827, 311] width 788 height 43
click at [542, 535] on span at bounding box center [609, 520] width 328 height 37
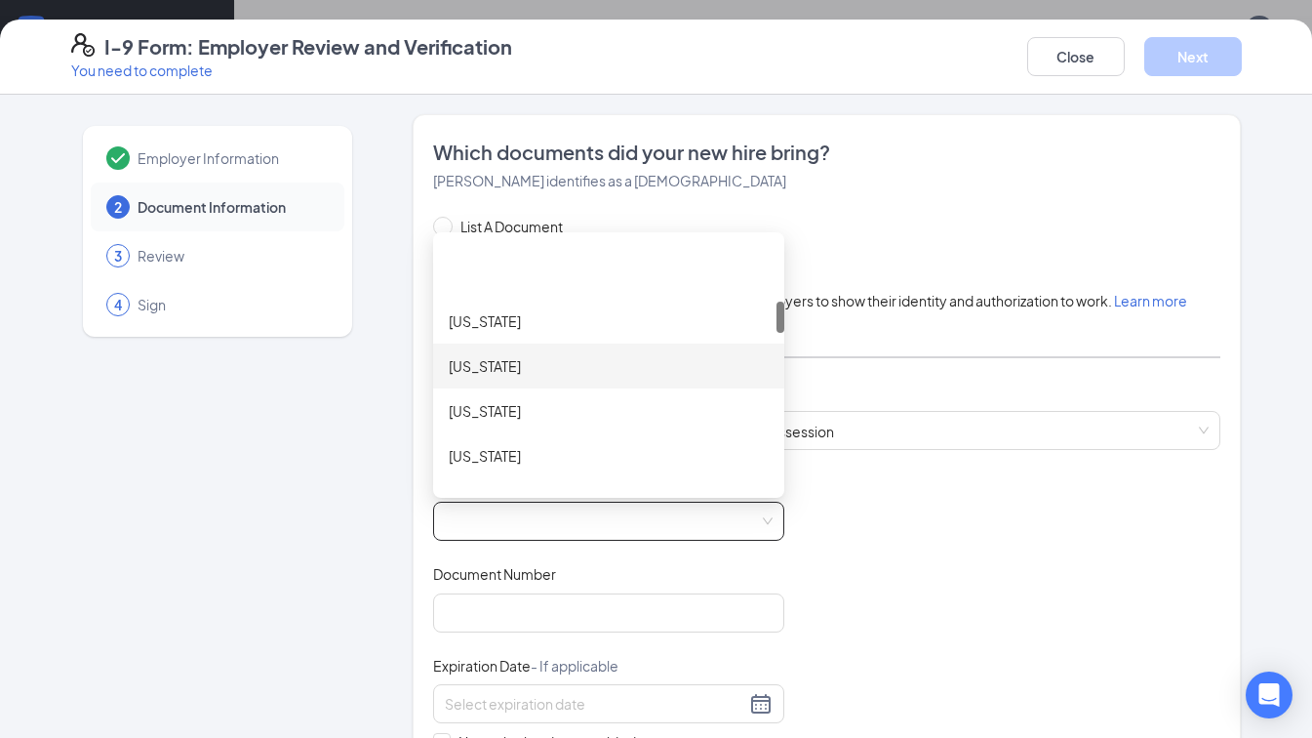
scroll to position [585, 0]
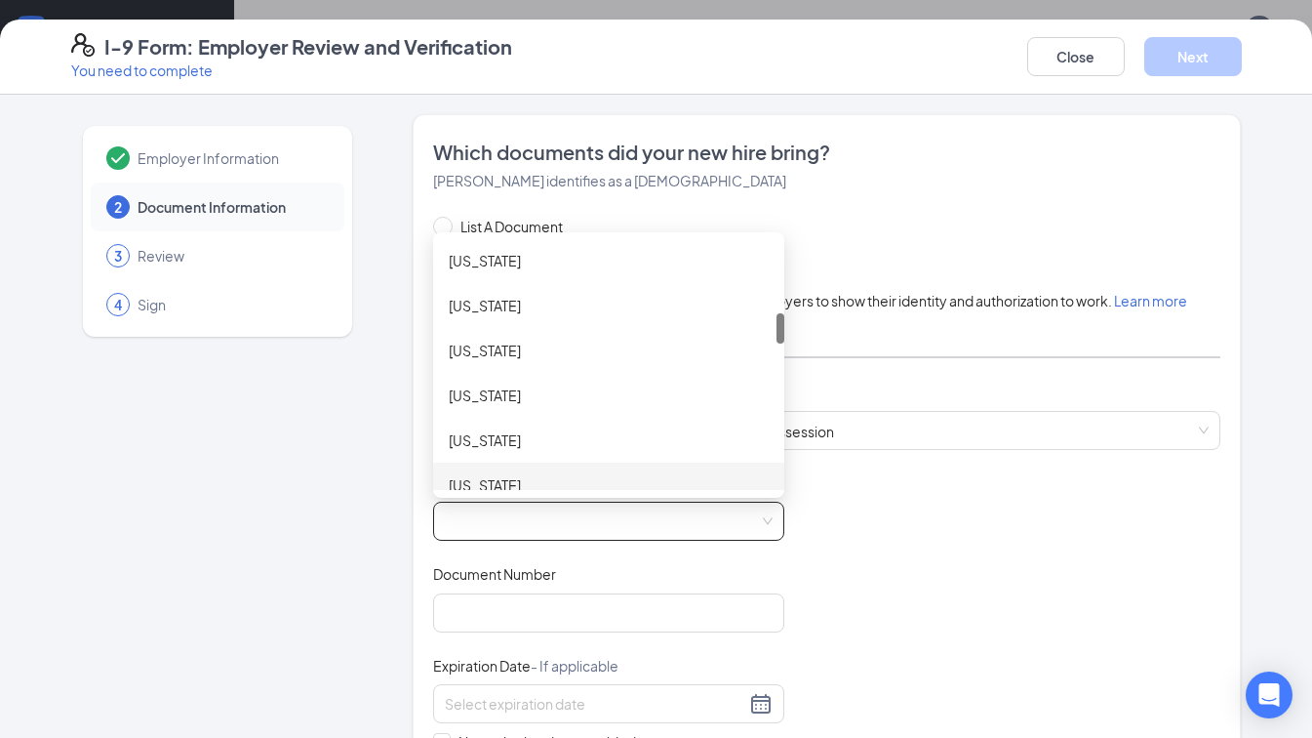
click at [509, 489] on div "State [US_STATE] [GEOGRAPHIC_DATA] [GEOGRAPHIC_DATA] [US_STATE] [US_STATE] [US_…" at bounding box center [608, 506] width 351 height 67
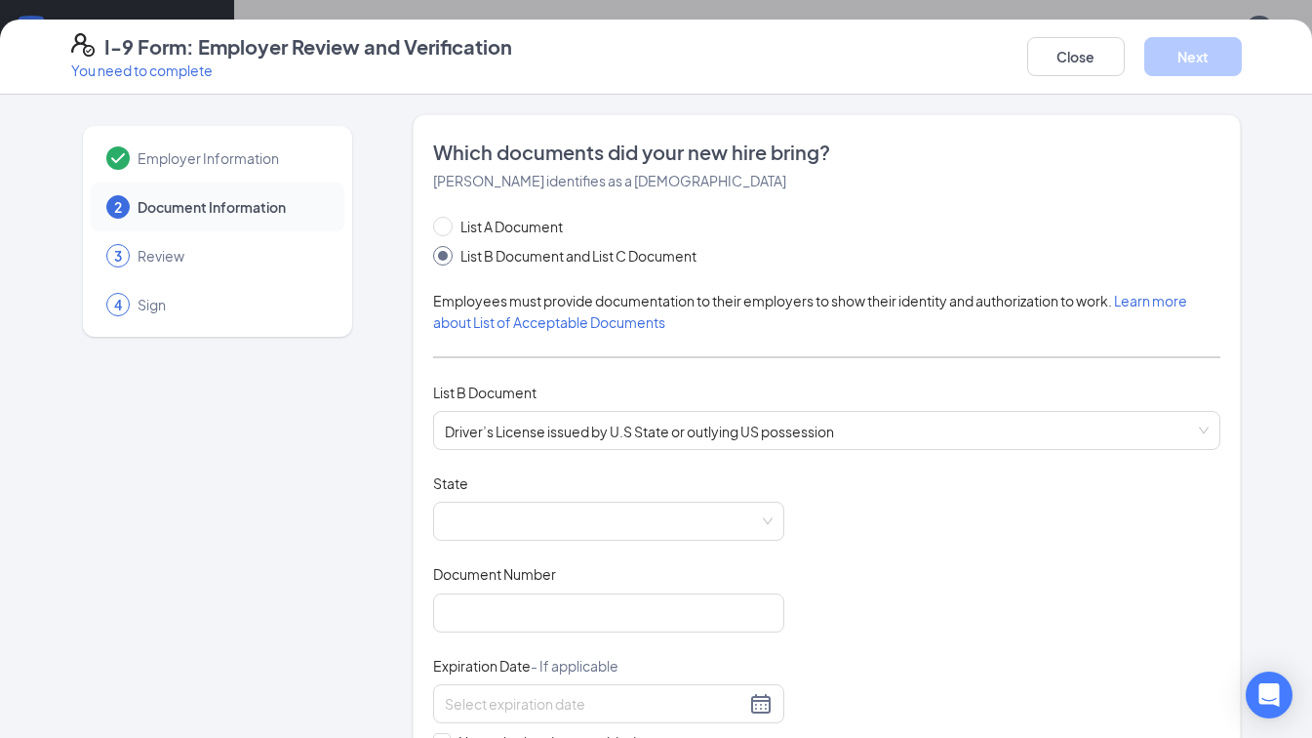
click at [501, 508] on span at bounding box center [609, 520] width 328 height 37
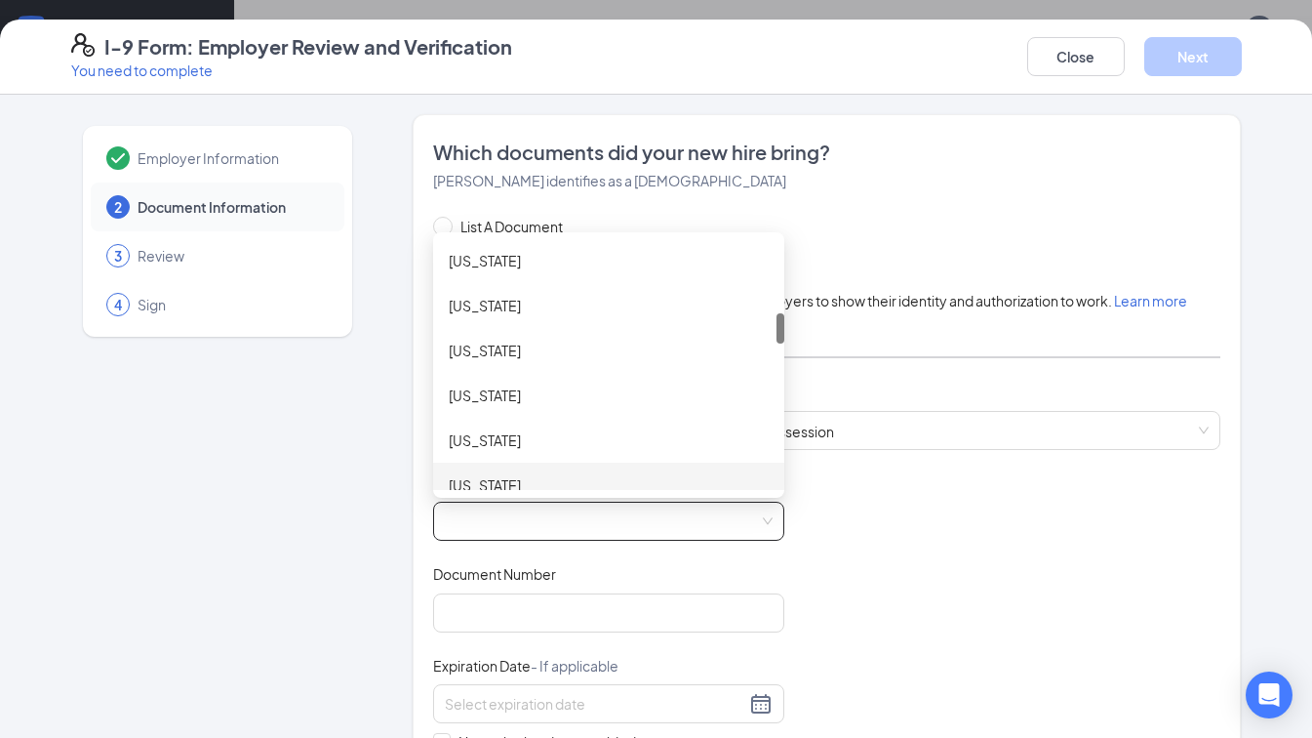
click at [498, 476] on div "[US_STATE]" at bounding box center [609, 484] width 320 height 21
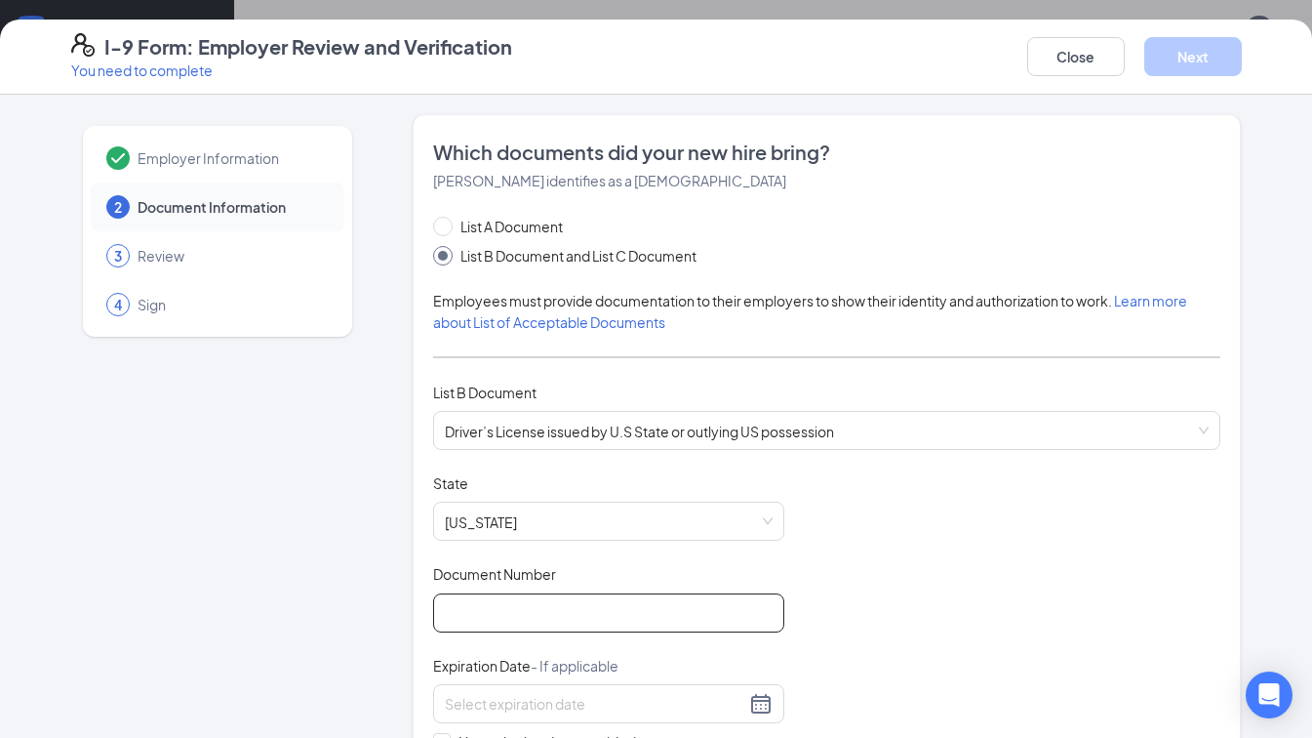
click at [481, 626] on input "Document Number" at bounding box center [608, 612] width 351 height 39
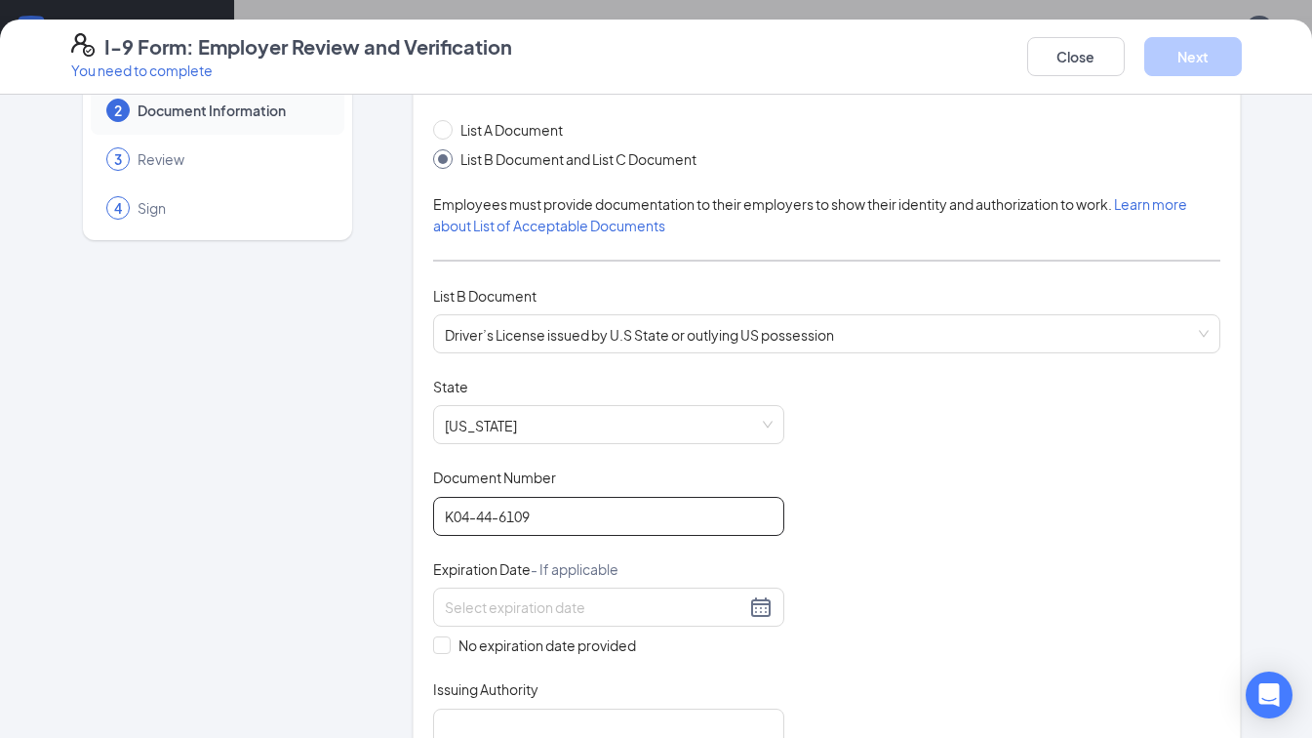
scroll to position [195, 0]
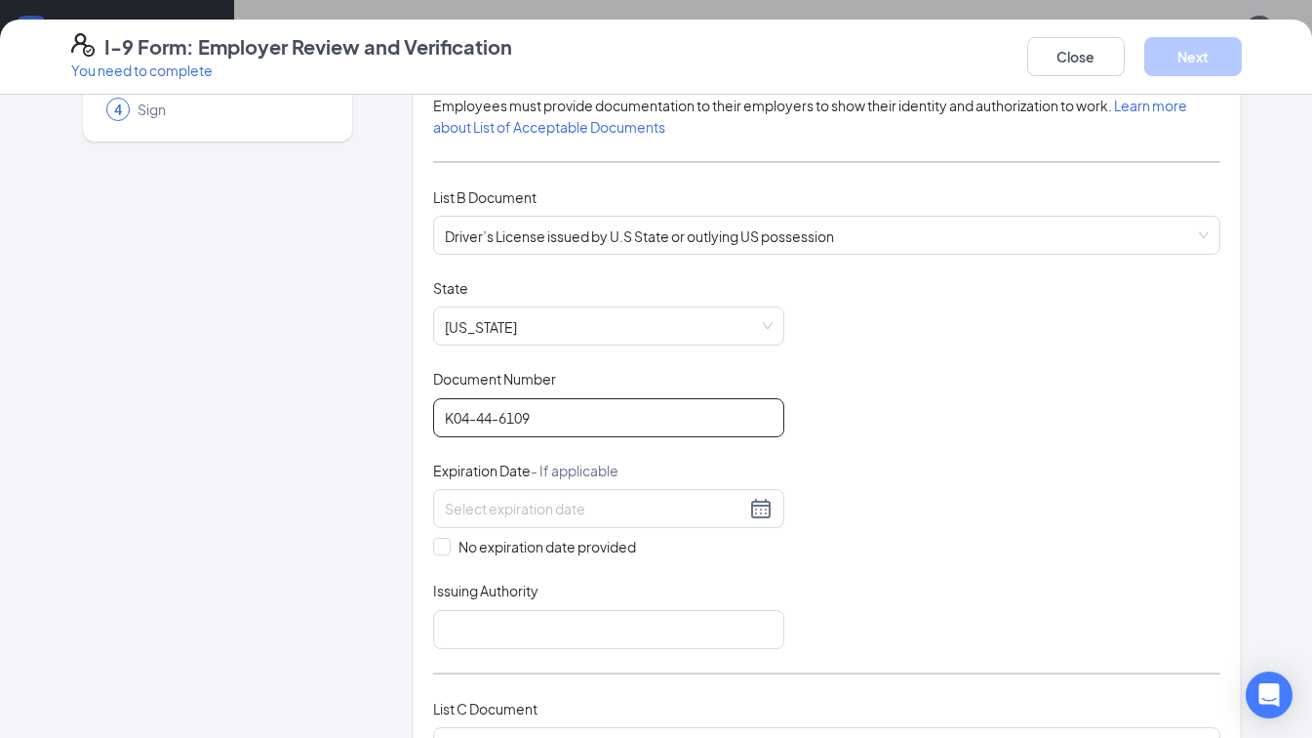
type input "K04-44-6109"
click at [468, 511] on input at bounding box center [595, 508] width 301 height 21
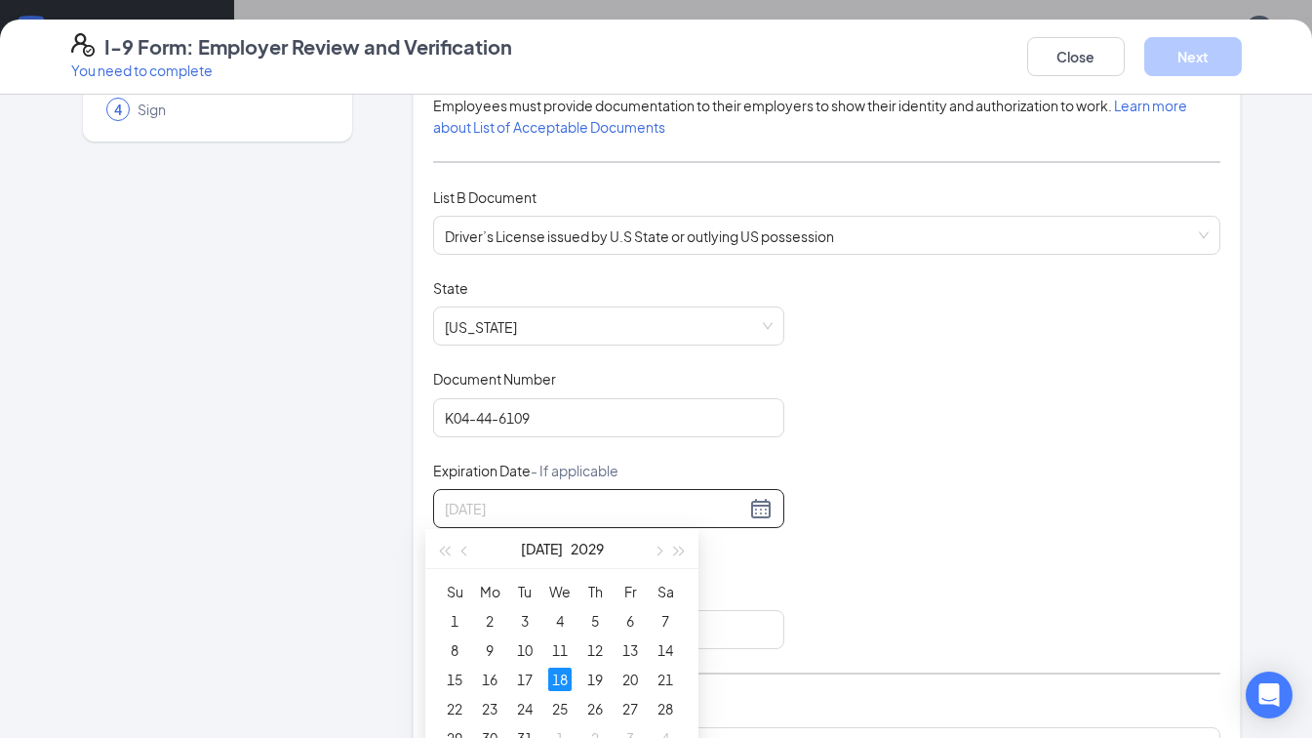
click at [550, 678] on div "18" at bounding box center [559, 678] width 23 height 23
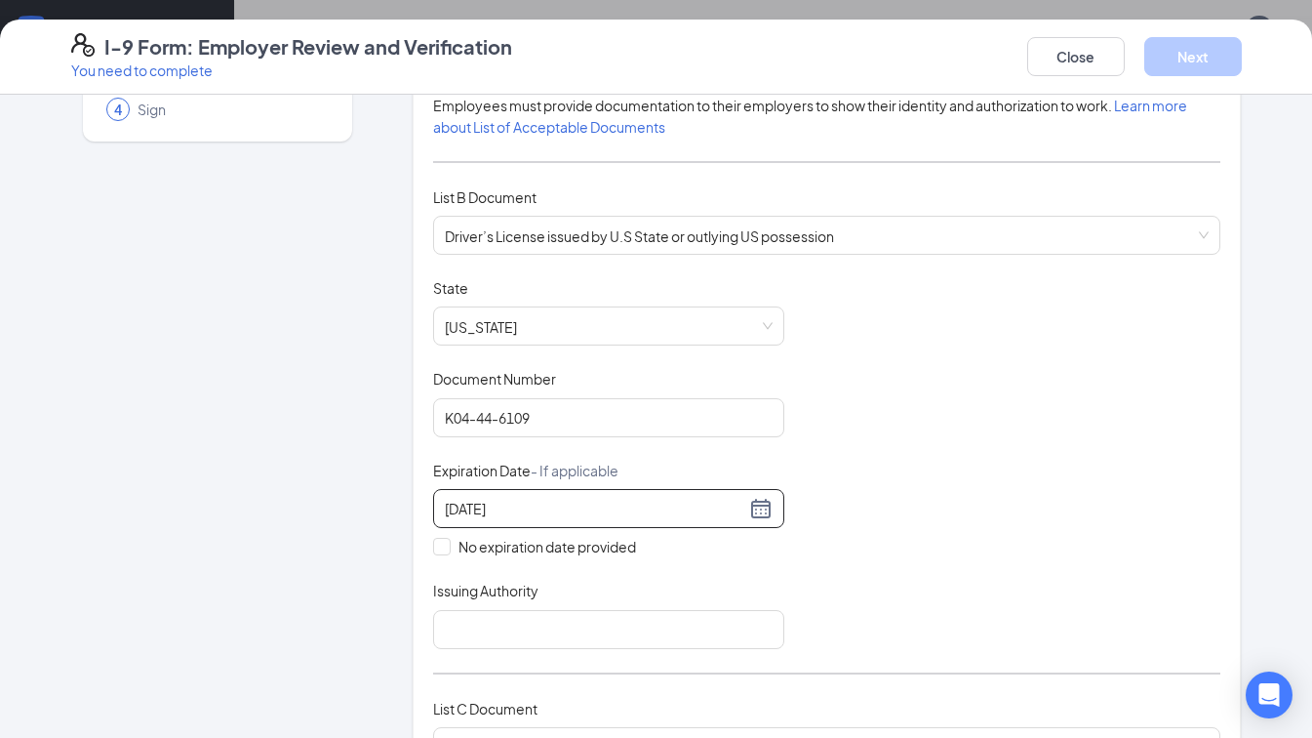
type input "[DATE]"
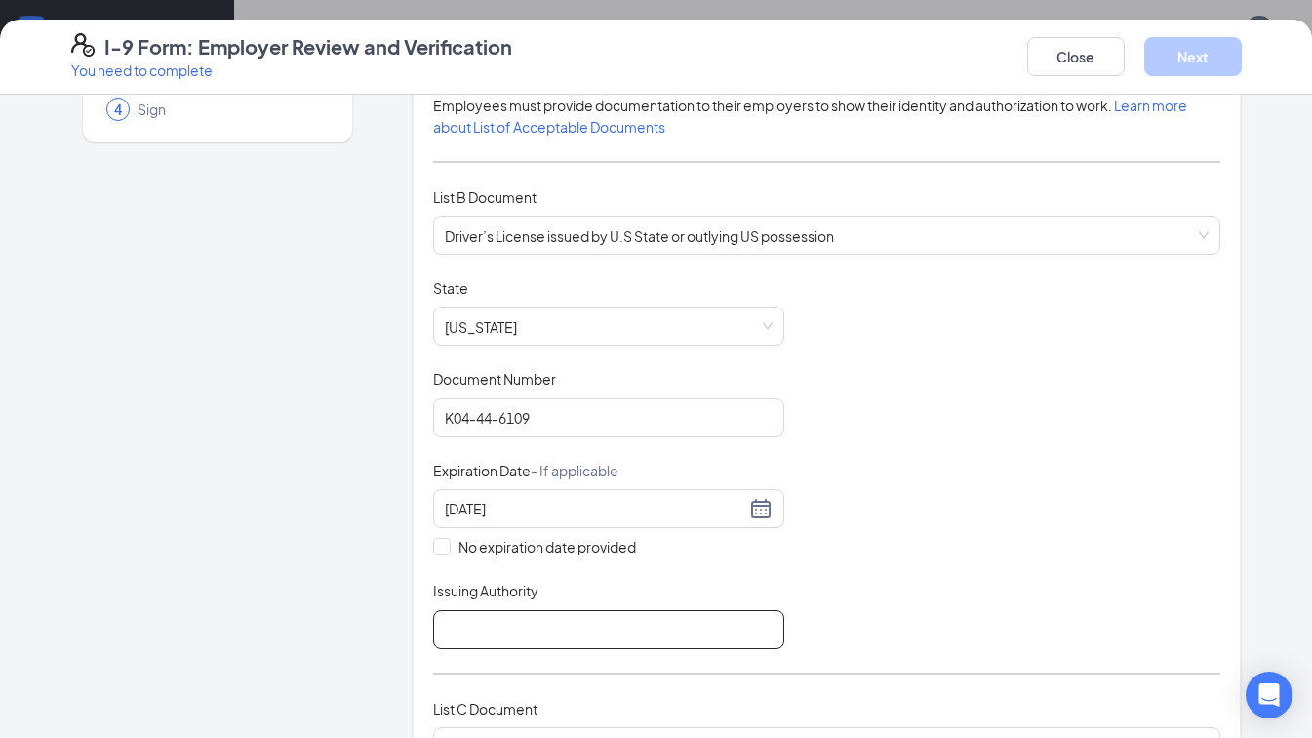
click at [487, 627] on input "Issuing Authority" at bounding box center [608, 629] width 351 height 39
type input "KS DMV"
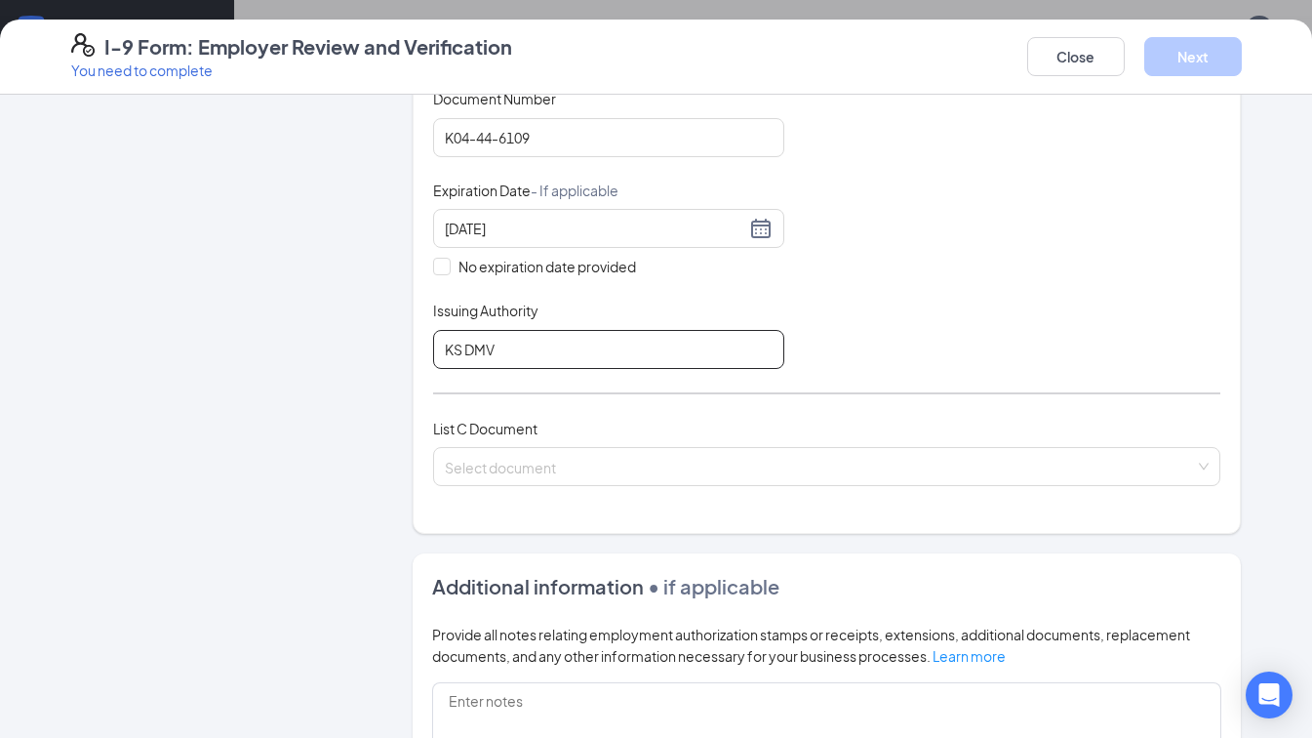
scroll to position [488, 0]
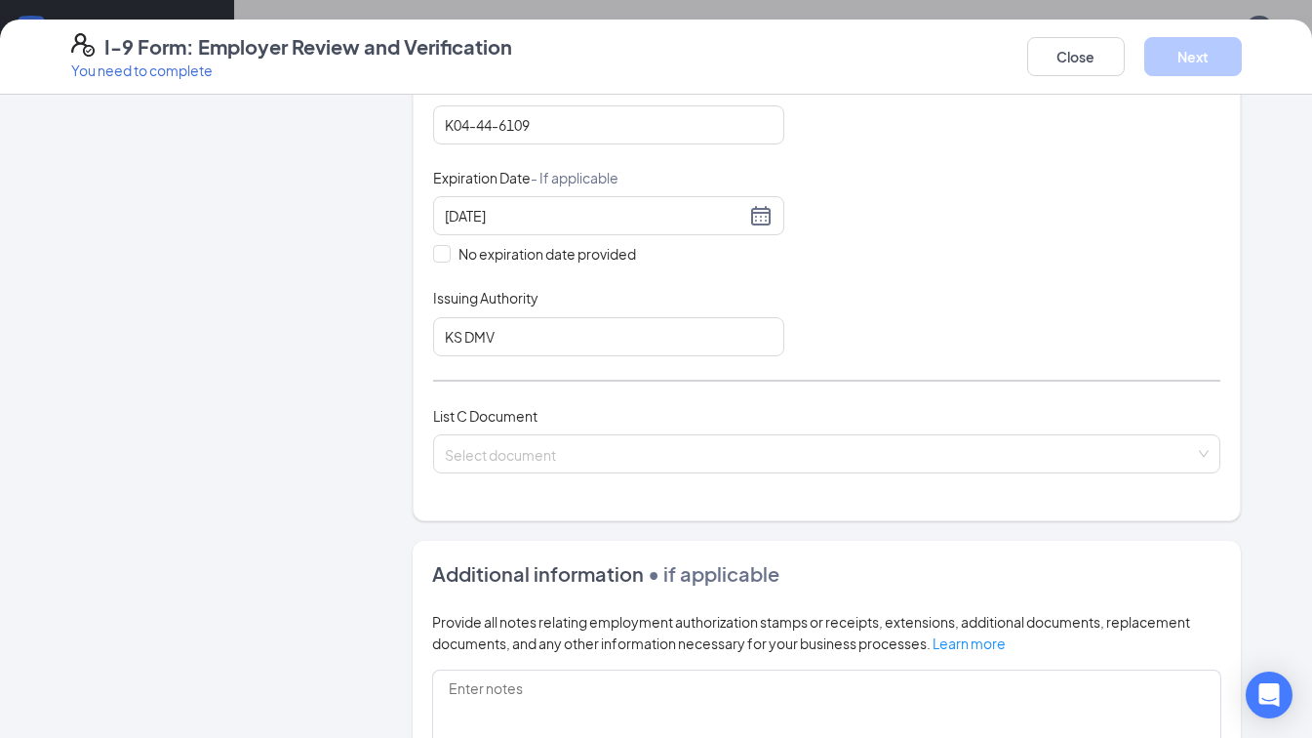
click at [502, 458] on input "search" at bounding box center [820, 449] width 751 height 29
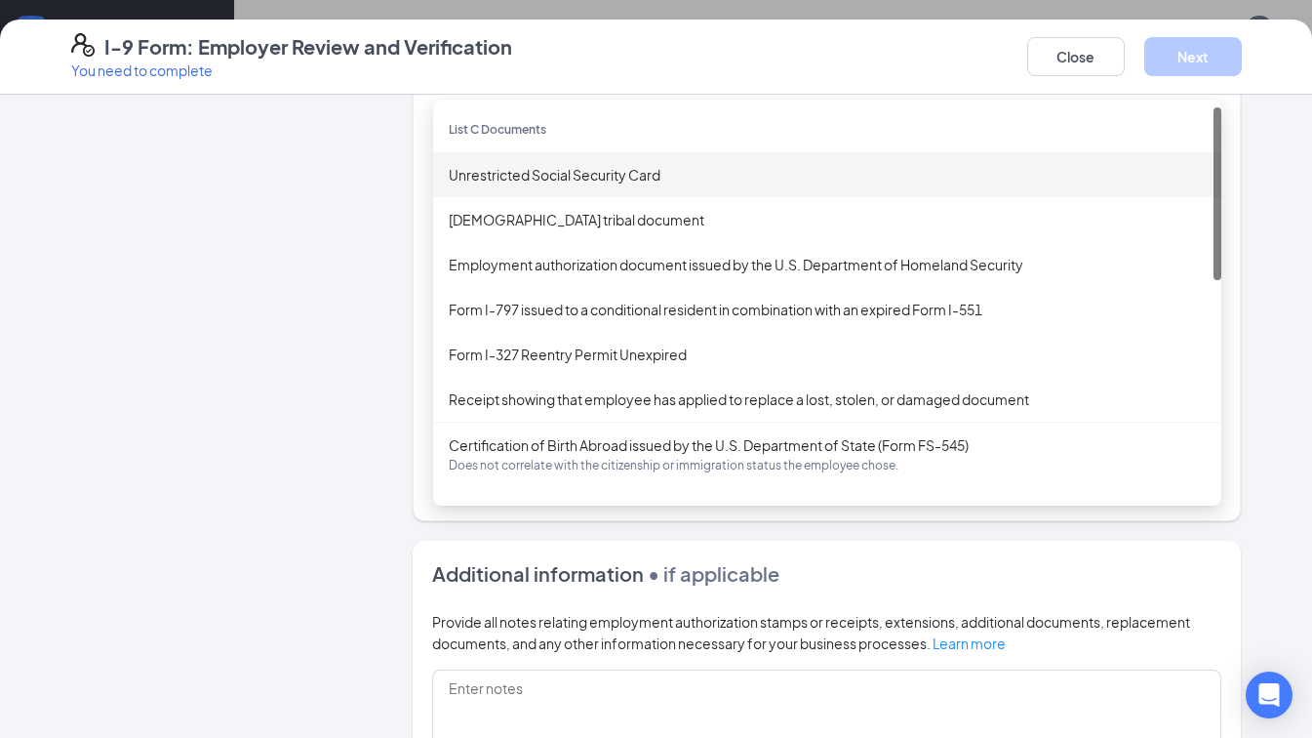
click at [522, 172] on div "Unrestricted Social Security Card" at bounding box center [827, 174] width 757 height 21
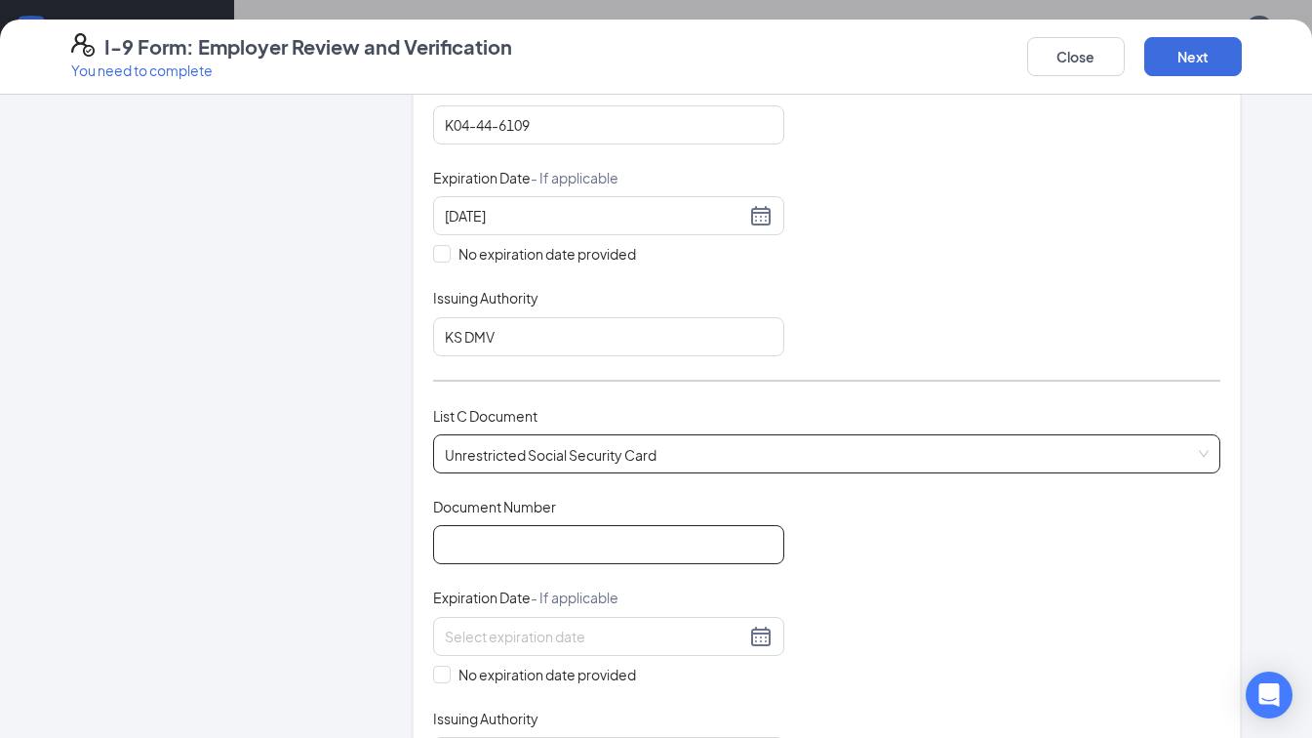
click at [486, 542] on input "Document Number" at bounding box center [608, 544] width 351 height 39
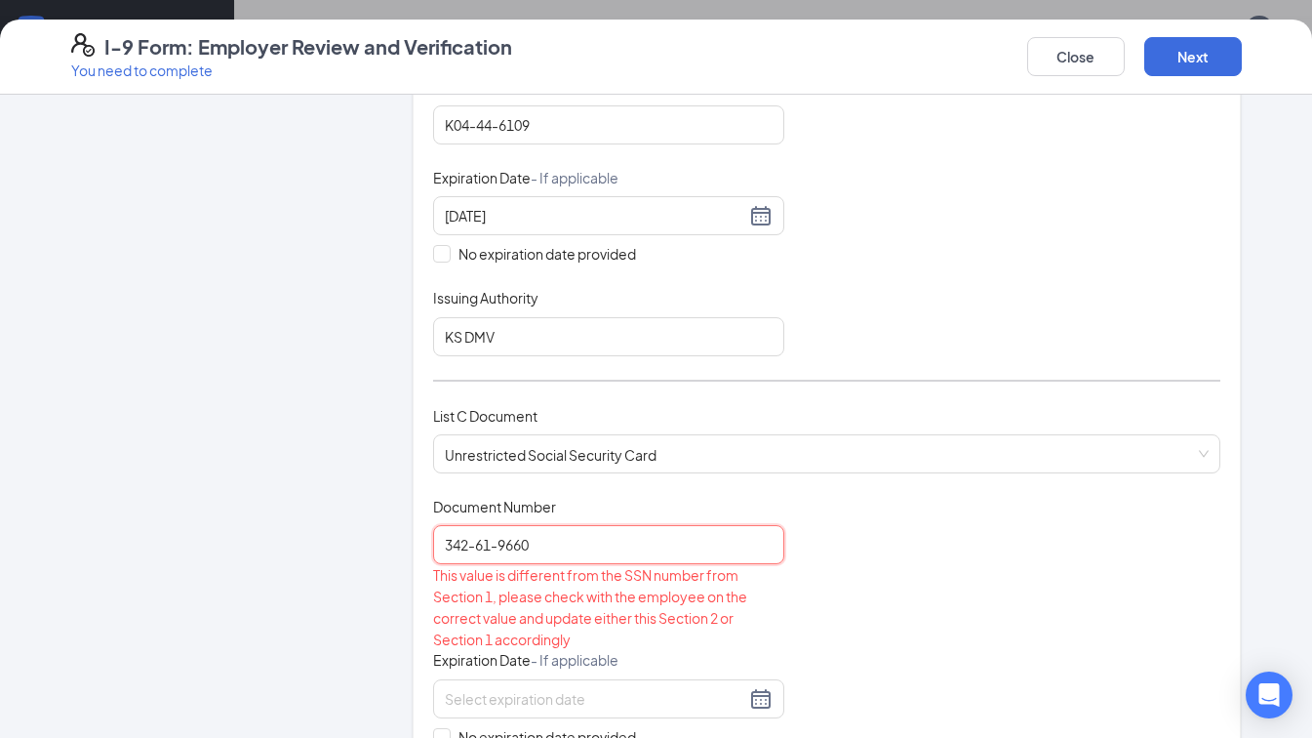
click at [490, 540] on input "342-61-9660" at bounding box center [608, 544] width 351 height 39
click at [471, 541] on input "342-619660" at bounding box center [608, 544] width 351 height 39
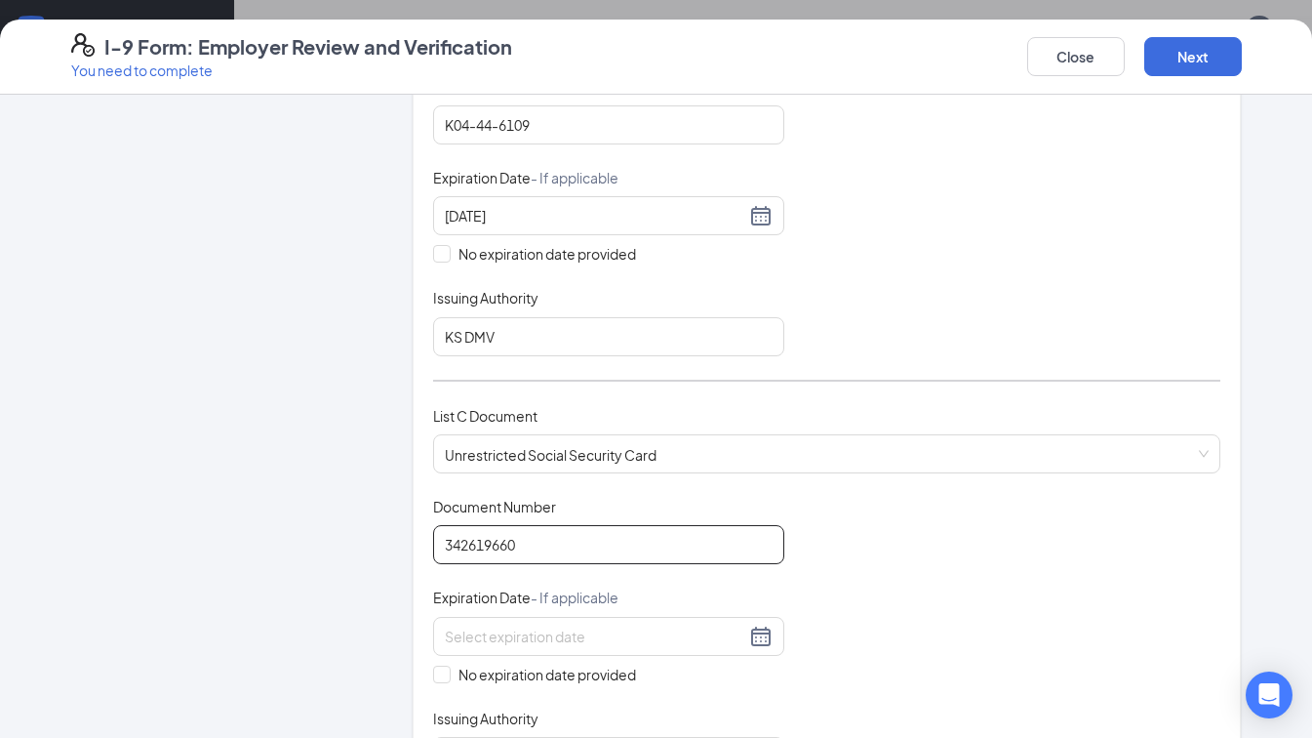
type input "342619660"
click at [439, 668] on span at bounding box center [442, 674] width 18 height 18
click at [439, 668] on input "No expiration date provided" at bounding box center [440, 672] width 14 height 14
checkbox input "true"
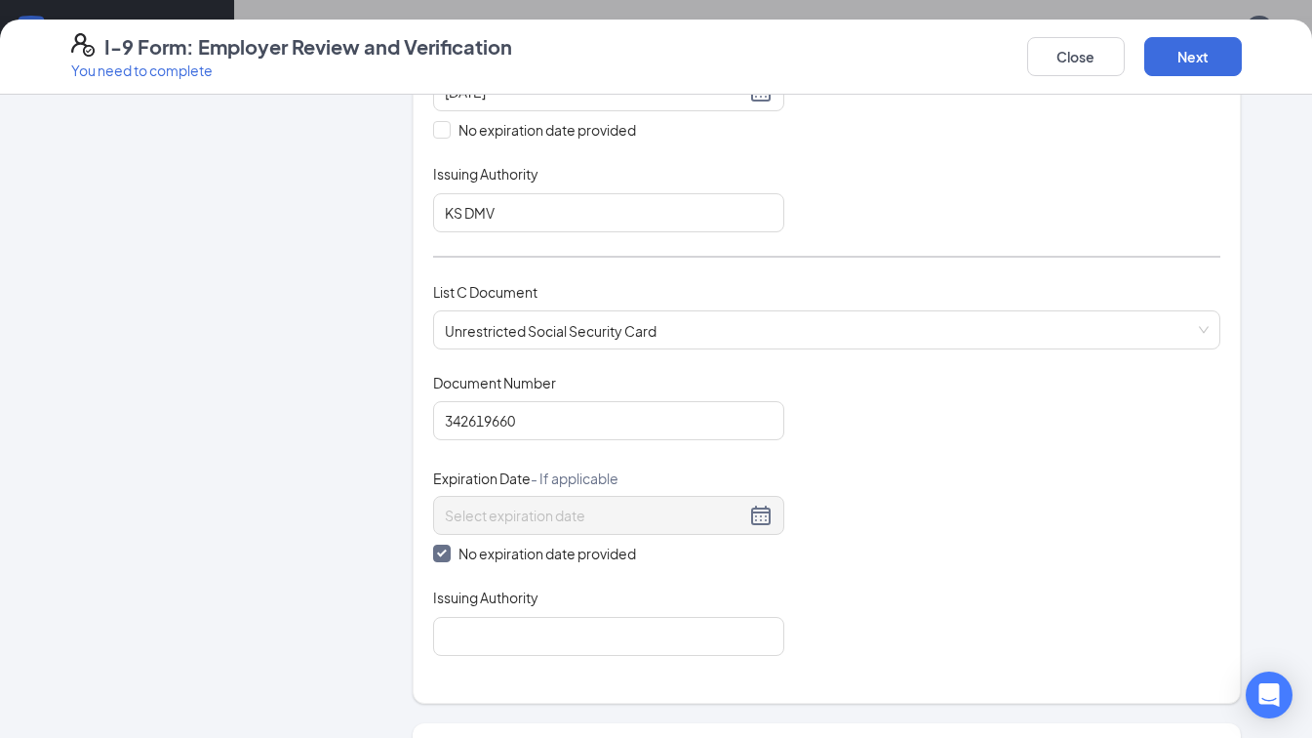
scroll to position [683, 0]
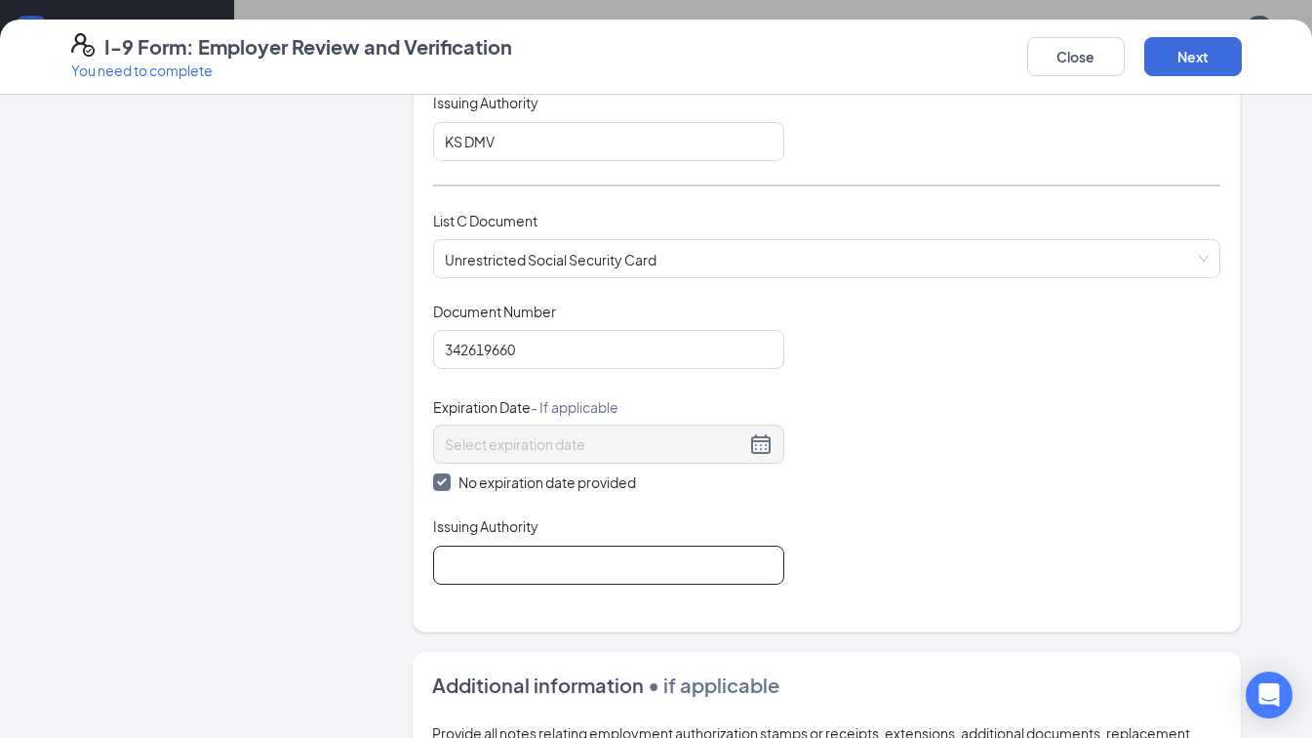
click at [485, 551] on input "Issuing Authority" at bounding box center [608, 564] width 351 height 39
type input "SSA"
click at [1171, 63] on button "Next" at bounding box center [1193, 56] width 98 height 39
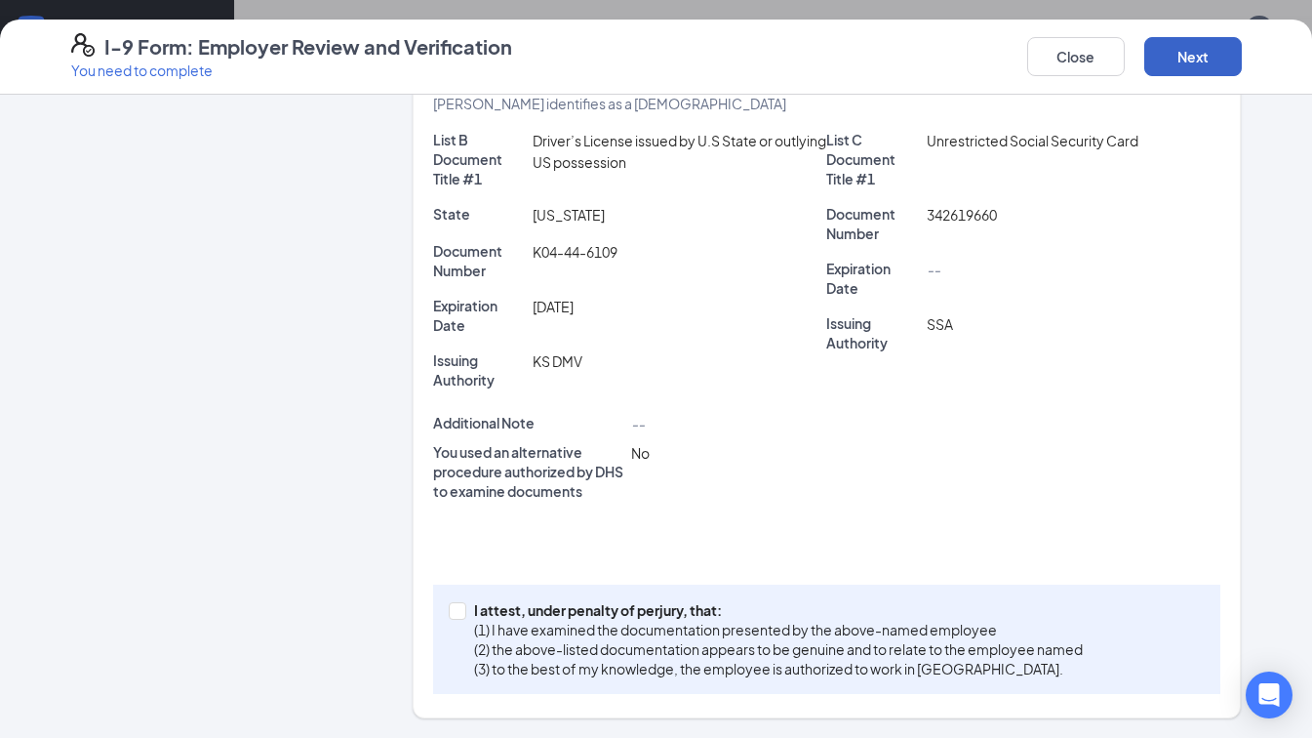
scroll to position [477, 0]
click at [449, 615] on span at bounding box center [458, 612] width 18 height 18
click at [452, 616] on span at bounding box center [458, 612] width 18 height 18
click at [452, 616] on input "I attest, under penalty of [PERSON_NAME], that: (1) I have examined the documen…" at bounding box center [456, 610] width 14 height 14
checkbox input "true"
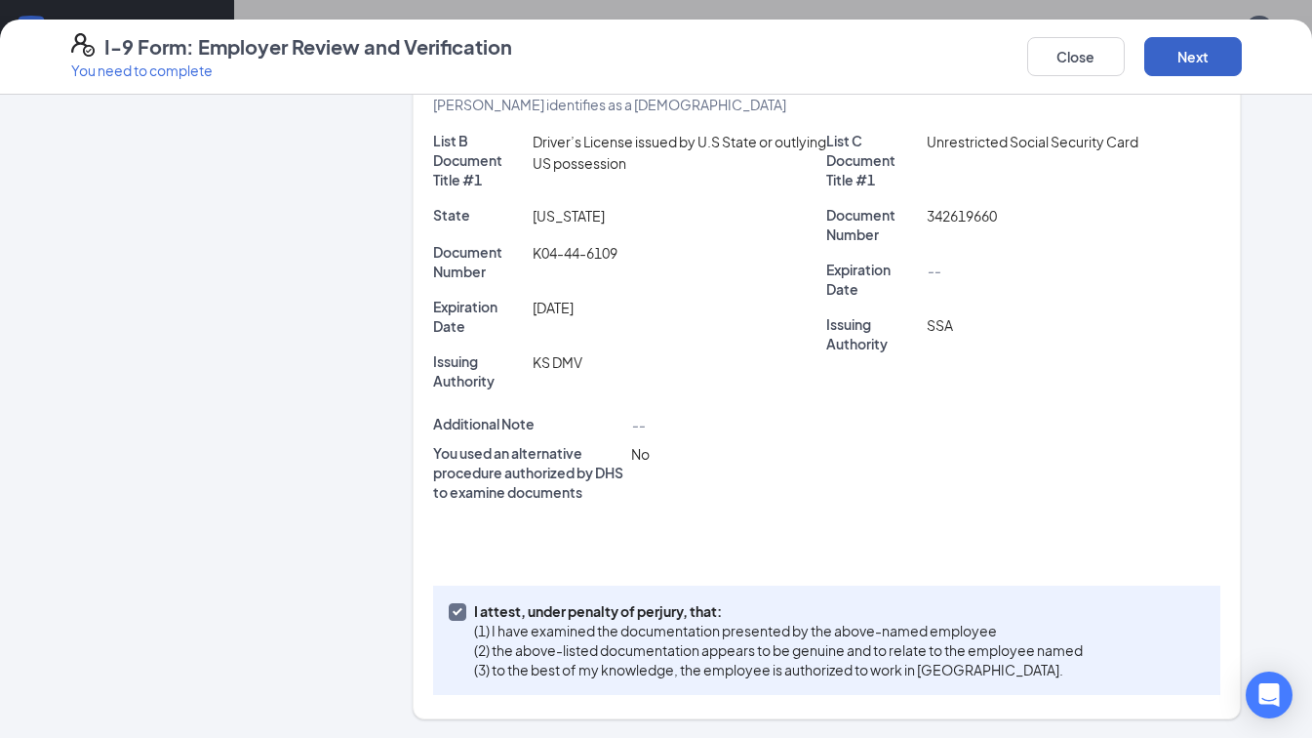
click at [1200, 73] on button "Next" at bounding box center [1193, 56] width 98 height 39
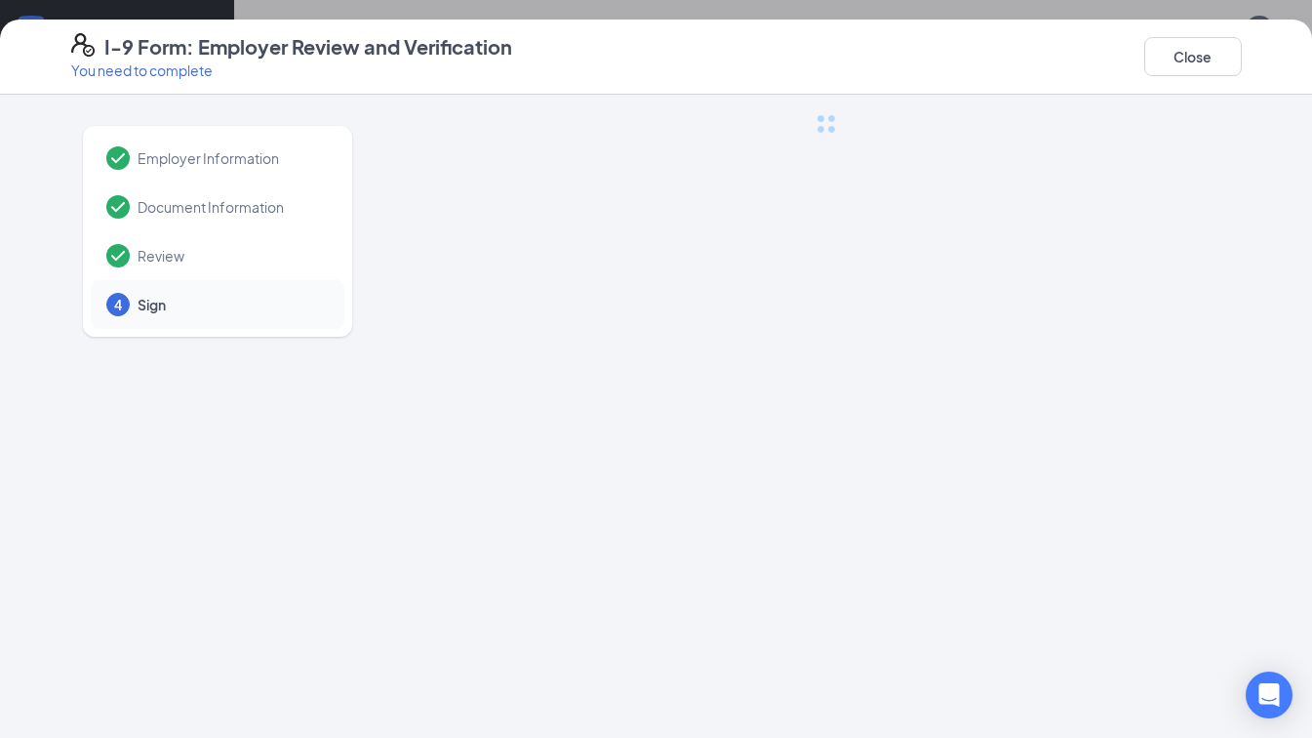
scroll to position [0, 0]
